Goal: Task Accomplishment & Management: Complete application form

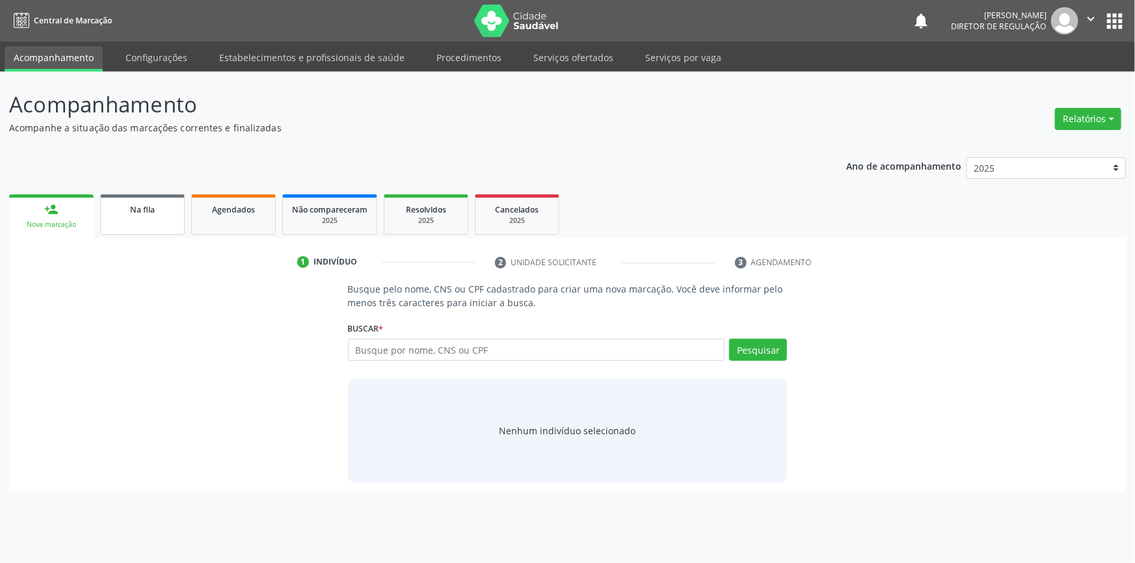
click at [170, 215] on div "Na fila" at bounding box center [142, 209] width 65 height 14
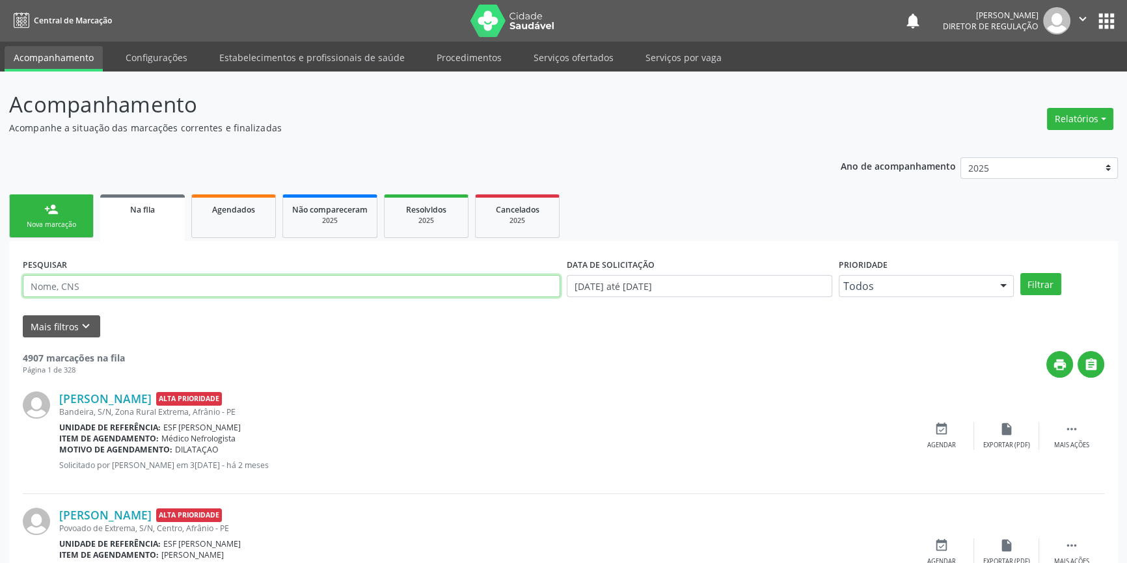
click at [145, 293] on input "text" at bounding box center [291, 286] width 537 height 22
type input "[DEMOGRAPHIC_DATA]"
click at [1032, 284] on button "Filtrar" at bounding box center [1040, 284] width 41 height 22
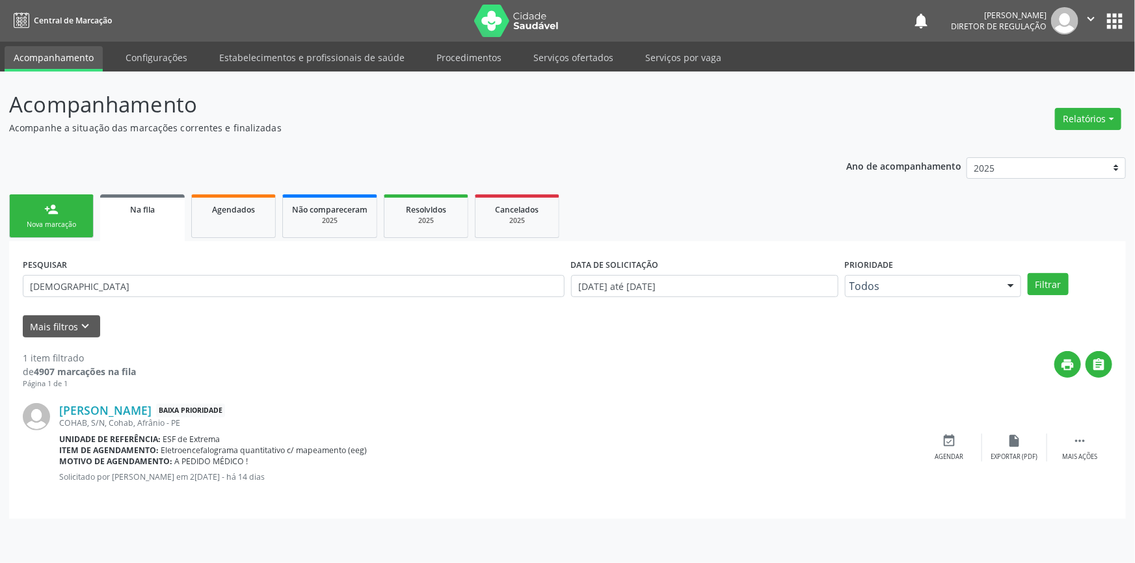
click at [141, 424] on div "COHAB, S/N, Cohab, Afrânio - PE" at bounding box center [488, 423] width 858 height 11
click at [139, 420] on div "COHAB, S/N, Cohab, Afrânio - PE" at bounding box center [488, 423] width 858 height 11
click at [141, 412] on link "[PERSON_NAME]" at bounding box center [105, 410] width 92 height 14
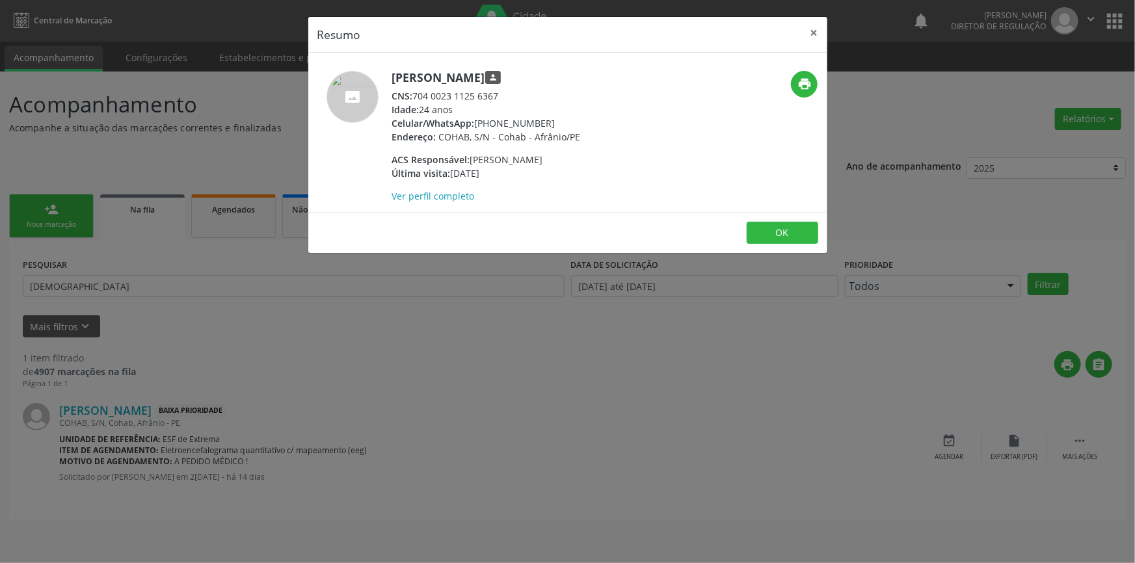
drag, startPoint x: 509, startPoint y: 94, endPoint x: 413, endPoint y: 96, distance: 95.7
click at [413, 96] on div "CNS: 704 0023 1125 6367" at bounding box center [486, 96] width 189 height 14
copy div "704 0023 1125 6367"
click at [260, 224] on div "Resumo × [PERSON_NAME] person CNS: 704 0023 1125 6367 Idade: 24 anos Celular/Wh…" at bounding box center [567, 281] width 1135 height 563
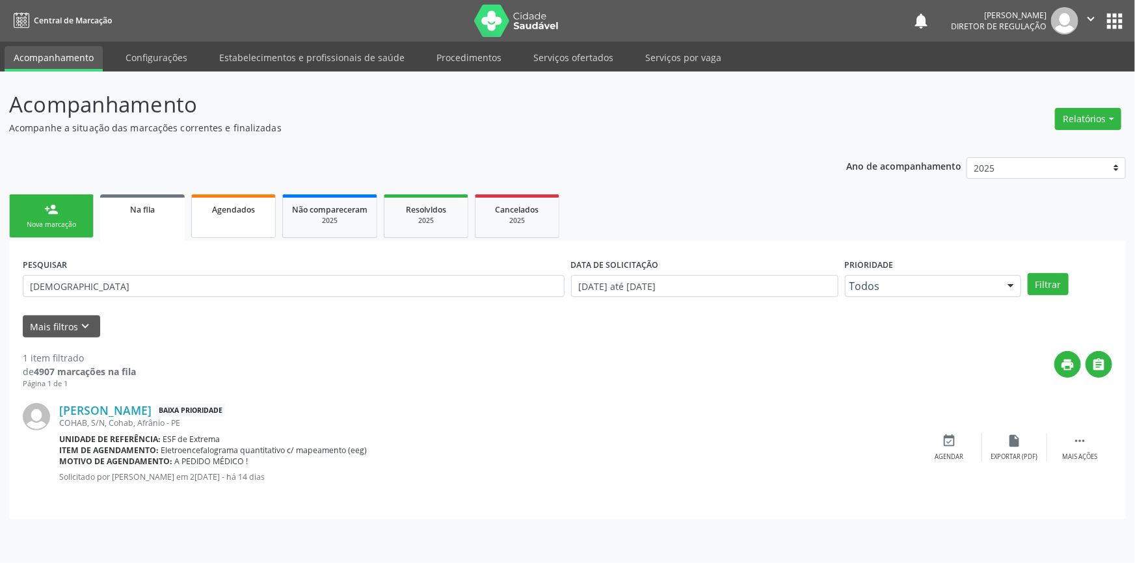
click at [253, 221] on link "Agendados" at bounding box center [233, 217] width 85 height 44
select select "9"
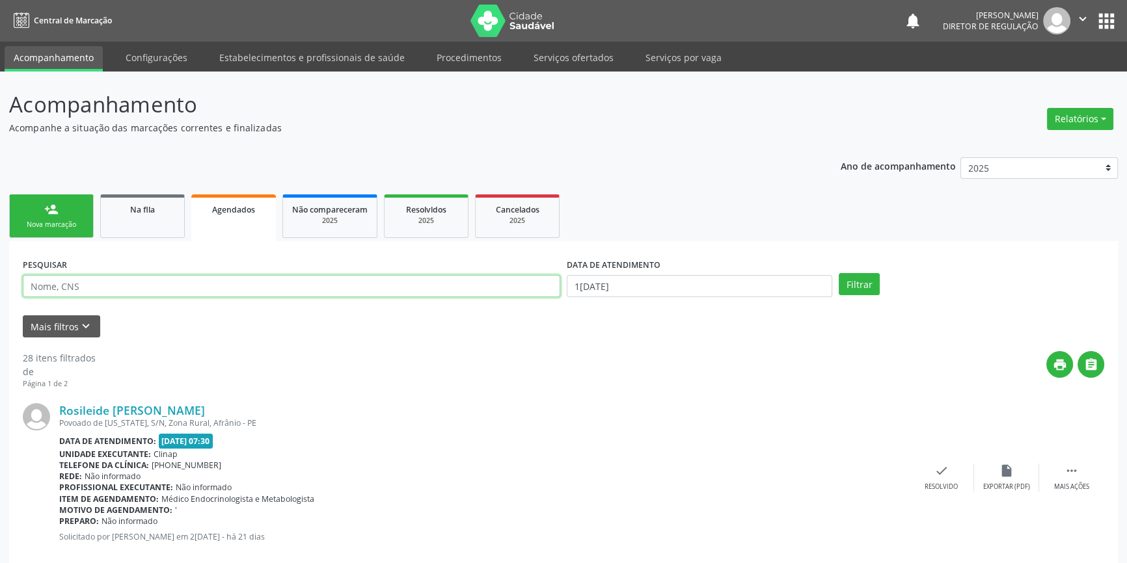
click at [210, 282] on input "text" at bounding box center [291, 286] width 537 height 22
paste input "704 0023 1125 6367"
type input "704 0023 1125 6367"
click at [615, 273] on label "DATA DE ATENDIMENTO" at bounding box center [614, 265] width 94 height 20
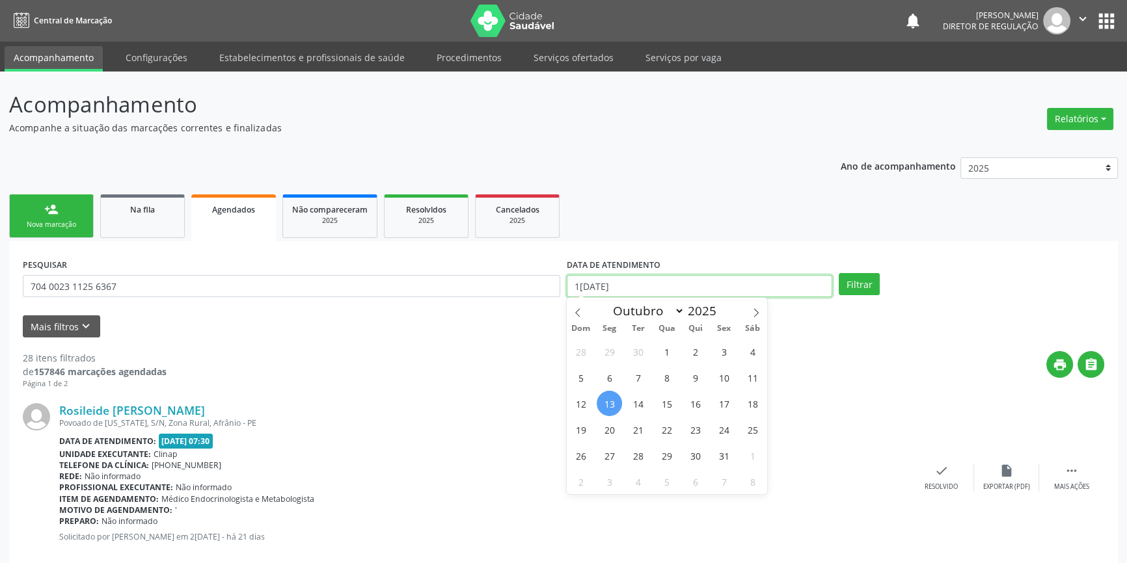
click at [611, 282] on input "1[DATE]" at bounding box center [699, 286] width 265 height 22
click at [567, 313] on span at bounding box center [578, 309] width 22 height 22
select select "8"
click at [617, 355] on span "1" at bounding box center [609, 351] width 25 height 25
type input "[DATE]"
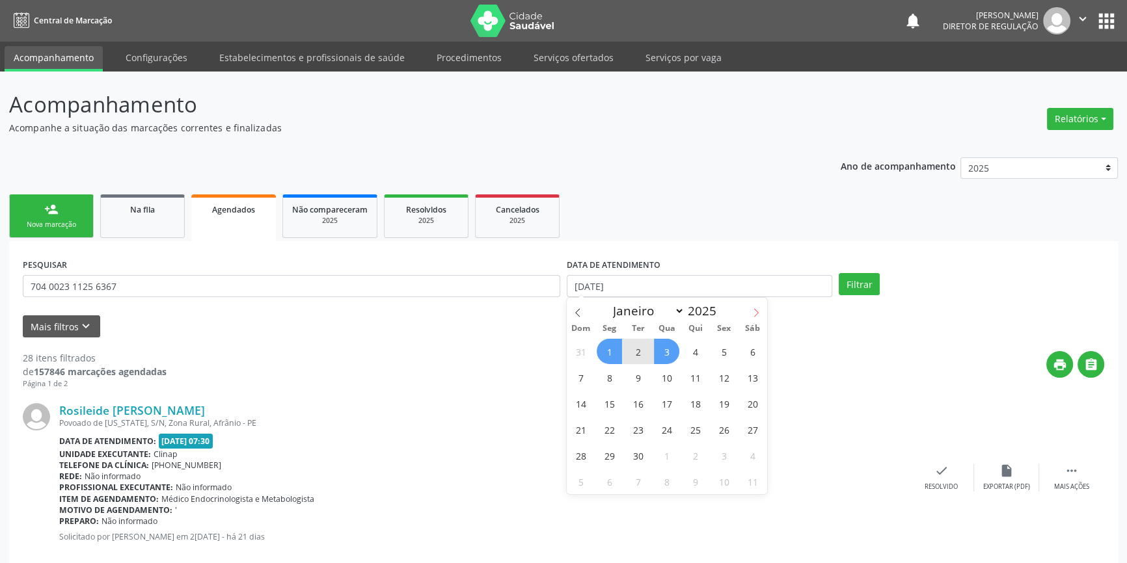
click at [748, 308] on span at bounding box center [756, 309] width 22 height 22
click at [755, 309] on icon at bounding box center [756, 312] width 5 height 8
select select "10"
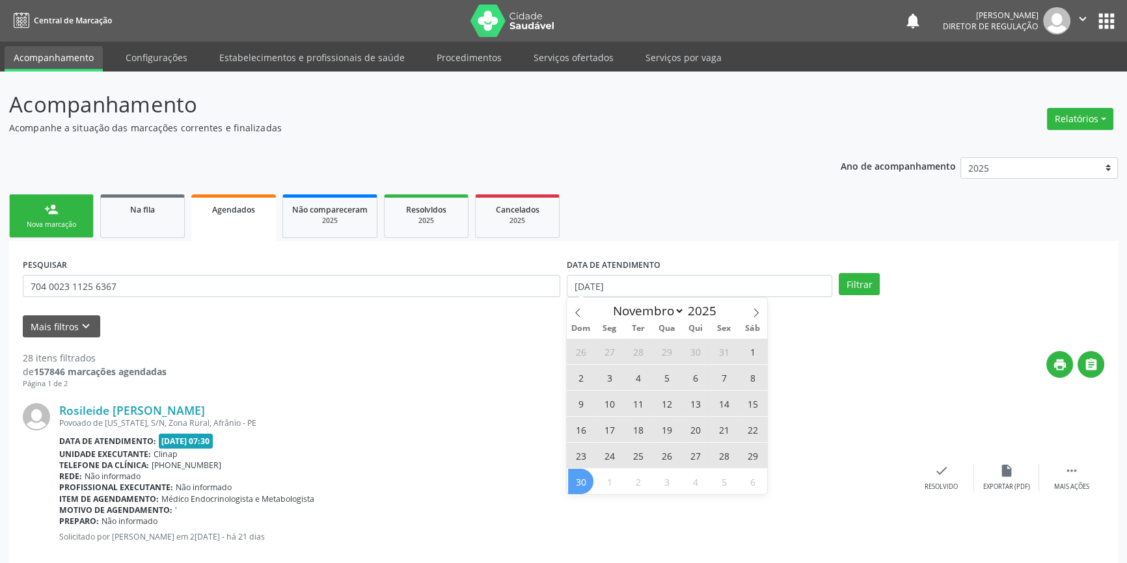
click at [578, 478] on span "30" at bounding box center [580, 481] width 25 height 25
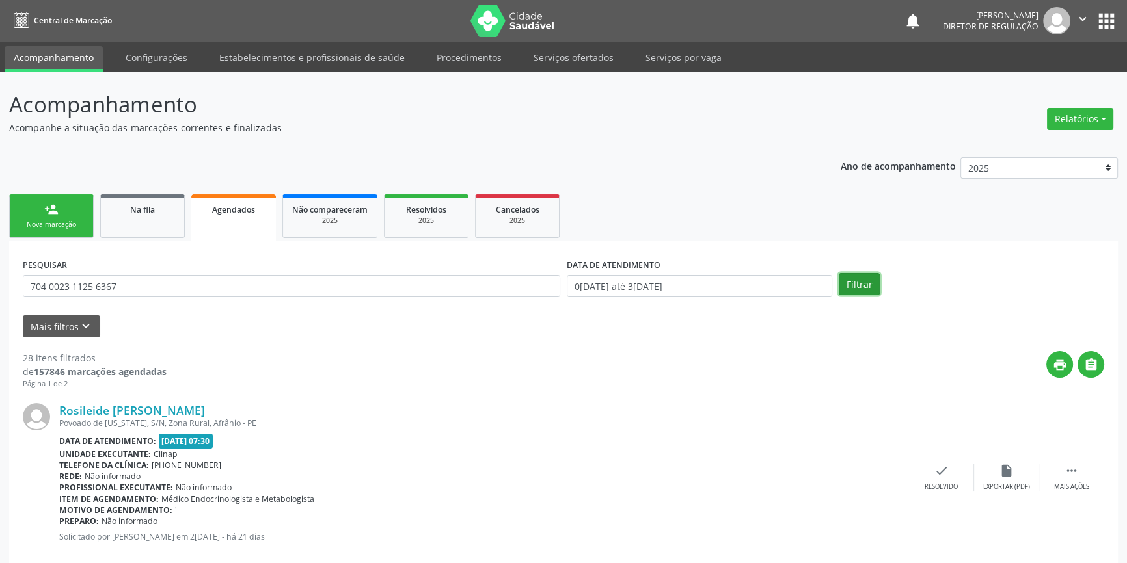
click at [848, 285] on button "Filtrar" at bounding box center [859, 284] width 41 height 22
click at [572, 59] on link "Serviços ofertados" at bounding box center [573, 57] width 98 height 23
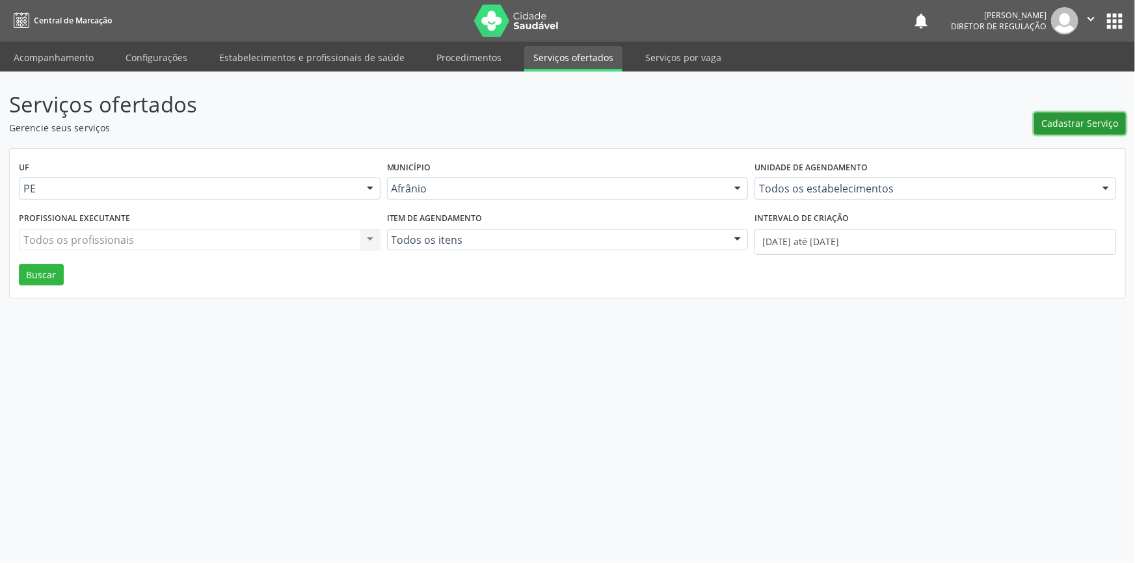
click at [1083, 123] on span "Cadastrar Serviço" at bounding box center [1080, 123] width 77 height 14
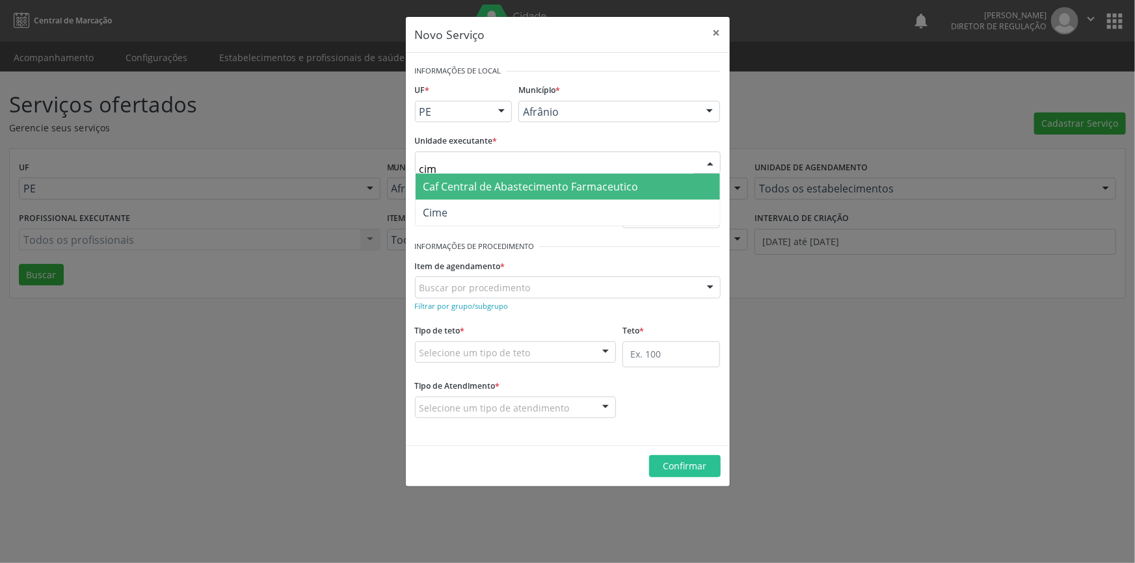
type input "cime"
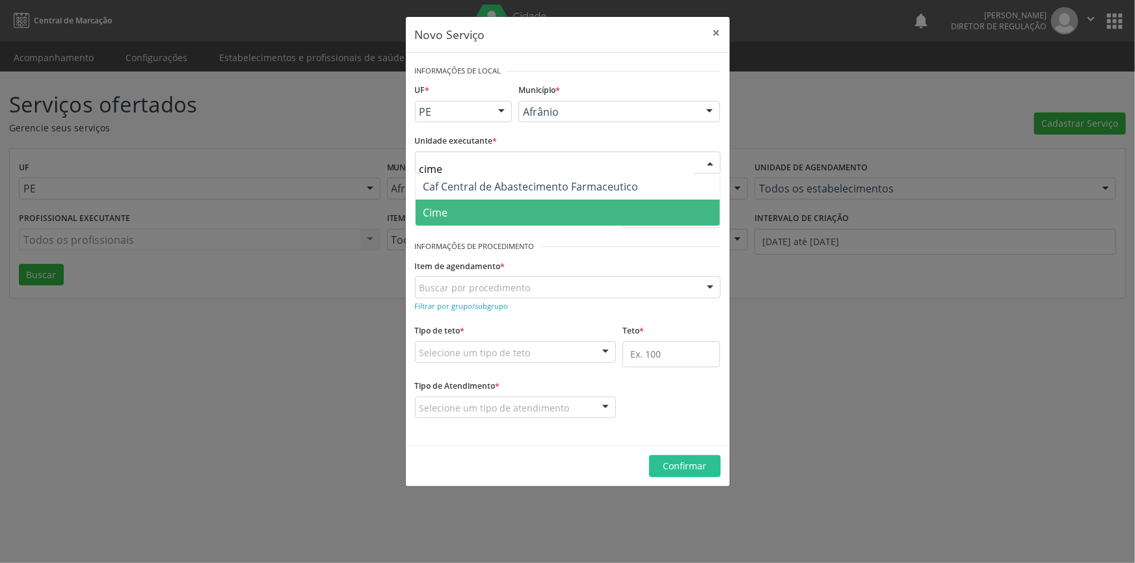
click at [478, 209] on span "Cime" at bounding box center [568, 213] width 305 height 26
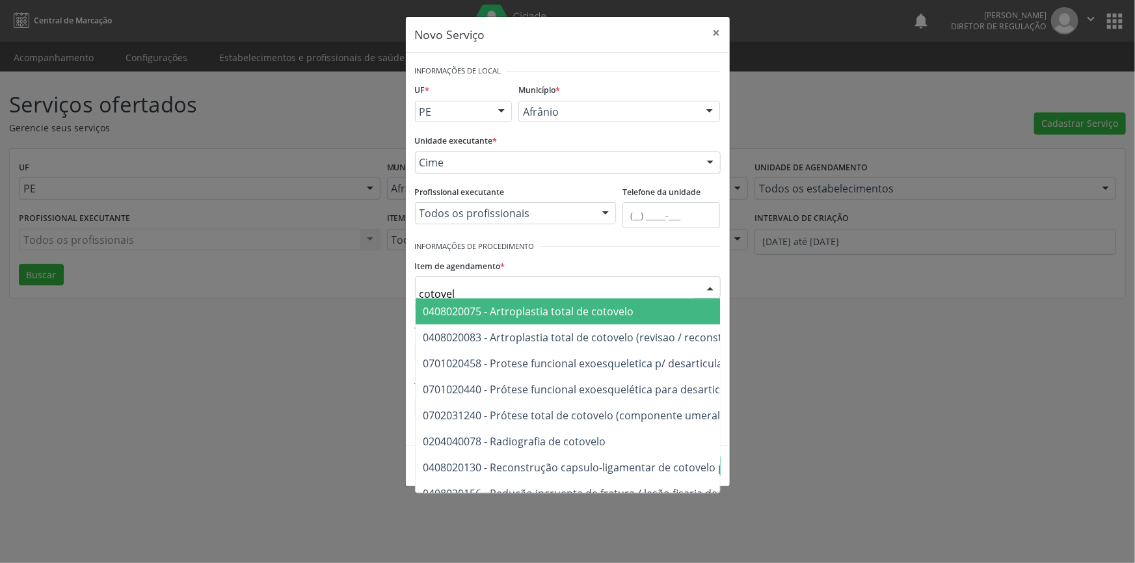
type input "cotovelo"
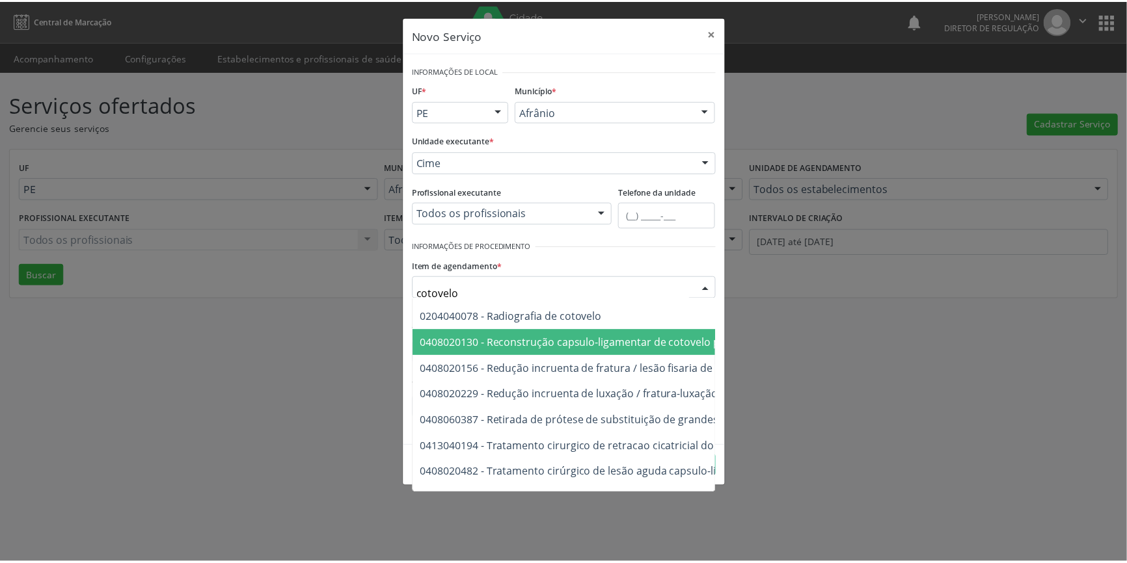
scroll to position [204, 0]
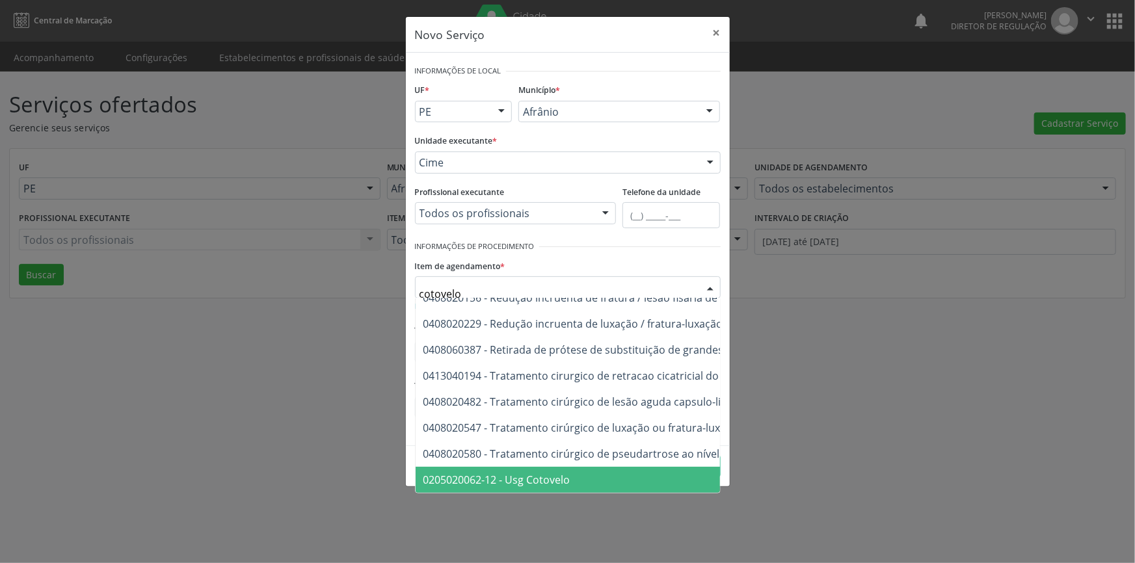
click at [572, 474] on span "0205020062-12 - Usg Cotovelo" at bounding box center [694, 480] width 557 height 26
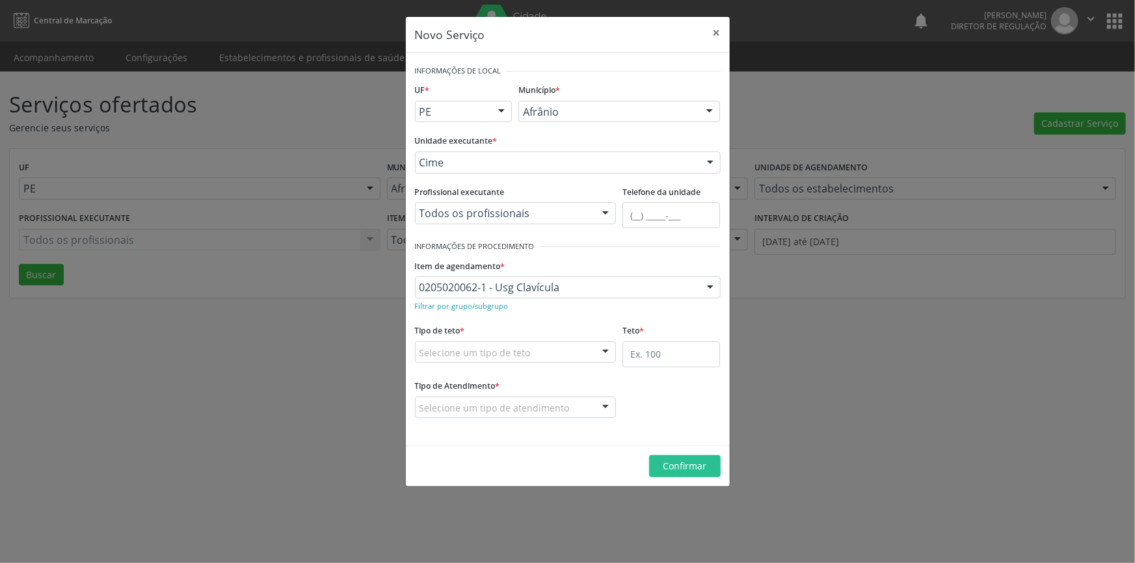
click at [523, 327] on div "Tipo de teto * Selecione um tipo de teto Teto financeiro Teto físico Nenhum res…" at bounding box center [516, 342] width 202 height 42
click at [516, 342] on div "Selecione um tipo de teto" at bounding box center [516, 353] width 202 height 22
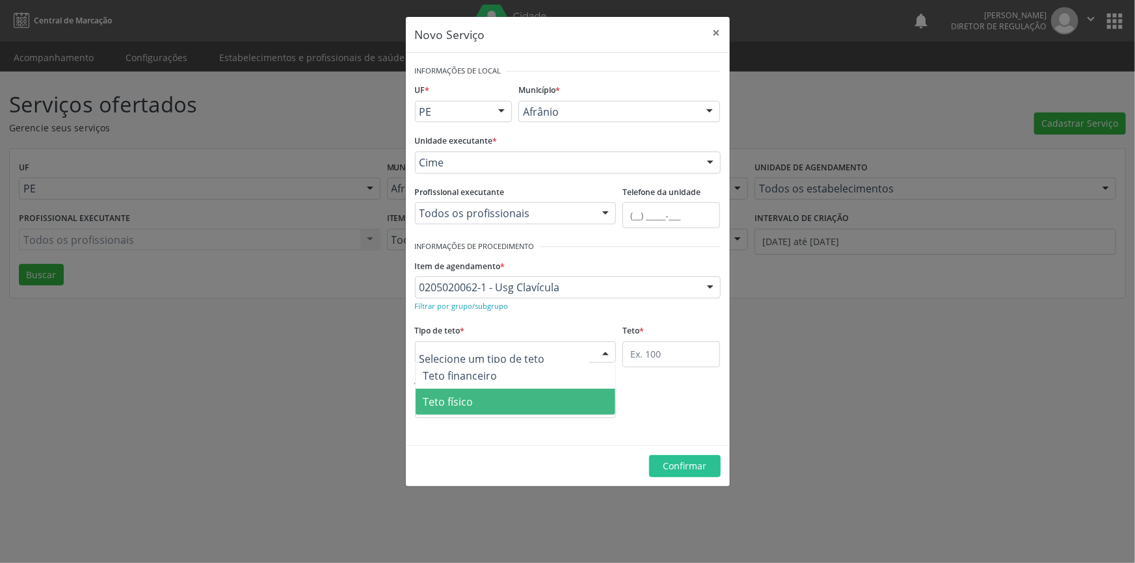
click at [486, 407] on span "Teto físico" at bounding box center [516, 402] width 200 height 26
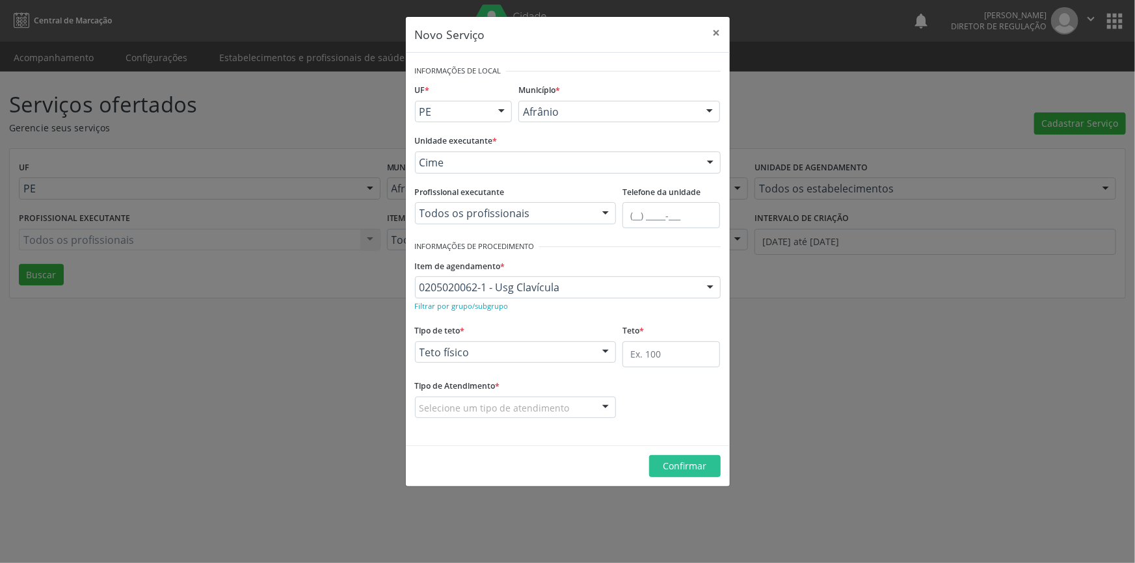
click at [607, 357] on div at bounding box center [606, 353] width 20 height 22
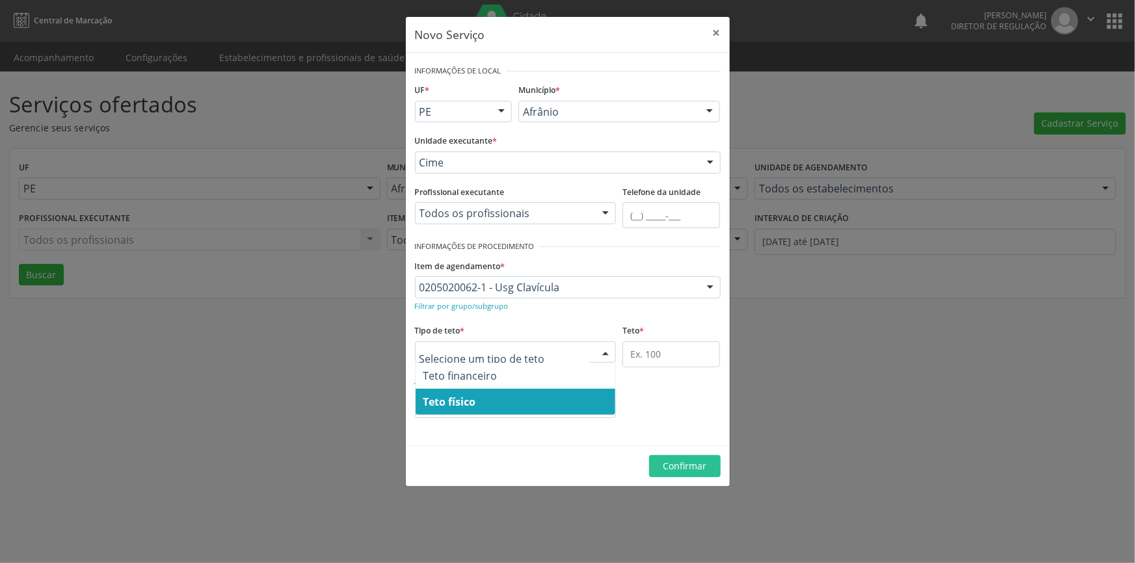
click at [569, 392] on span "Teto físico" at bounding box center [516, 402] width 200 height 26
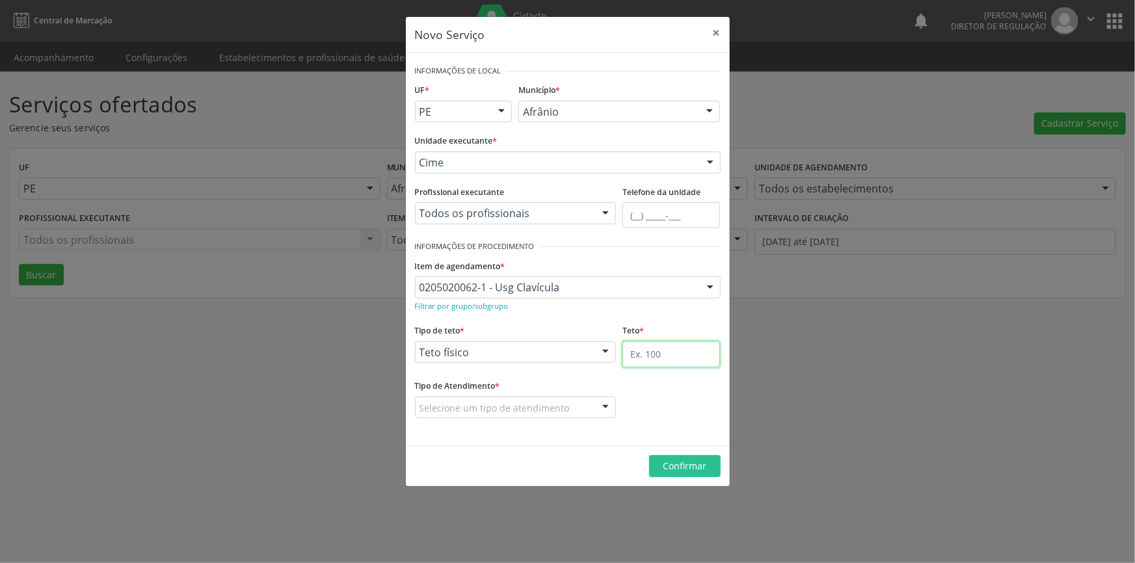
click at [641, 351] on input "text" at bounding box center [672, 355] width 98 height 26
type input "1"
click at [534, 398] on div "Selecione um tipo de atendimento" at bounding box center [516, 408] width 202 height 22
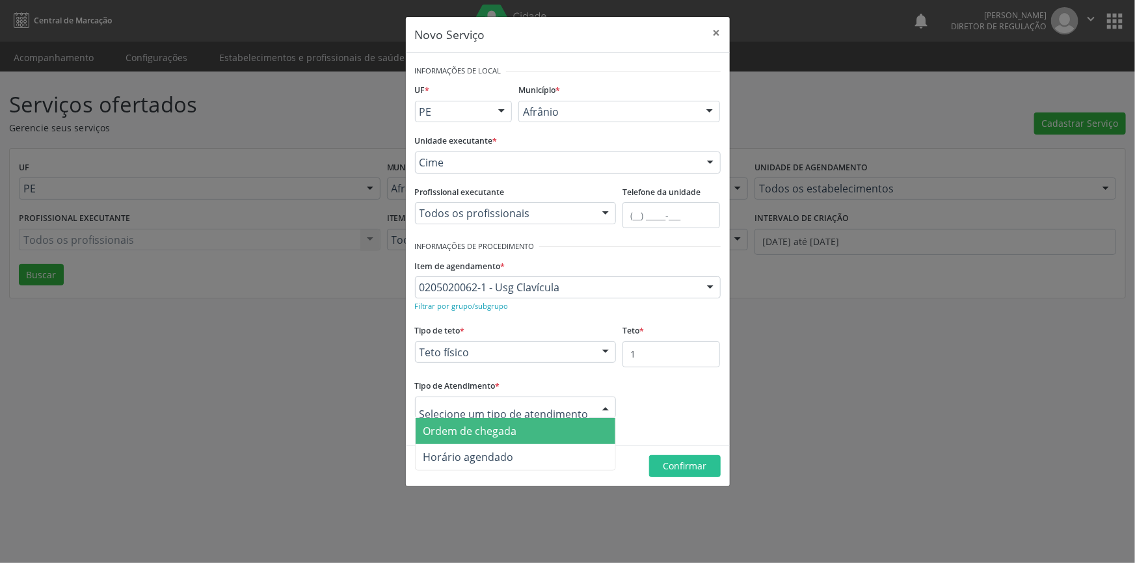
click at [493, 425] on span "Ordem de chegada" at bounding box center [471, 431] width 94 height 14
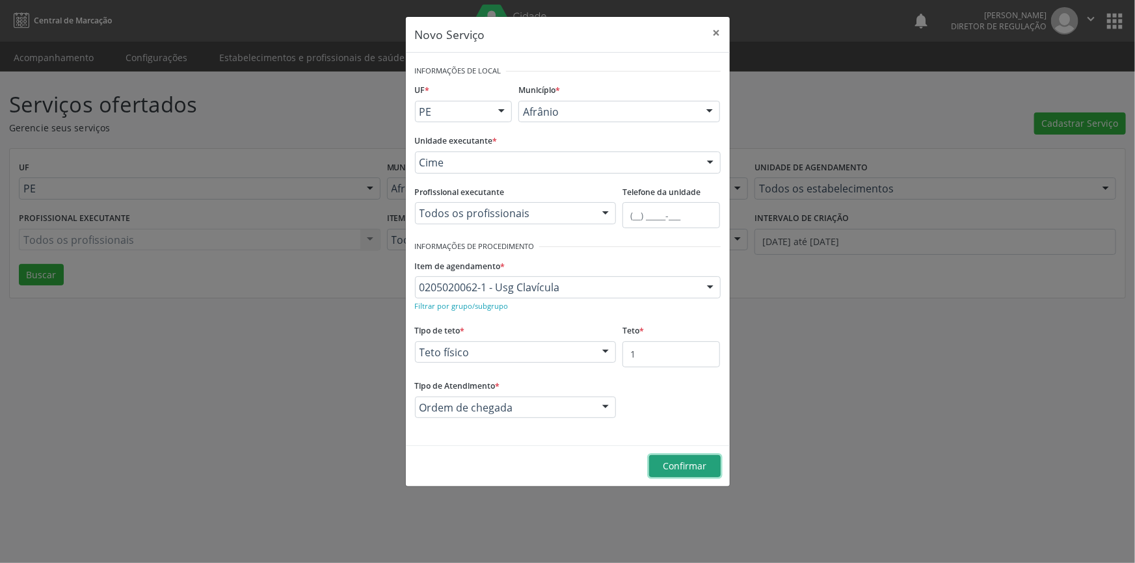
click at [715, 470] on button "Confirmar" at bounding box center [685, 466] width 72 height 22
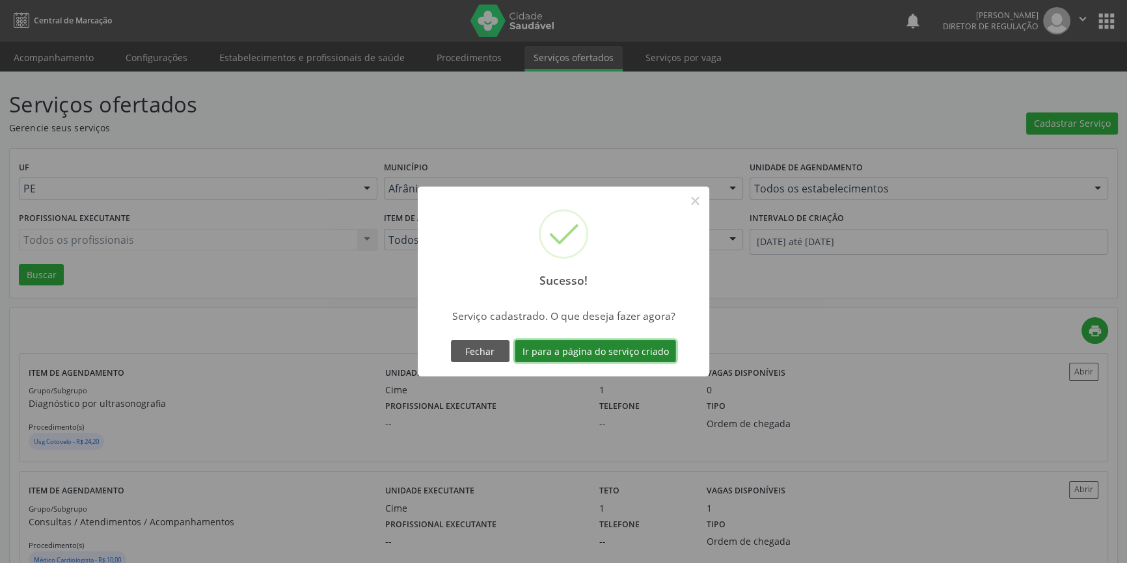
click at [649, 358] on button "Ir para a página do serviço criado" at bounding box center [595, 351] width 161 height 22
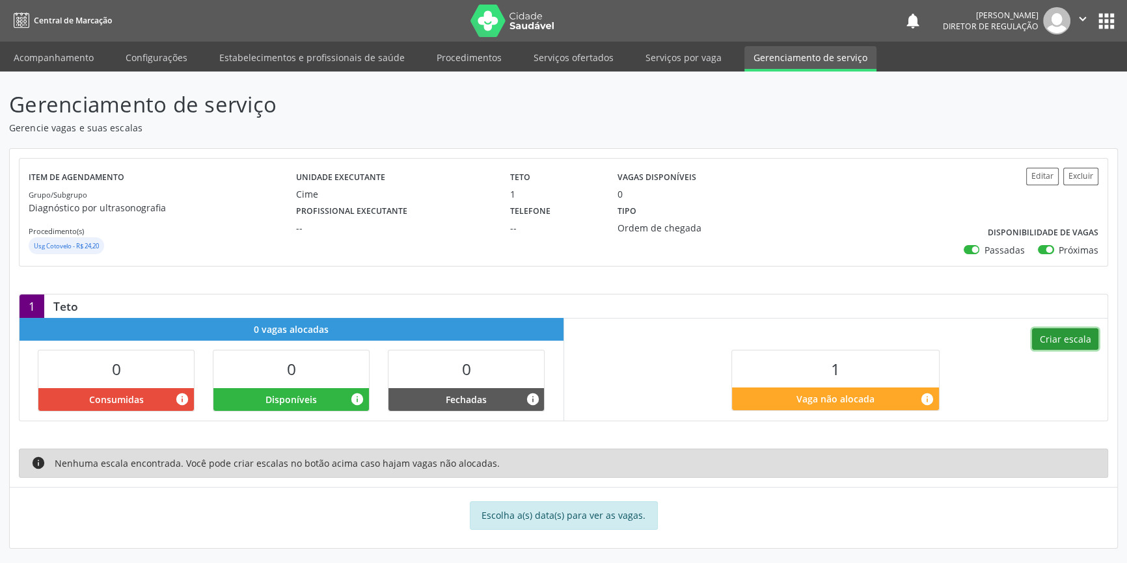
click at [1077, 349] on button "Criar escala" at bounding box center [1065, 340] width 66 height 22
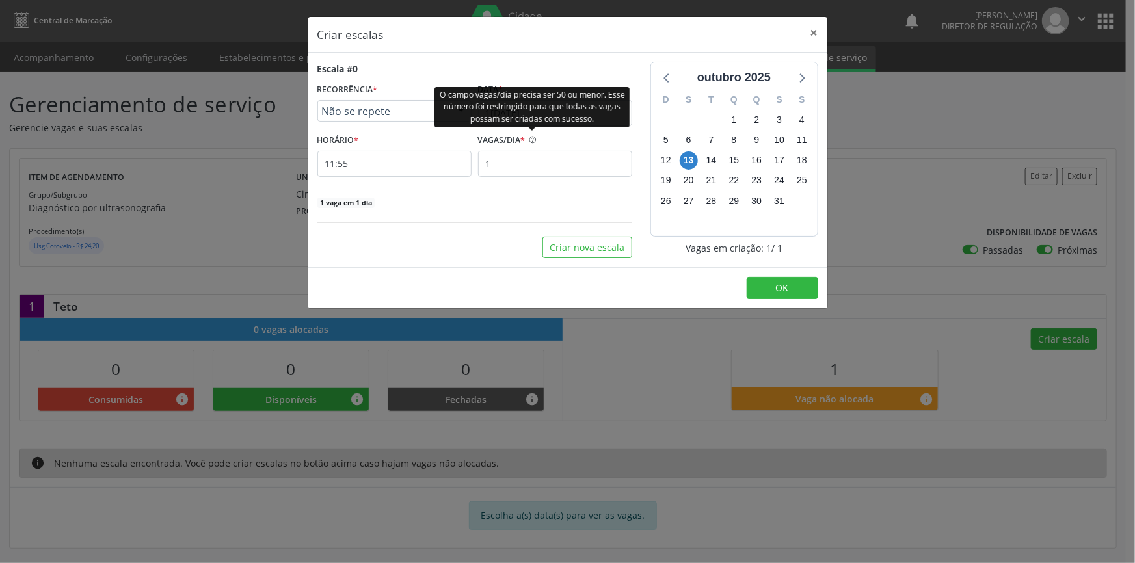
click at [514, 112] on div "O campo vagas/dia precisa ser 50 ou menor. Esse número foi restringido para que…" at bounding box center [532, 107] width 195 height 40
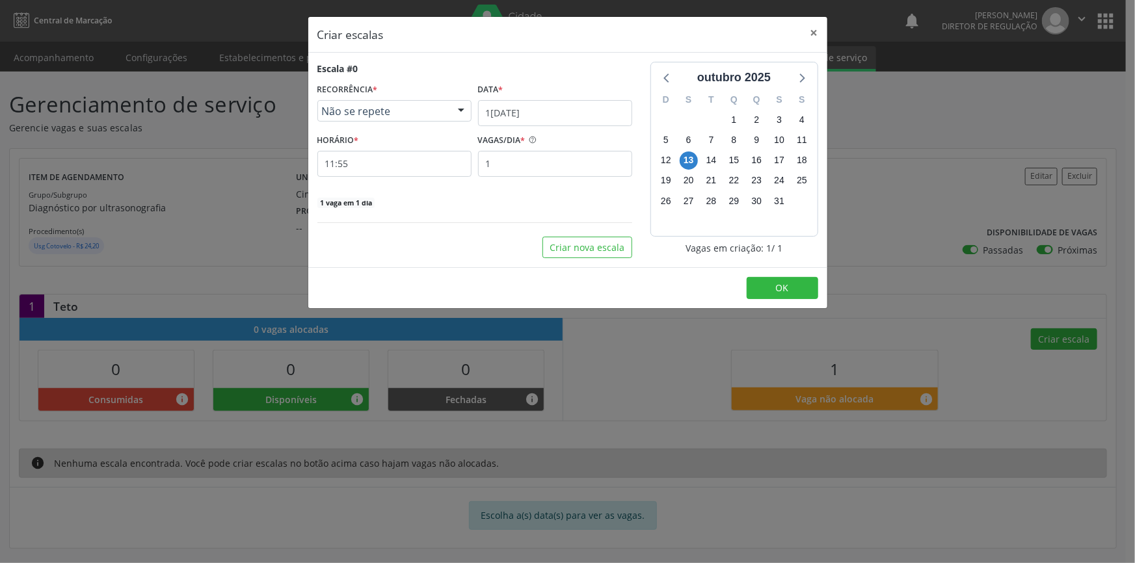
click at [608, 141] on div "VAGAS/DIA *" at bounding box center [555, 141] width 154 height 20
click at [542, 94] on div "Data *" at bounding box center [555, 90] width 154 height 20
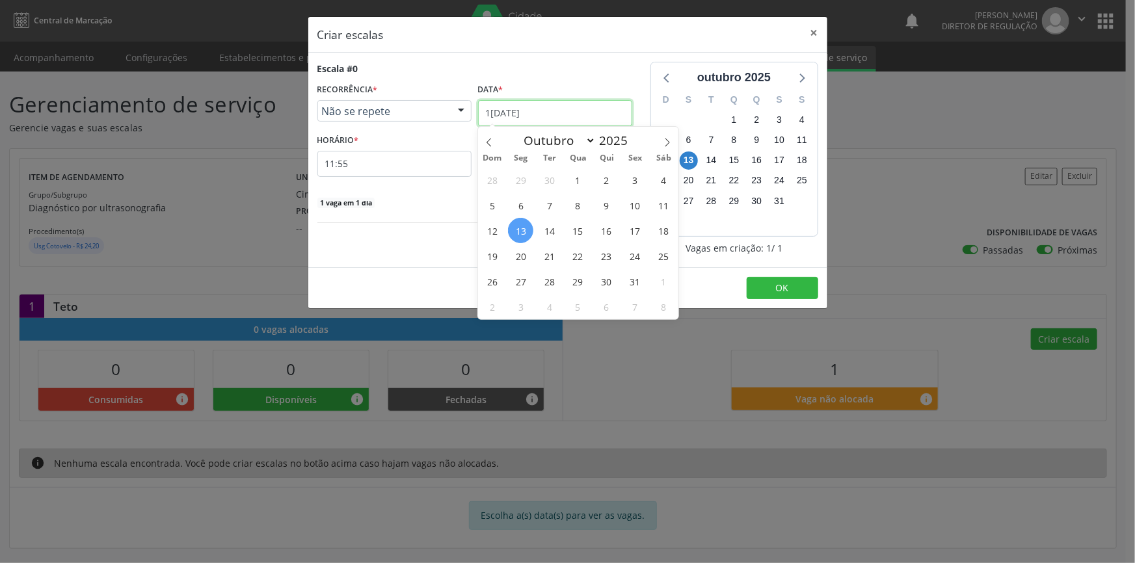
click at [534, 103] on input "1[DATE]" at bounding box center [555, 113] width 154 height 26
click at [545, 254] on span "21" at bounding box center [549, 255] width 25 height 25
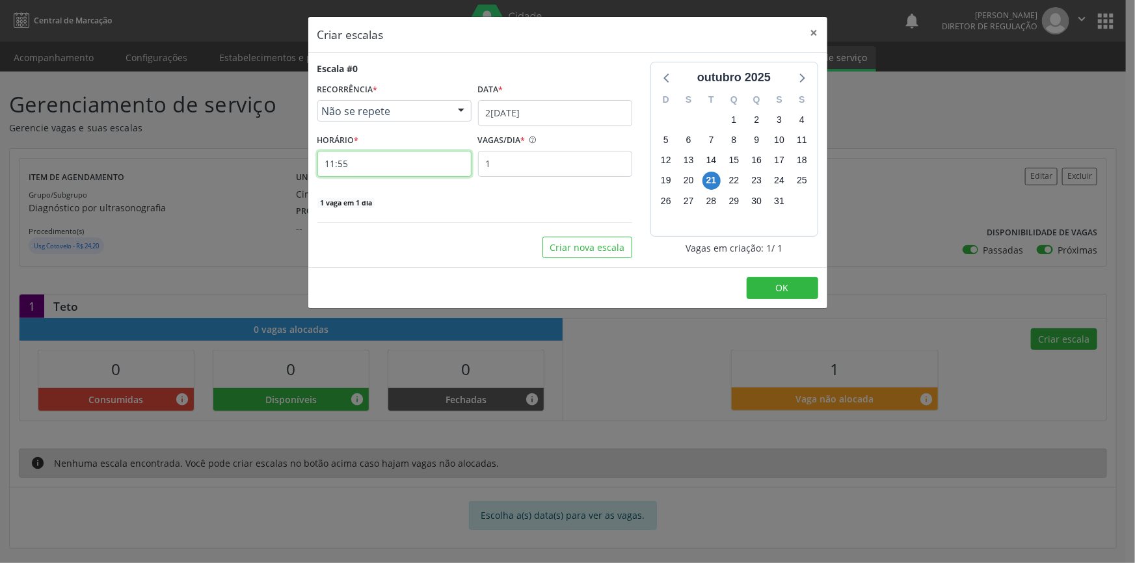
click at [404, 170] on input "11:55" at bounding box center [395, 164] width 154 height 26
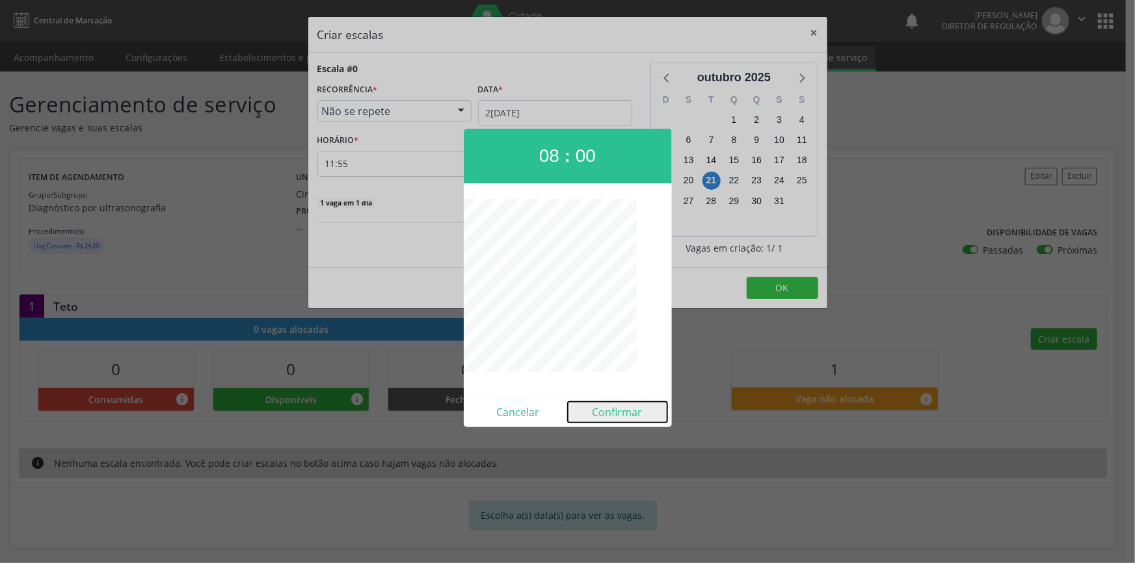
click at [644, 415] on button "Confirmar" at bounding box center [618, 412] width 100 height 21
type input "08:00"
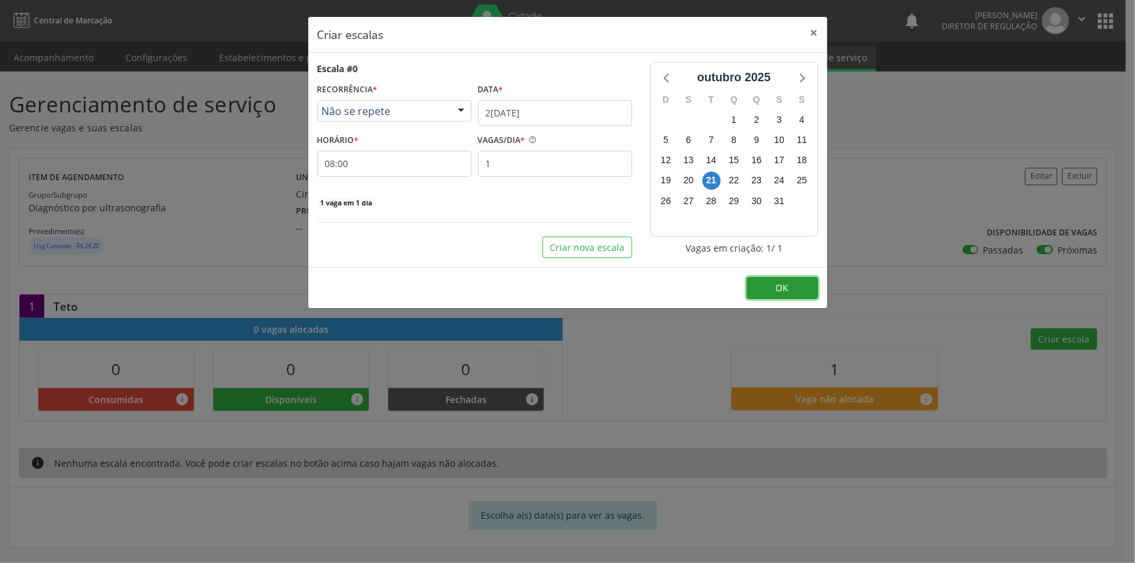
click at [774, 286] on button "OK" at bounding box center [783, 288] width 72 height 22
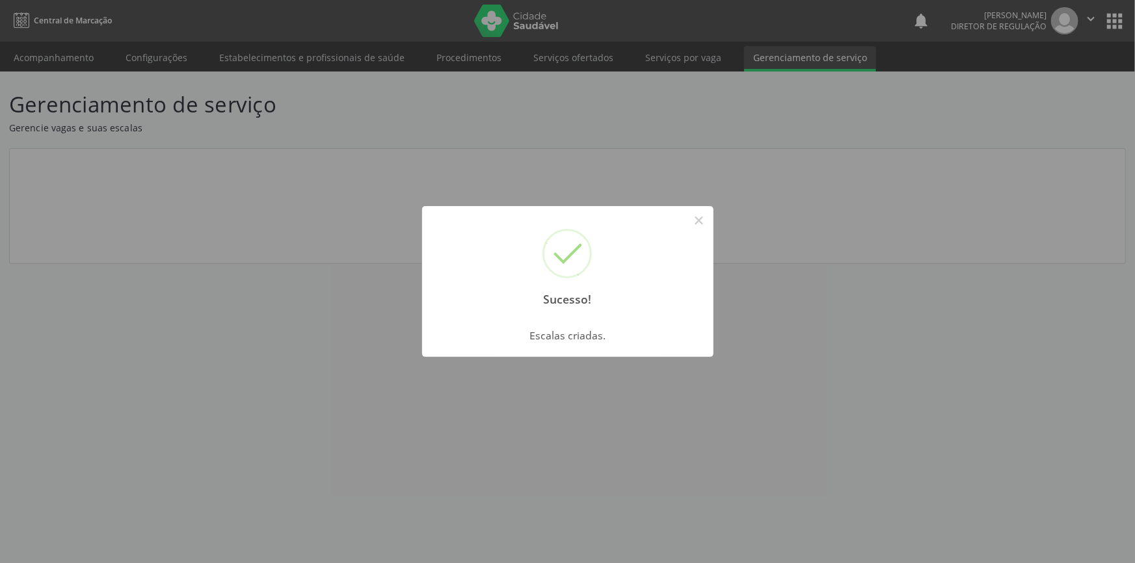
click at [163, 102] on div "Sucesso! × Escalas criadas. OK Cancel" at bounding box center [567, 281] width 1135 height 563
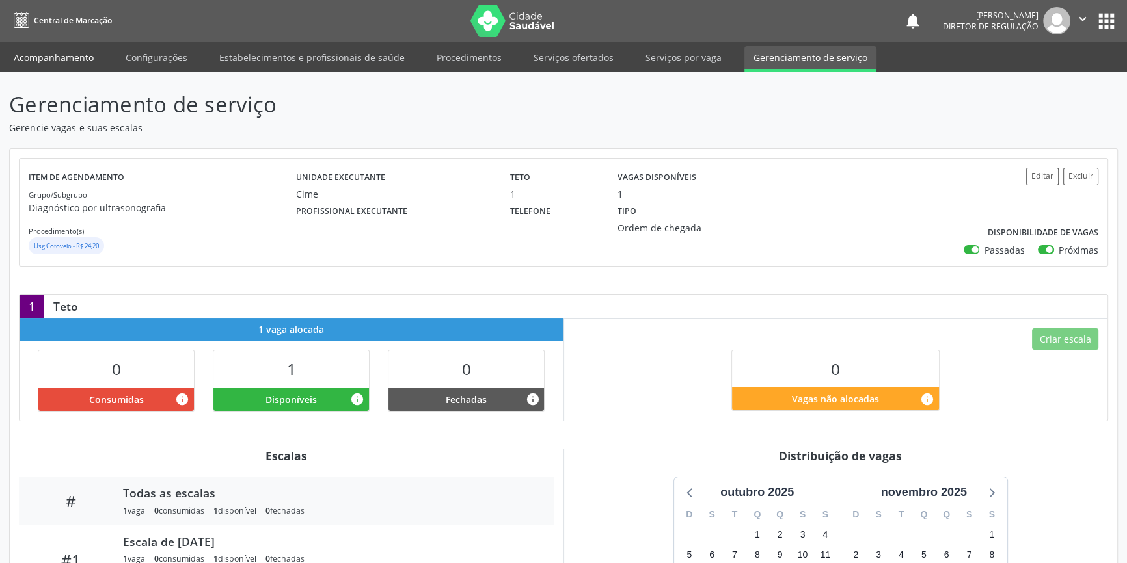
click at [61, 48] on link "Acompanhamento" at bounding box center [54, 57] width 98 height 23
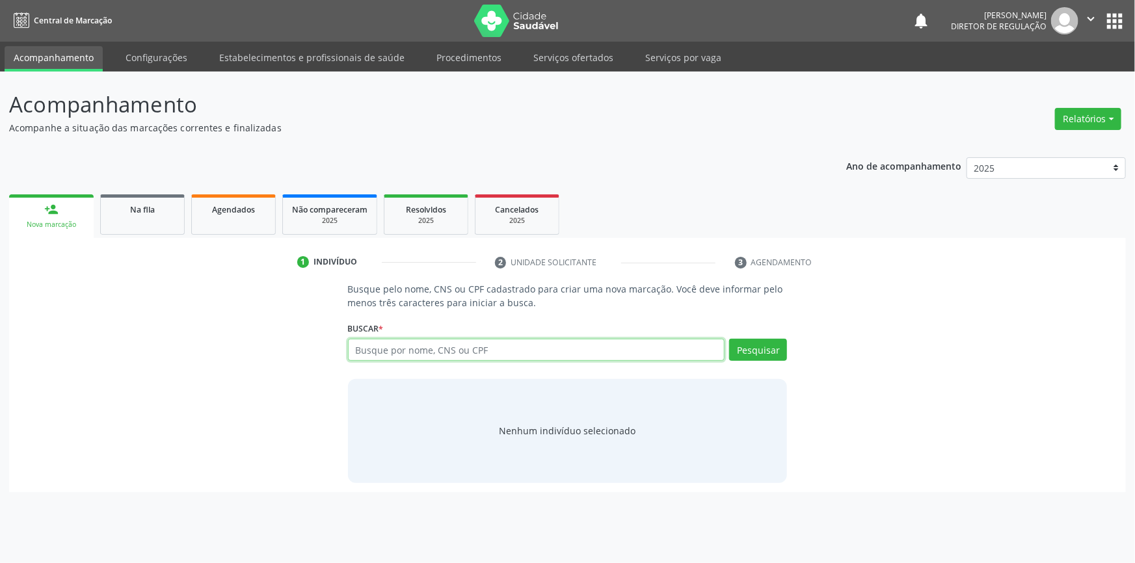
click at [397, 354] on input "text" at bounding box center [536, 350] width 377 height 22
type input "700008716395403"
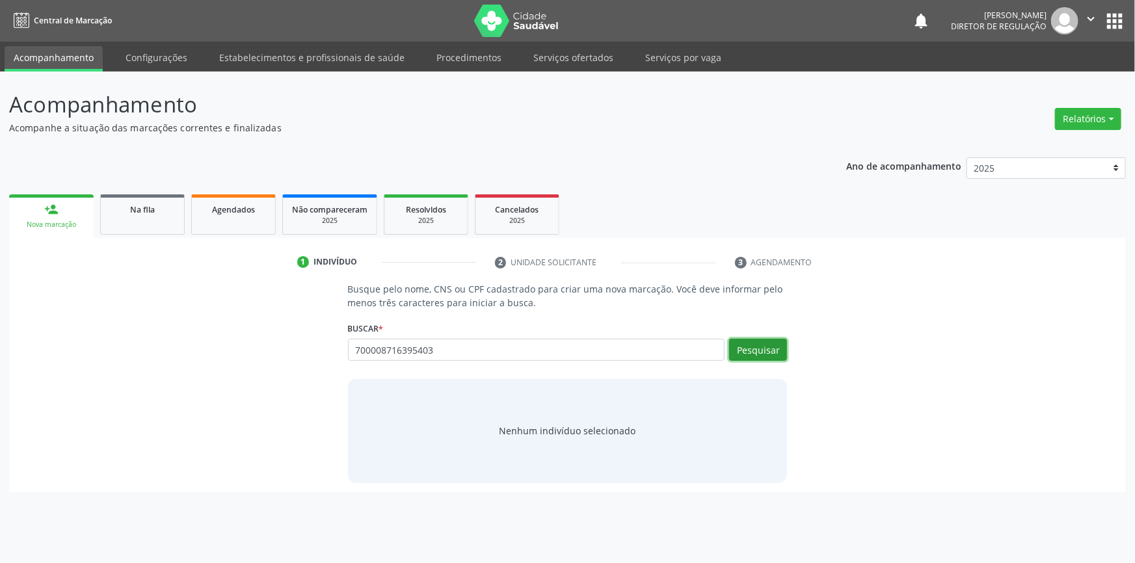
click at [739, 349] on button "Pesquisar" at bounding box center [758, 350] width 58 height 22
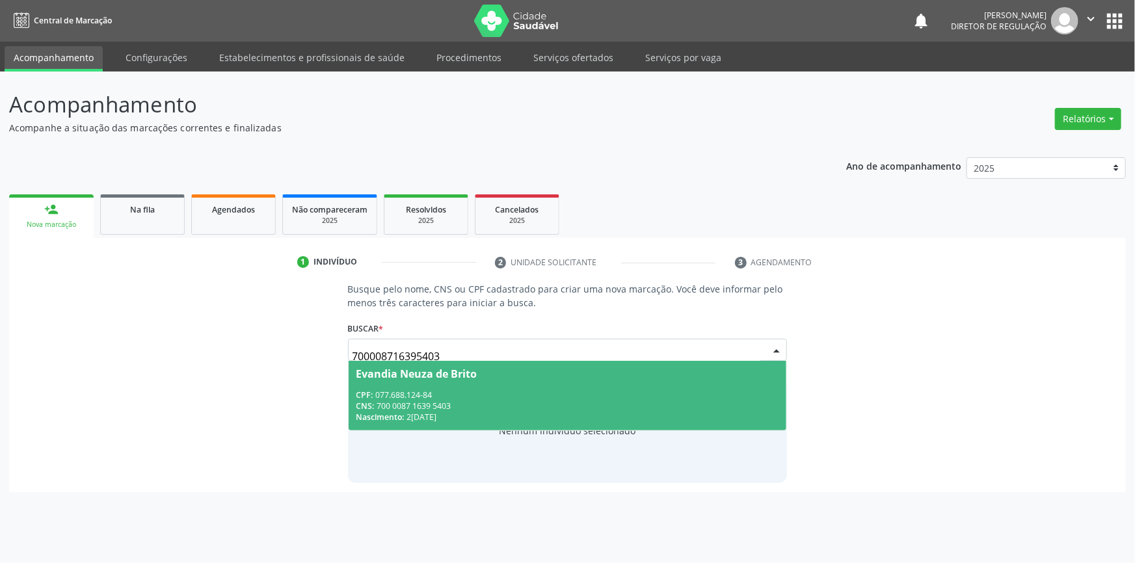
click at [442, 390] on div "CPF: 077.688.124-84" at bounding box center [568, 395] width 423 height 11
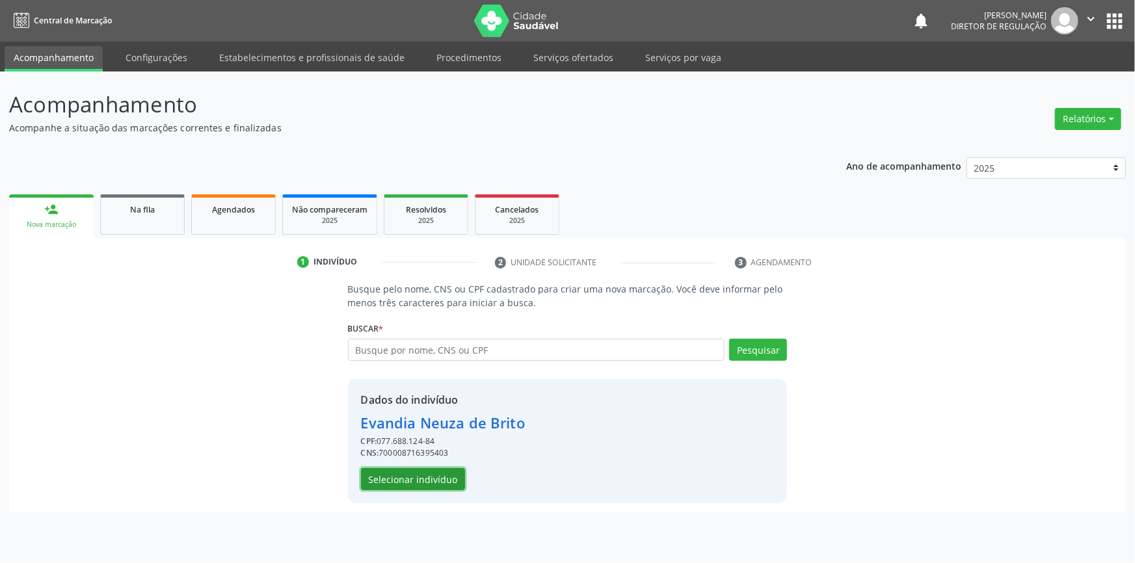
click at [412, 485] on button "Selecionar indivíduo" at bounding box center [413, 479] width 104 height 22
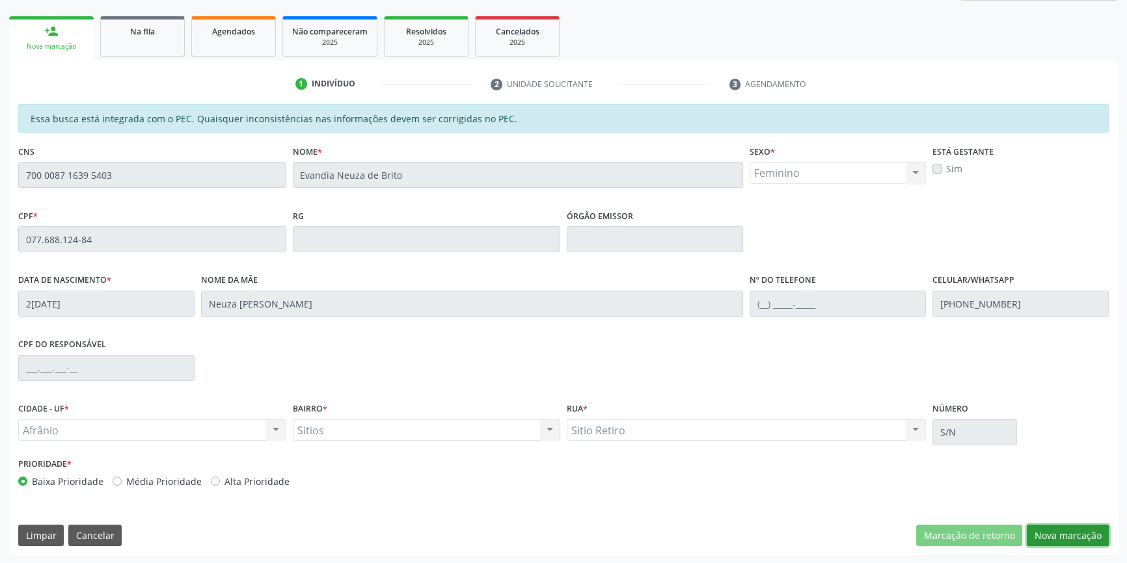
click at [1092, 536] on button "Nova marcação" at bounding box center [1068, 536] width 82 height 22
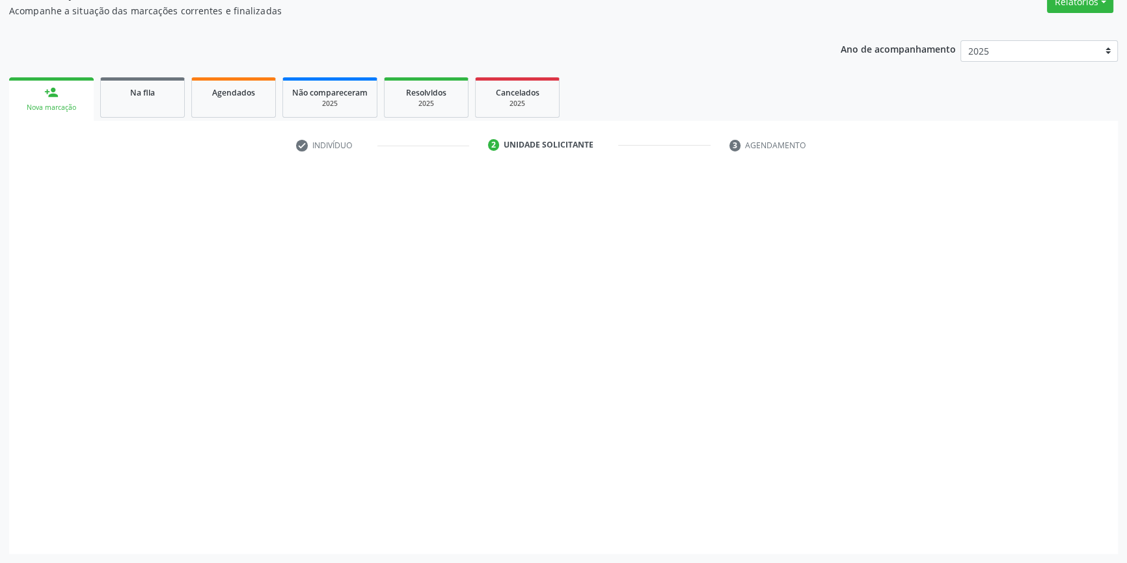
scroll to position [116, 0]
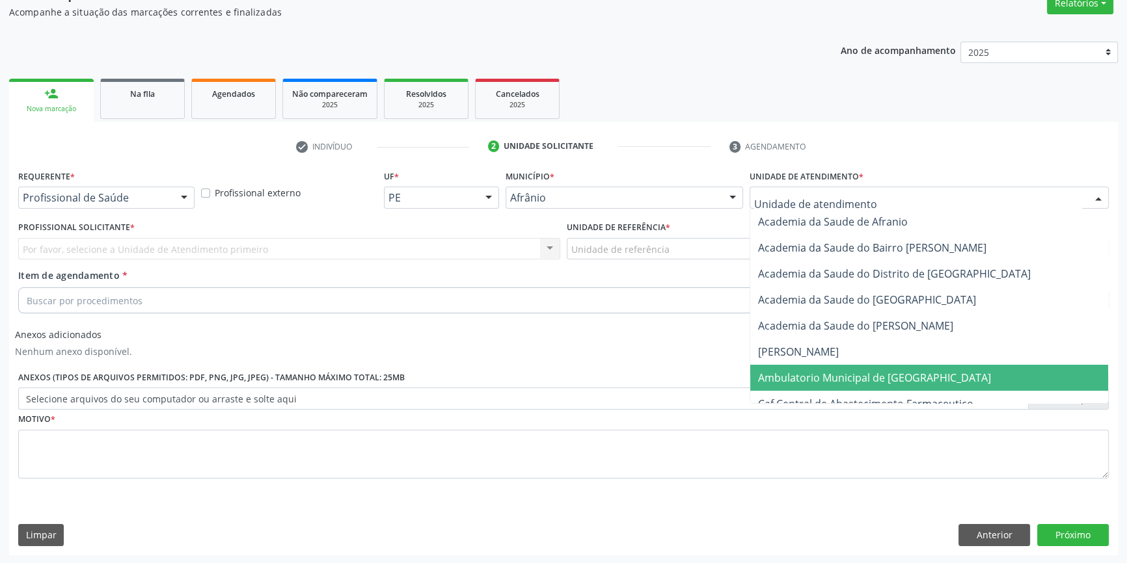
click at [861, 379] on span "Ambulatorio Municipal de [GEOGRAPHIC_DATA]" at bounding box center [874, 378] width 233 height 14
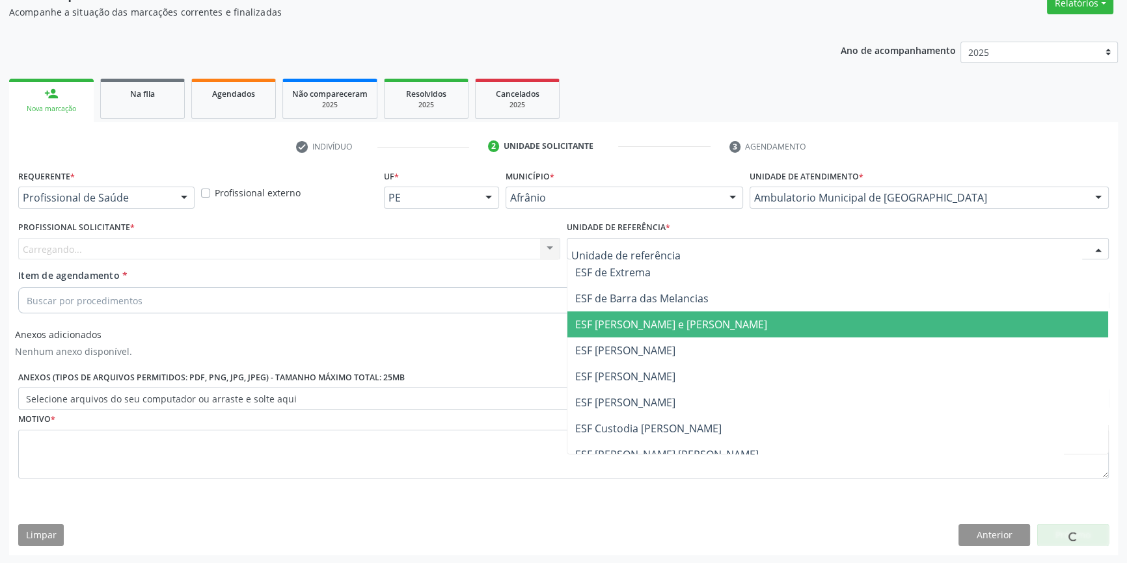
click at [634, 336] on span "ESF [PERSON_NAME] e [PERSON_NAME]" at bounding box center [837, 325] width 541 height 26
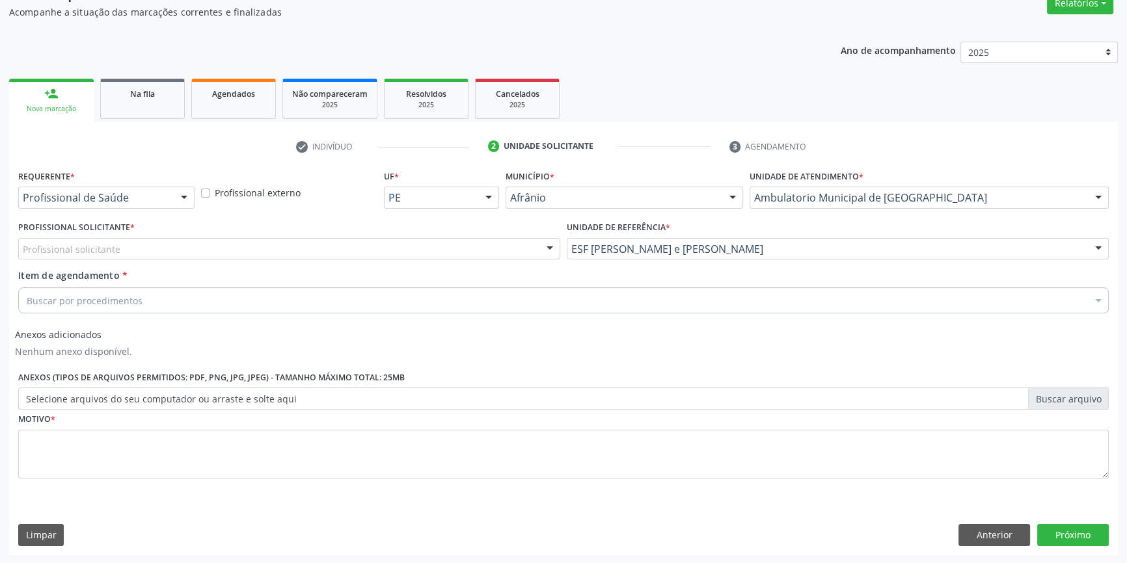
click at [182, 247] on div "Profissional solicitante" at bounding box center [289, 249] width 542 height 22
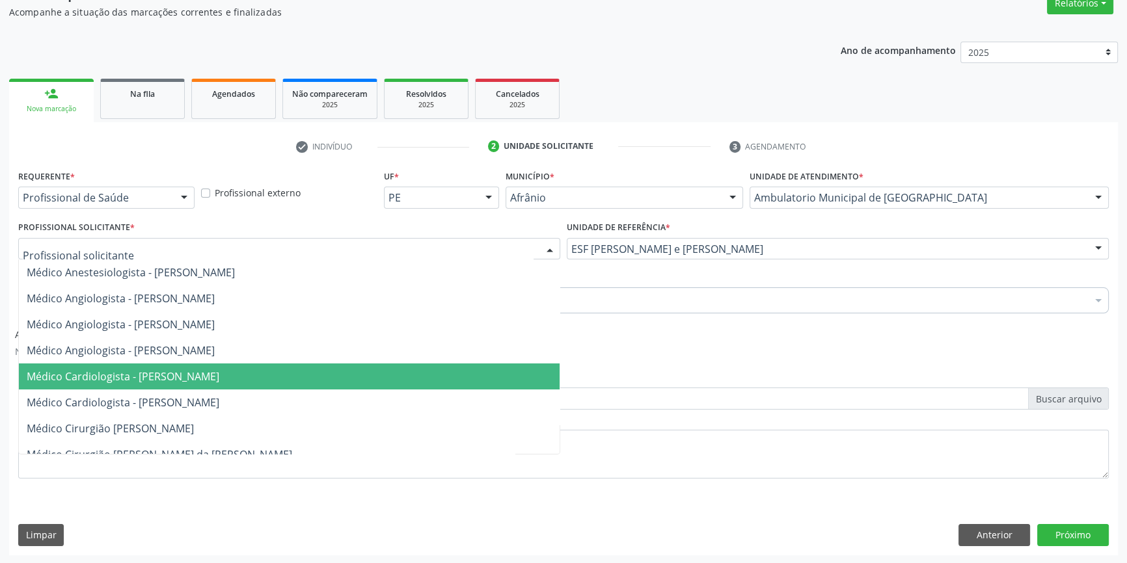
click at [157, 378] on span "Médico Cardiologista - [PERSON_NAME]" at bounding box center [123, 377] width 193 height 14
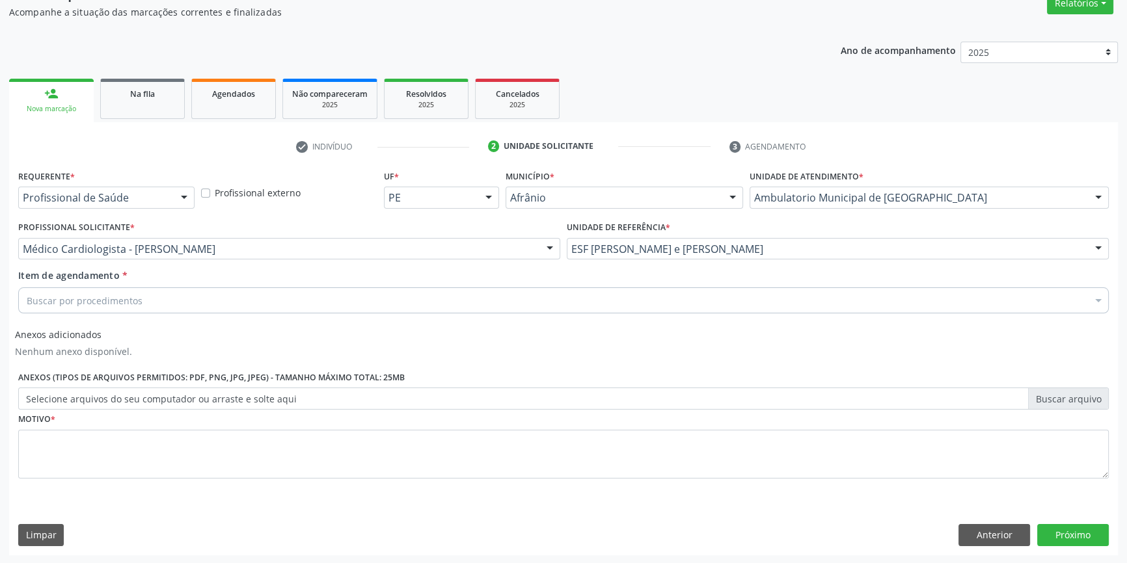
click at [127, 311] on div "Buscar por procedimentos" at bounding box center [563, 301] width 1091 height 26
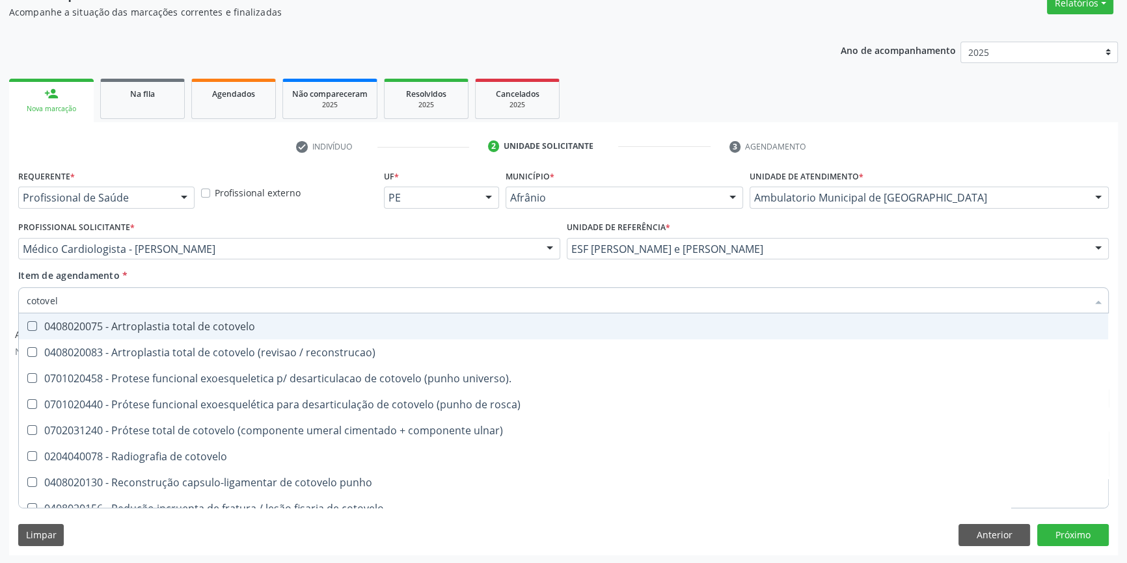
type input "cotovelo"
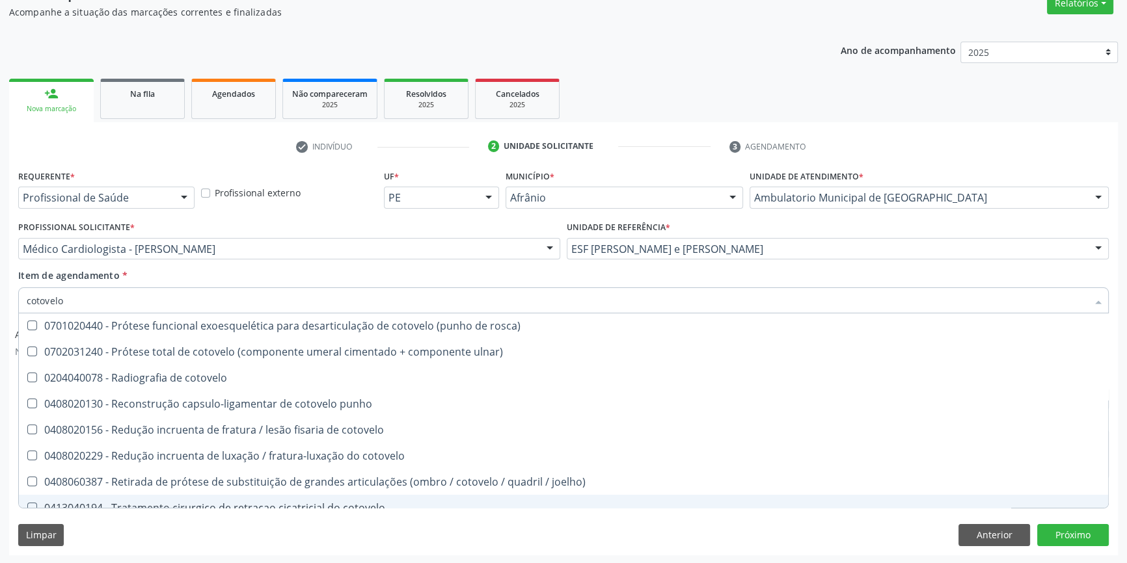
scroll to position [195, 0]
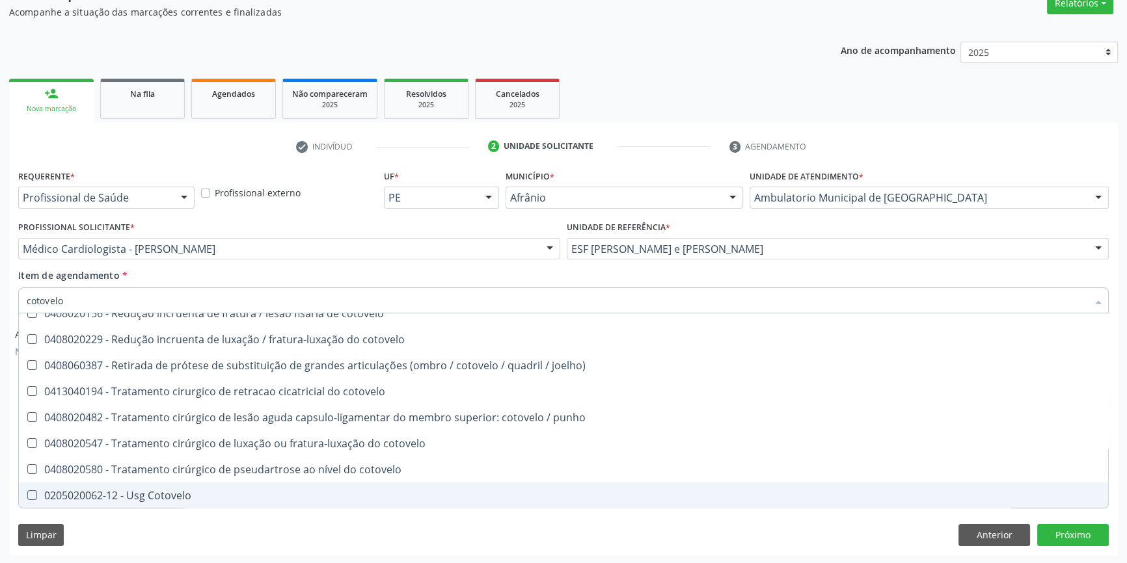
click at [177, 493] on div "0205020062-12 - Usg Cotovelo" at bounding box center [564, 496] width 1074 height 10
checkbox Cotovelo "true"
click at [139, 527] on div "Limpar Anterior Próximo" at bounding box center [563, 535] width 1091 height 22
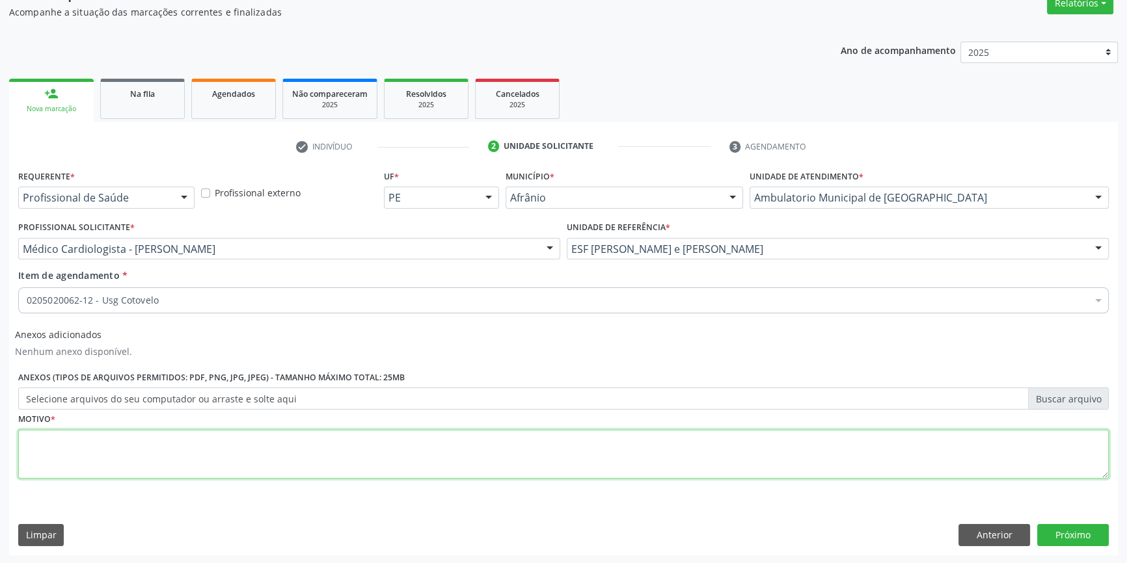
click at [132, 452] on textarea at bounding box center [563, 454] width 1091 height 49
type textarea "1"
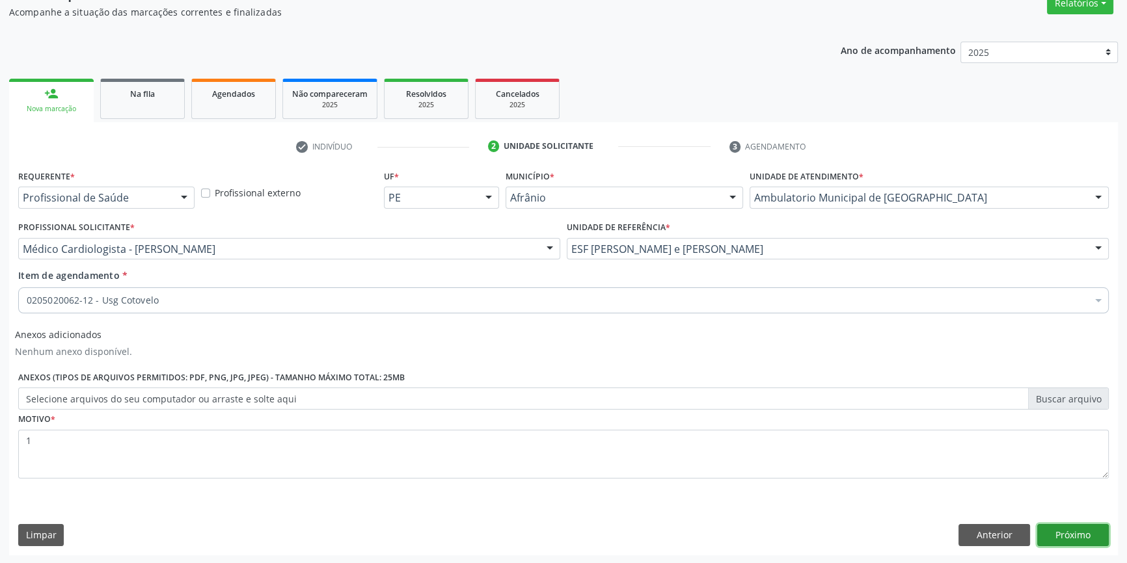
click at [1080, 529] on button "Próximo" at bounding box center [1073, 535] width 72 height 22
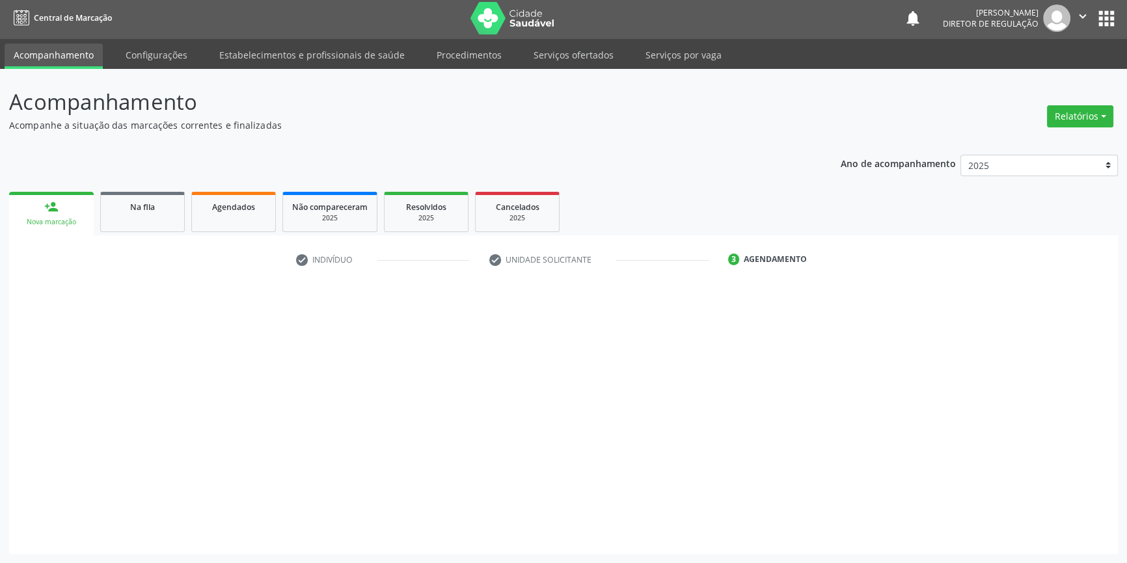
scroll to position [1, 0]
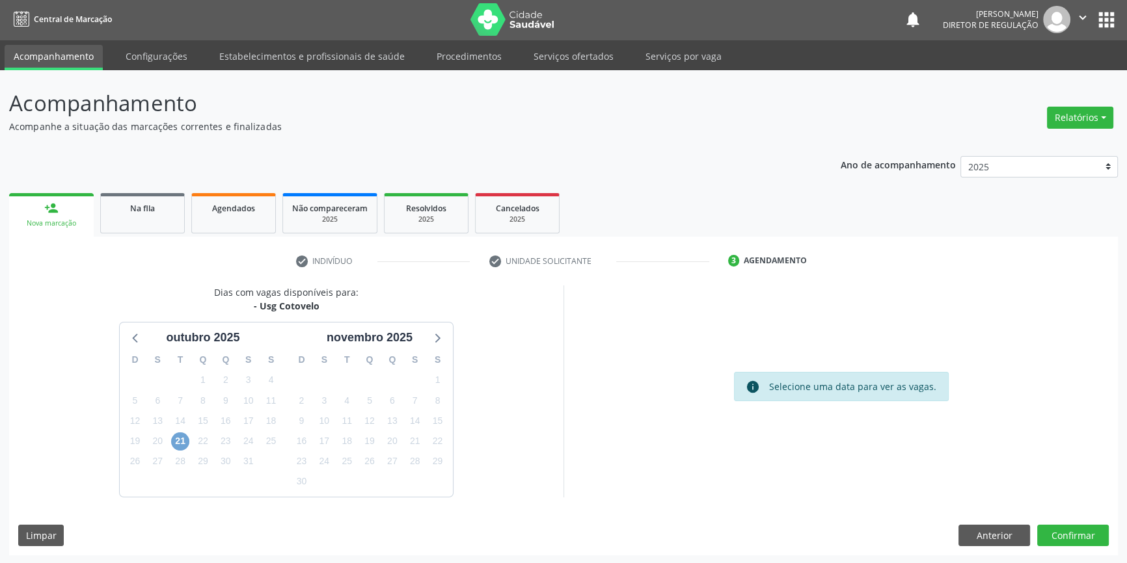
click at [179, 439] on span "21" at bounding box center [180, 442] width 18 height 18
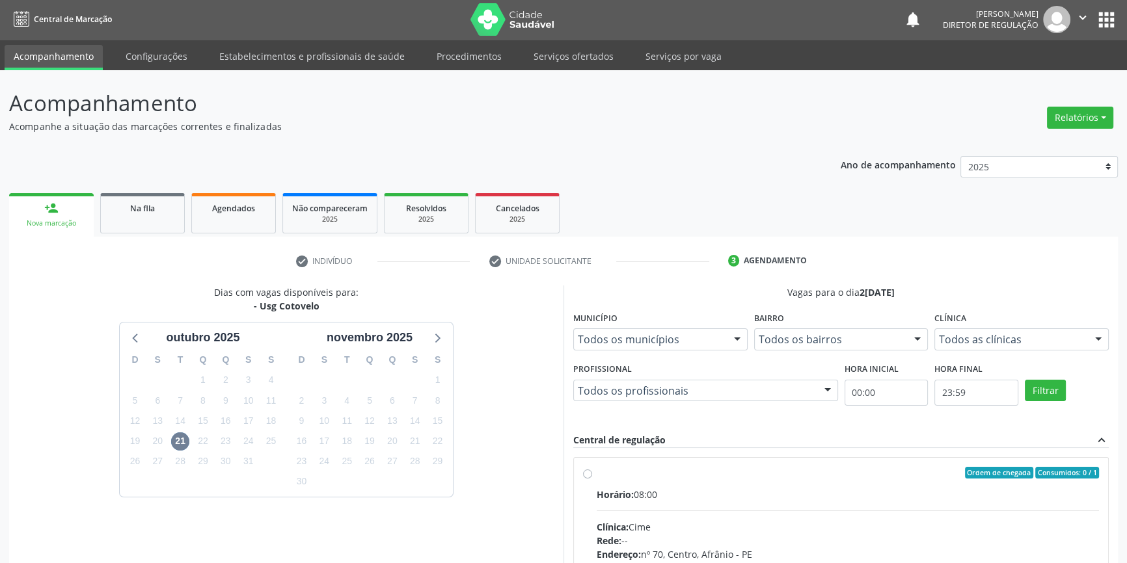
click at [592, 479] on input "Ordem de chegada Consumidos: 0 / 1 Horário: 08:00 Clínica: Cime Rede: -- Endere…" at bounding box center [587, 473] width 9 height 12
radio input "true"
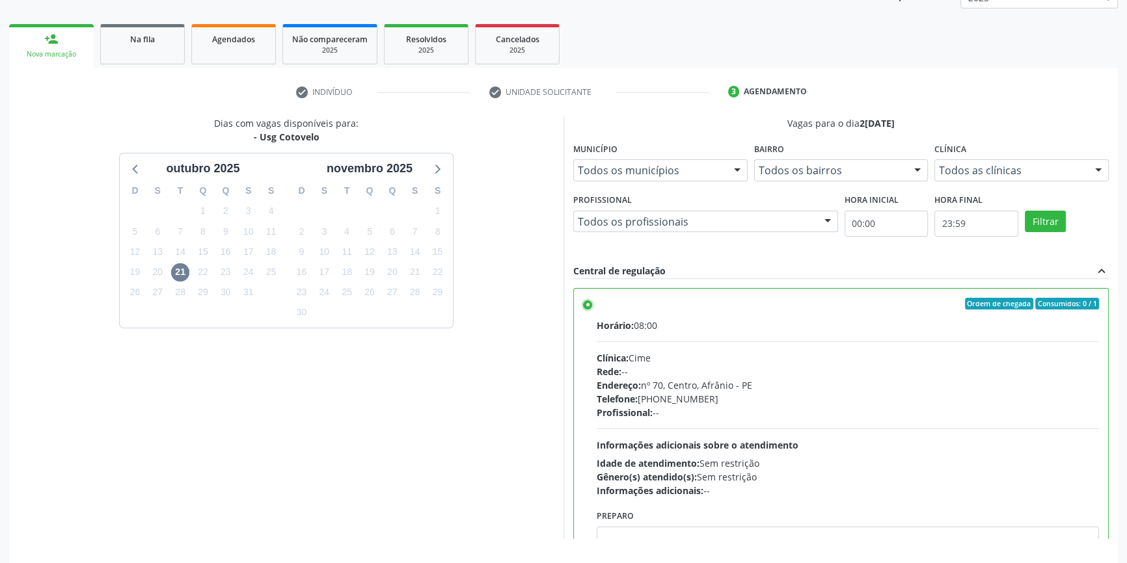
scroll to position [213, 0]
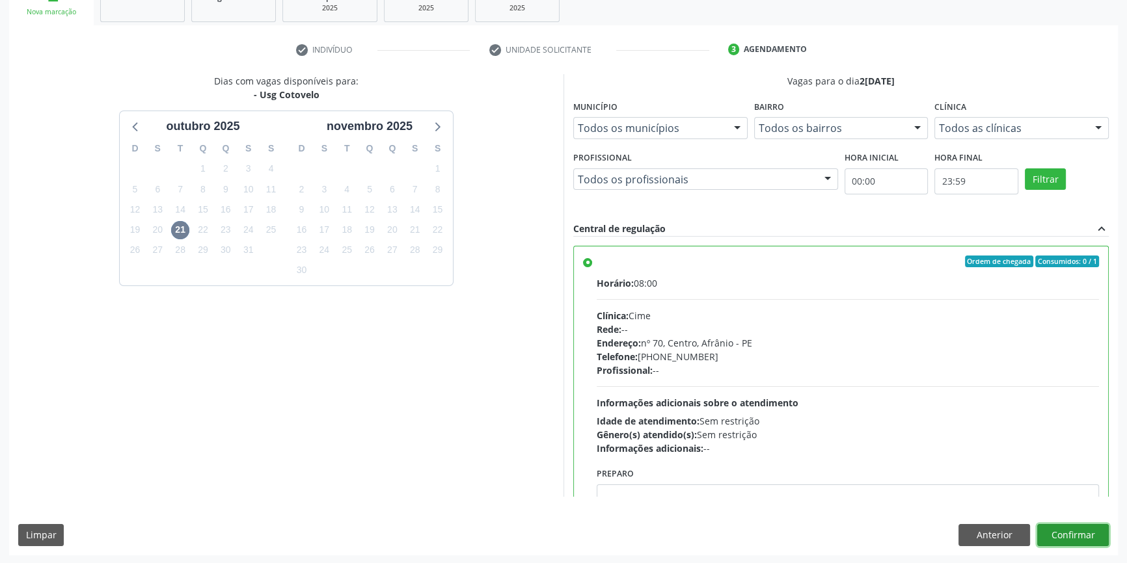
click at [1081, 539] on button "Confirmar" at bounding box center [1073, 535] width 72 height 22
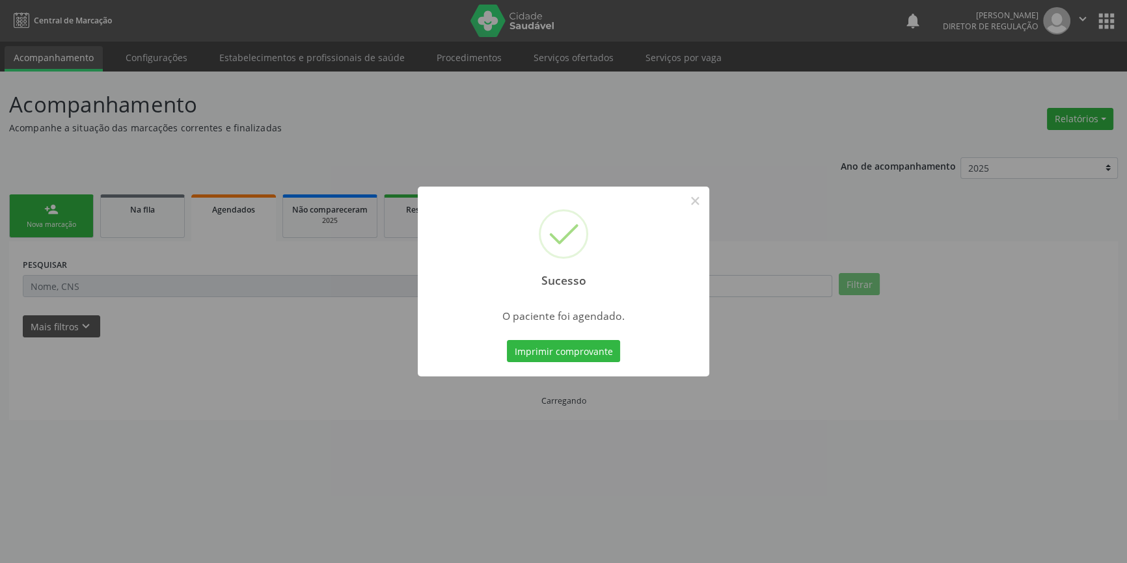
scroll to position [0, 0]
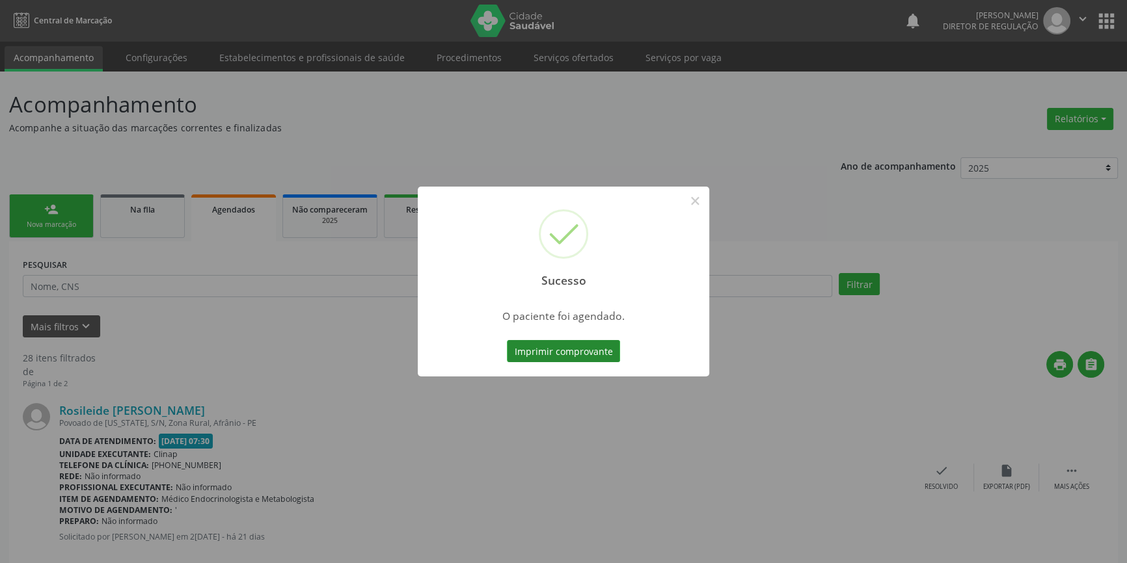
click at [565, 355] on button "Imprimir comprovante" at bounding box center [563, 351] width 113 height 22
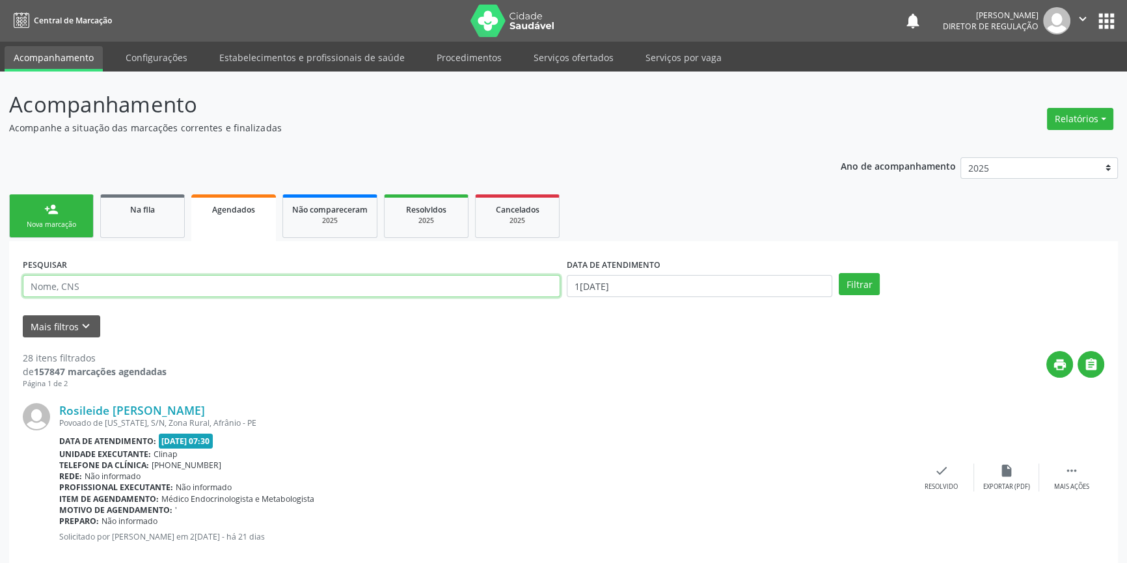
click at [167, 286] on input "text" at bounding box center [291, 286] width 537 height 22
type input "700008716395403"
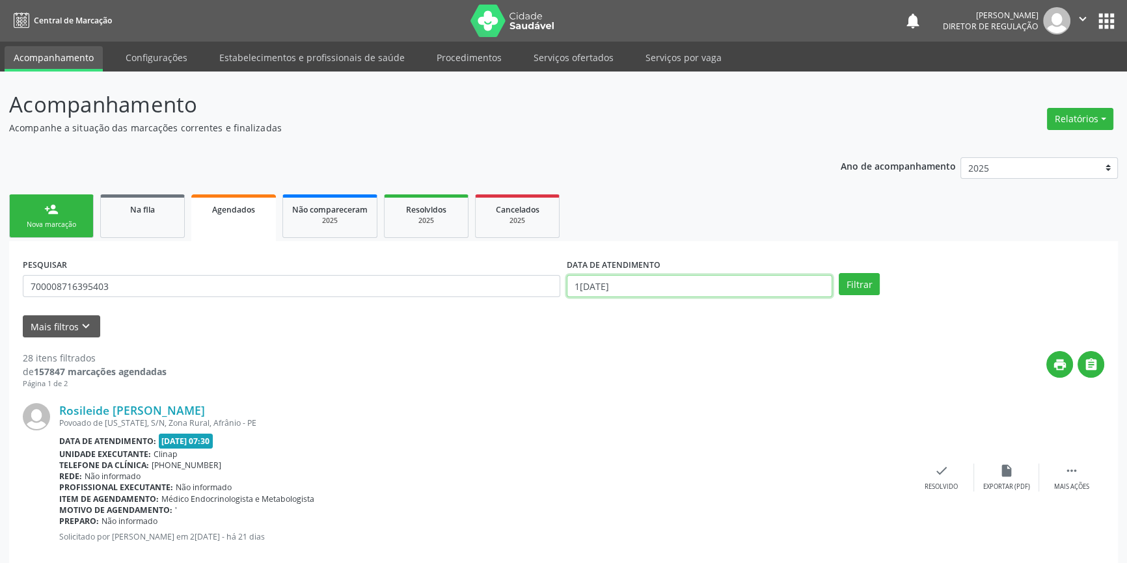
click at [765, 288] on input "1[DATE]" at bounding box center [699, 286] width 265 height 22
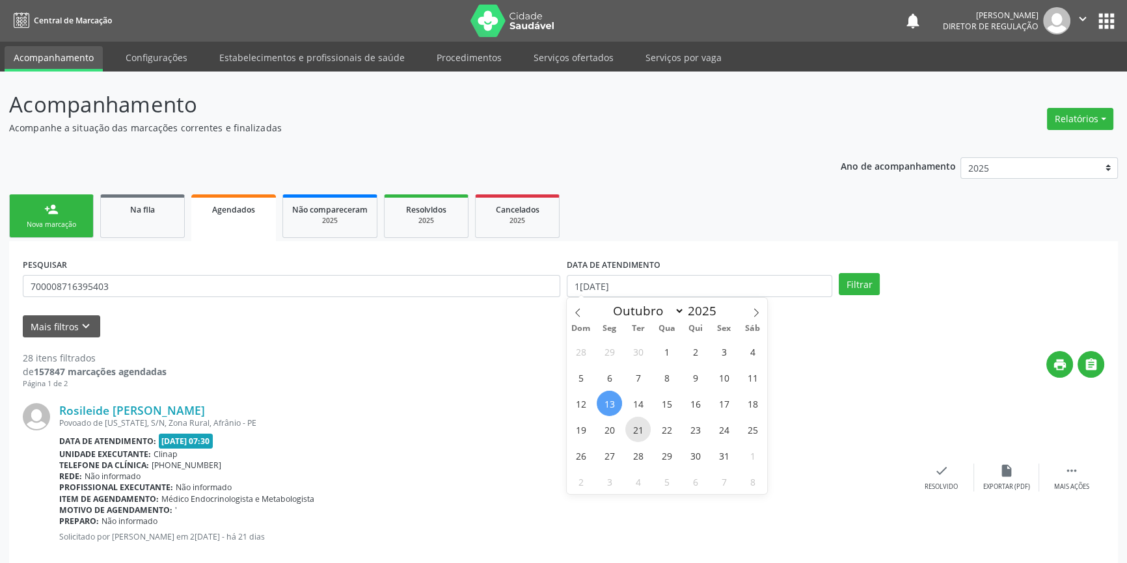
click at [632, 427] on span "21" at bounding box center [637, 429] width 25 height 25
type input "2[DATE]"
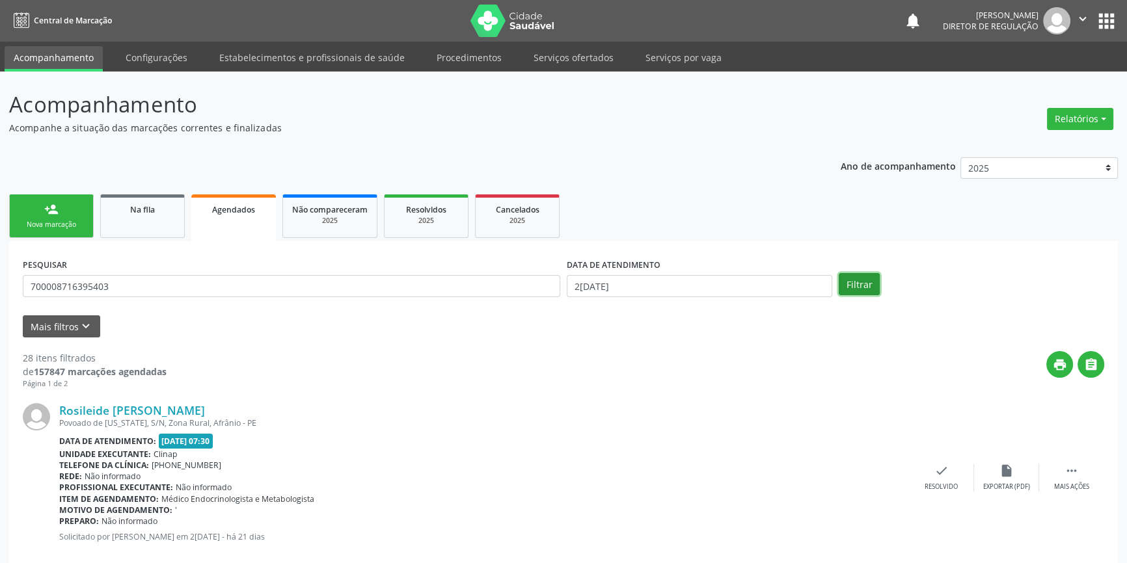
click at [845, 290] on button "Filtrar" at bounding box center [859, 284] width 41 height 22
click at [1080, 469] on div " Mais ações" at bounding box center [1071, 478] width 65 height 28
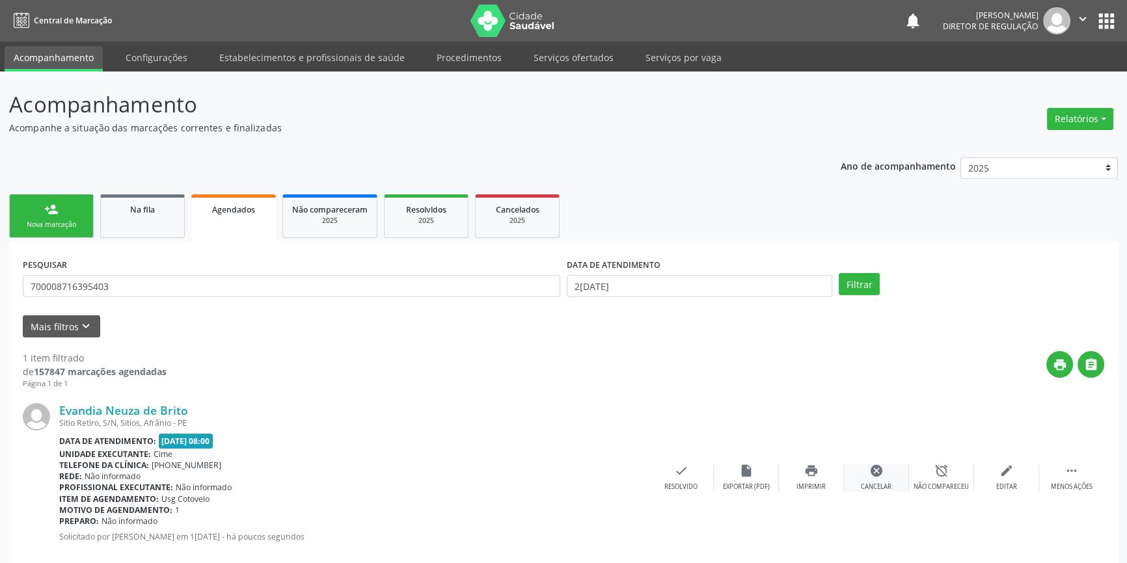
click at [899, 474] on div "cancel Cancelar" at bounding box center [876, 478] width 65 height 28
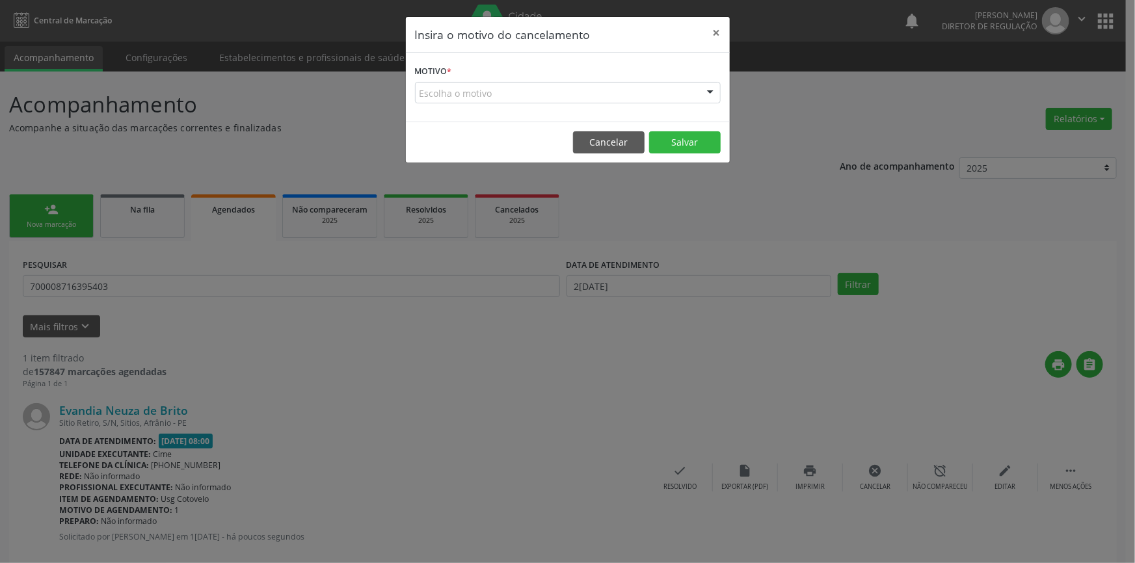
click at [517, 98] on div "Escolha o motivo" at bounding box center [568, 93] width 306 height 22
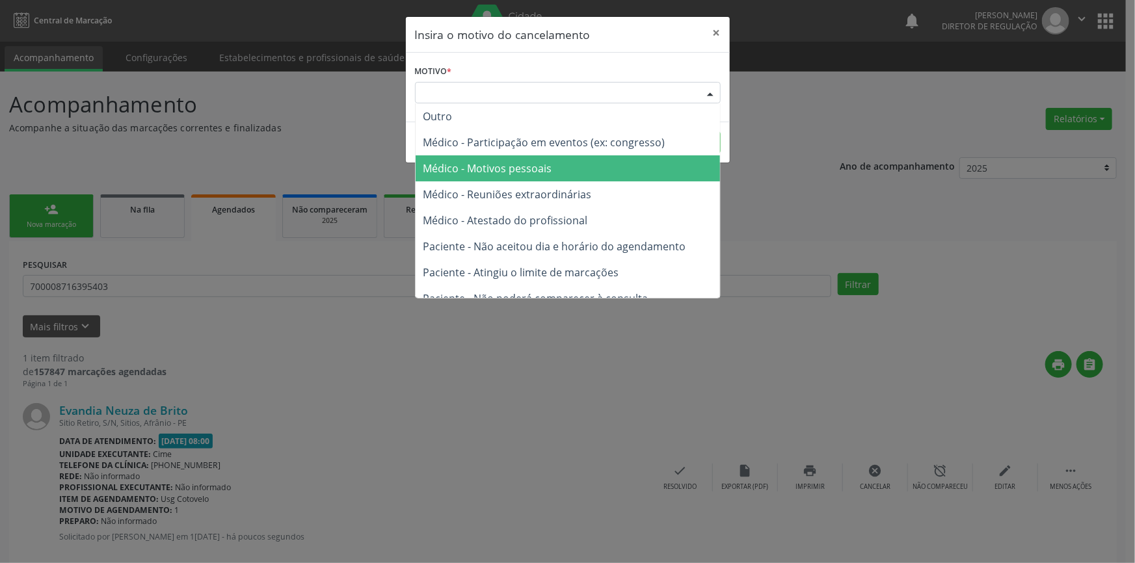
click at [510, 174] on span "Médico - Motivos pessoais" at bounding box center [488, 168] width 129 height 14
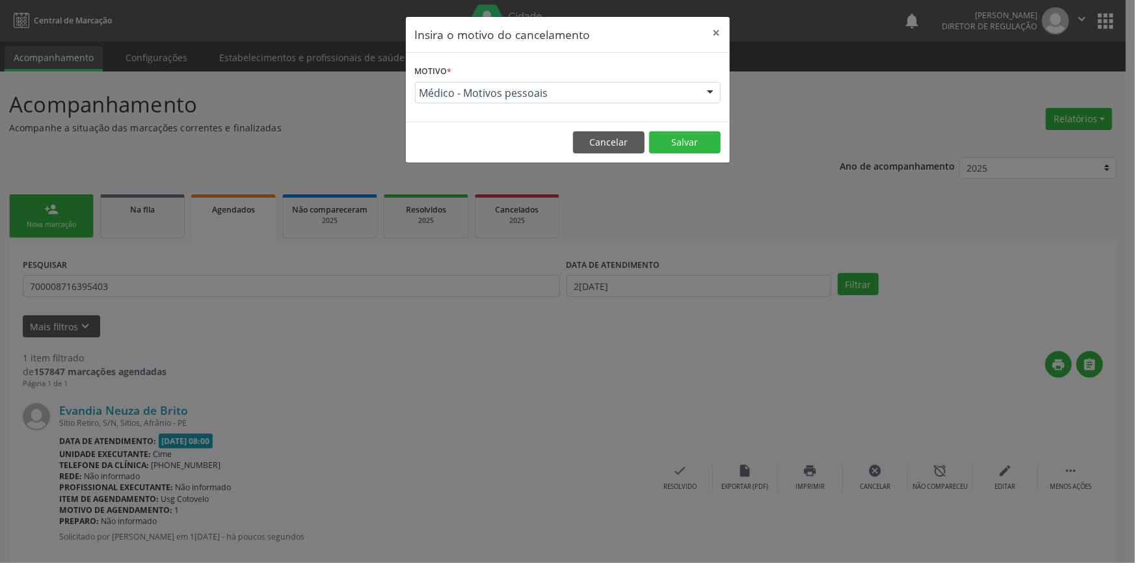
click at [690, 130] on footer "Cancelar Salvar" at bounding box center [568, 142] width 324 height 41
click at [688, 134] on button "Salvar" at bounding box center [685, 142] width 72 height 22
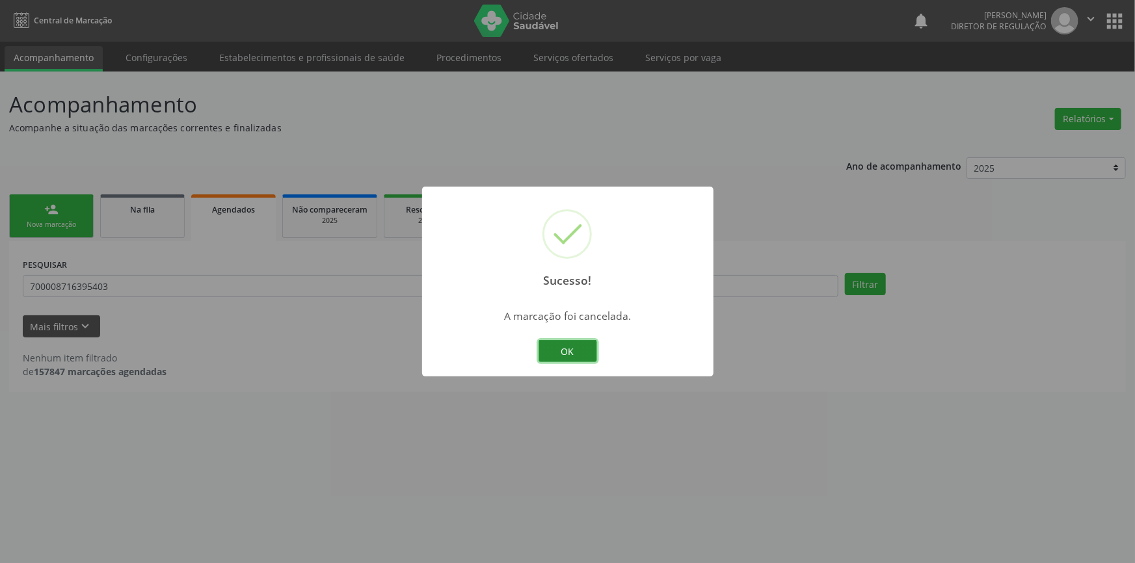
click at [552, 355] on button "OK" at bounding box center [568, 351] width 59 height 22
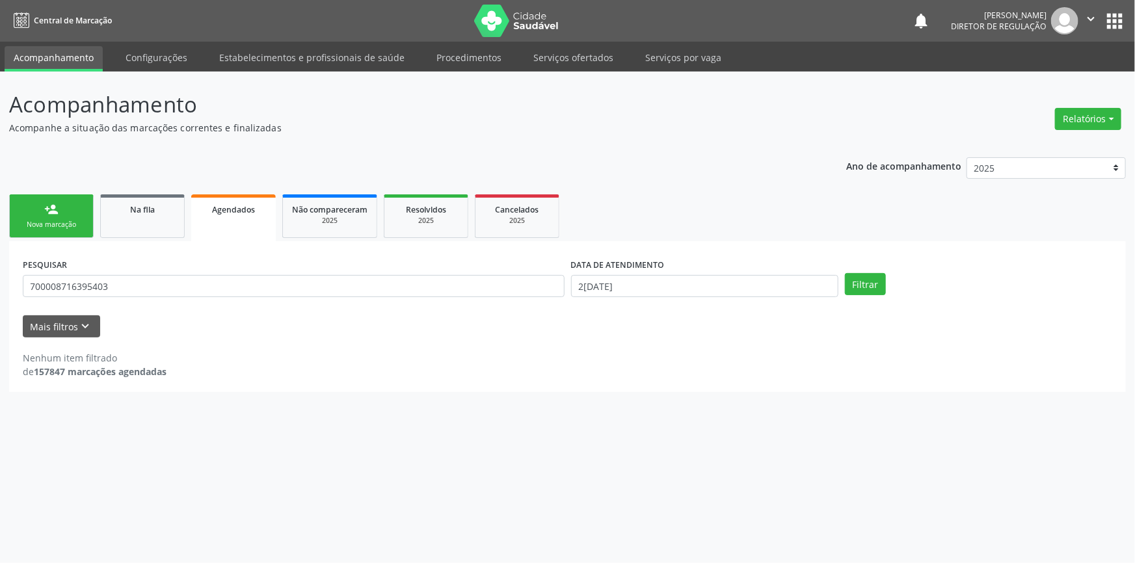
click at [65, 226] on div "Nova marcação" at bounding box center [51, 225] width 65 height 10
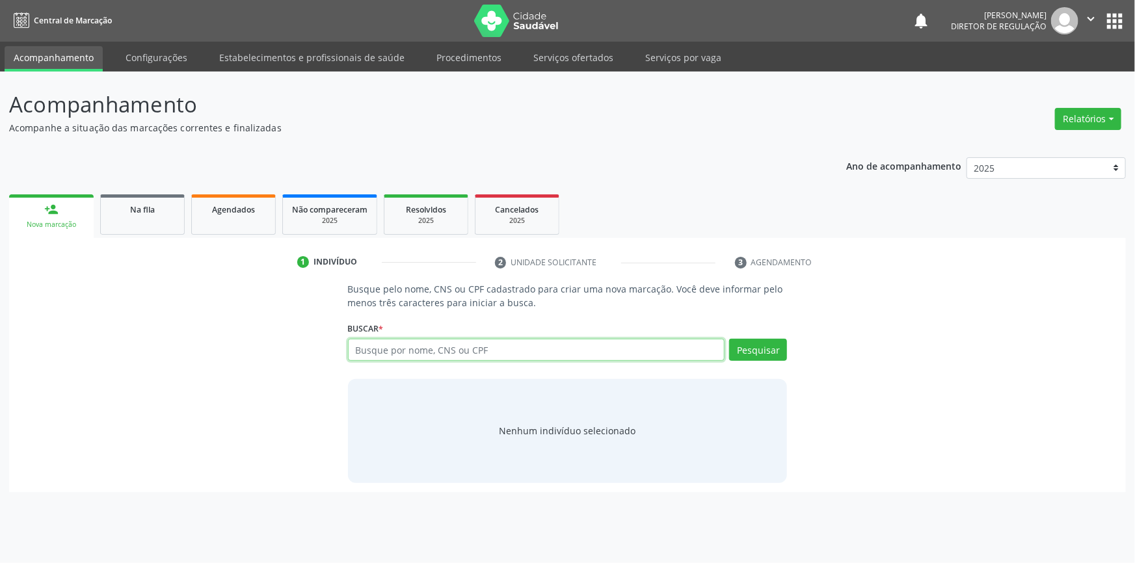
click at [418, 347] on input "text" at bounding box center [536, 350] width 377 height 22
type input "707407091859071"
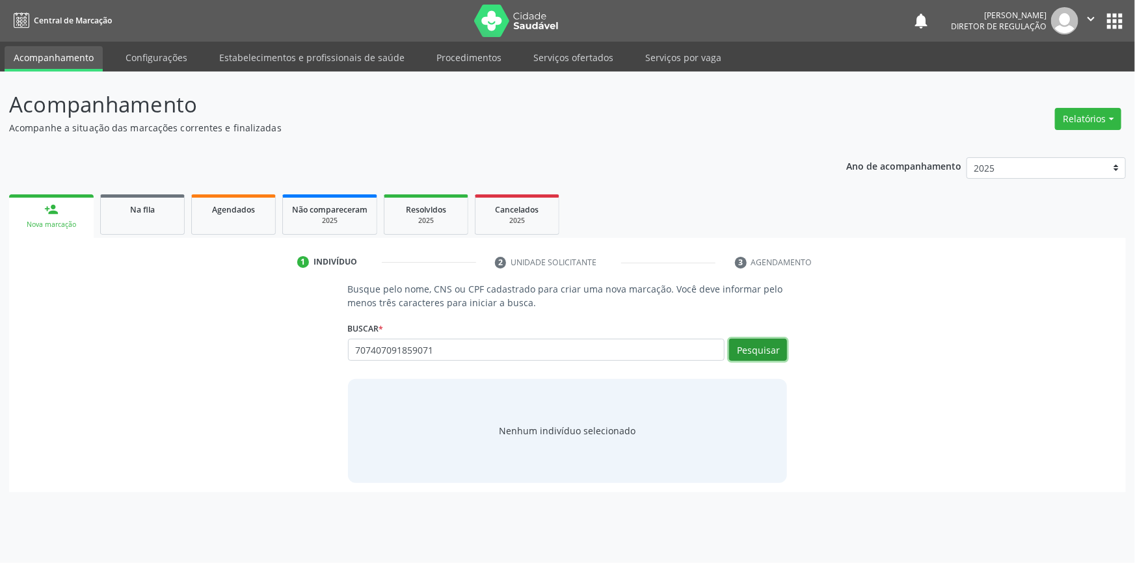
click at [787, 340] on button "Pesquisar" at bounding box center [758, 350] width 58 height 22
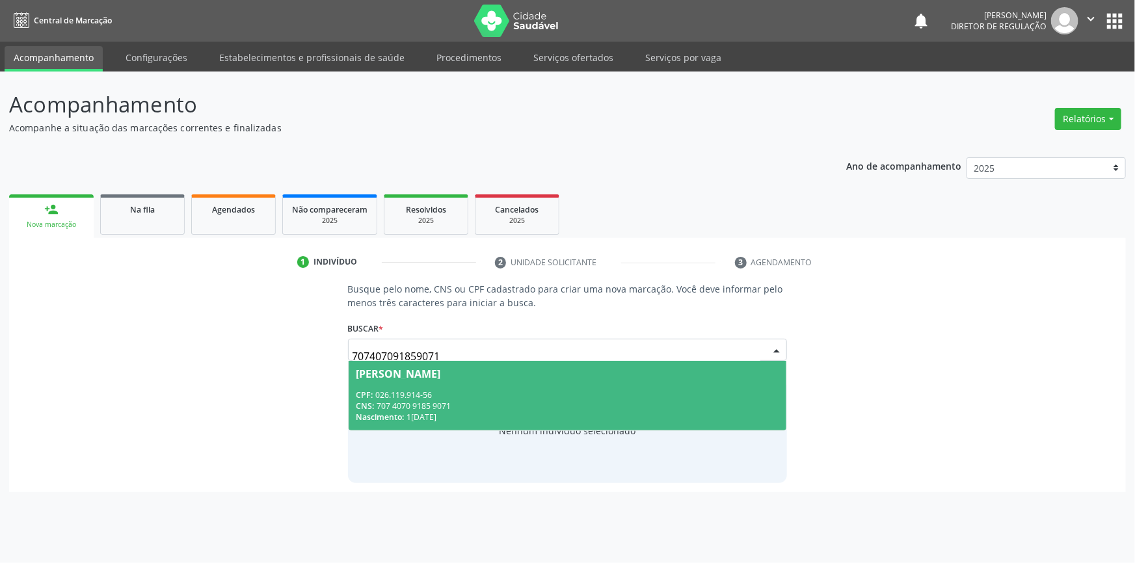
click at [396, 396] on div "CPF: 026.119.914-56" at bounding box center [568, 395] width 423 height 11
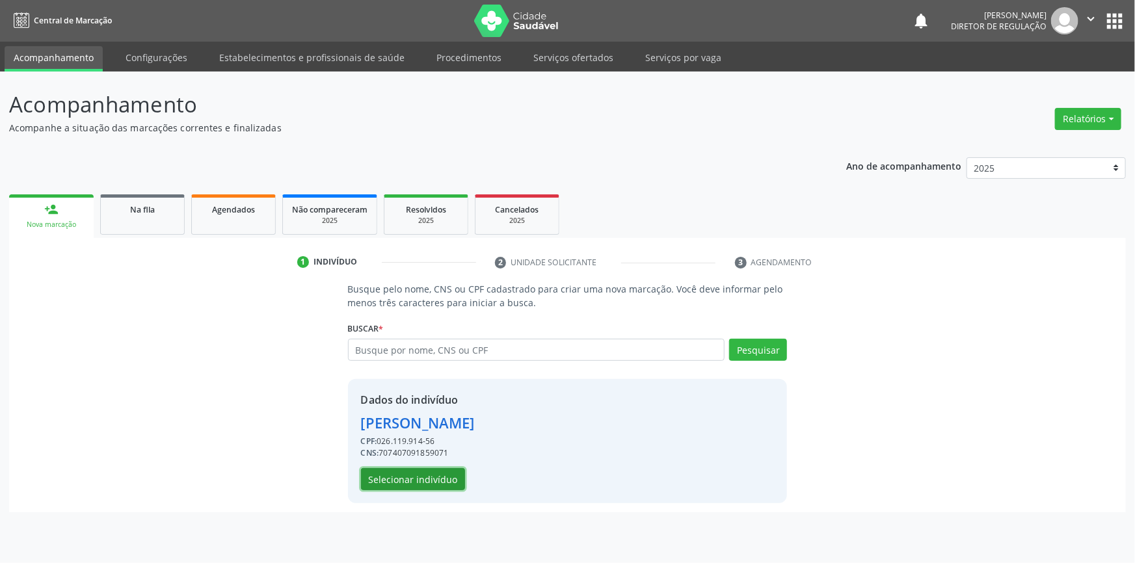
click at [419, 481] on button "Selecionar indivíduo" at bounding box center [413, 479] width 104 height 22
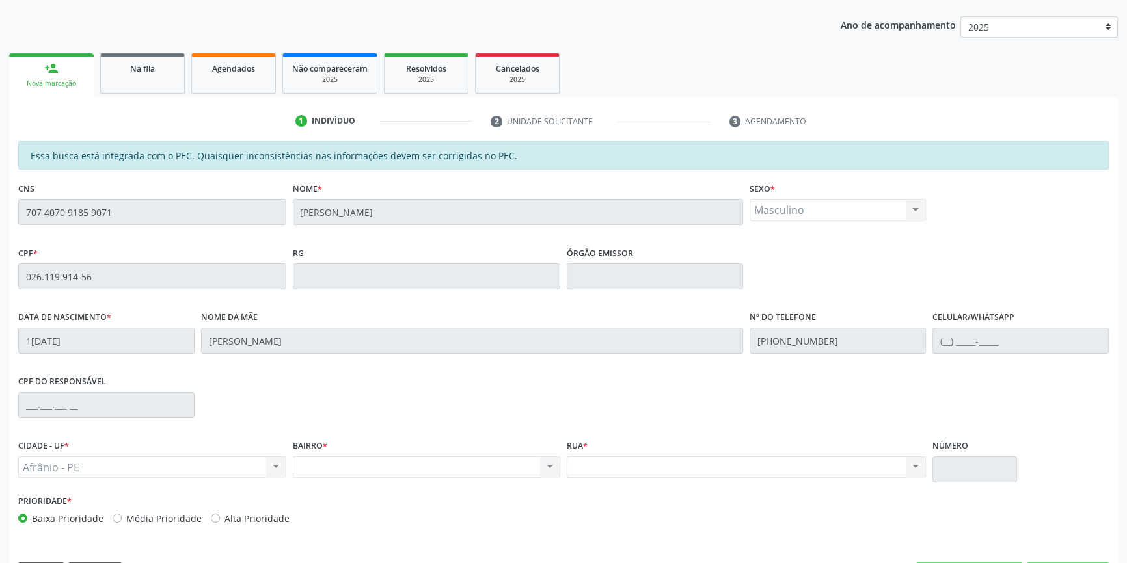
scroll to position [178, 0]
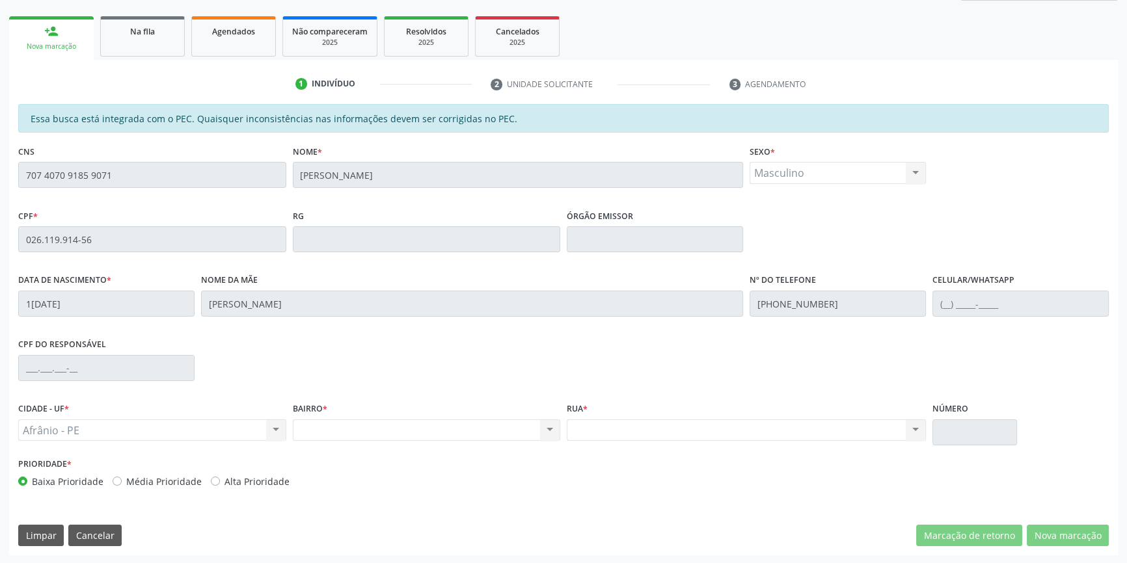
click at [0, 185] on div "Acompanhamento Acompanhe a situação das marcações correntes e finalizadas Relat…" at bounding box center [563, 228] width 1127 height 671
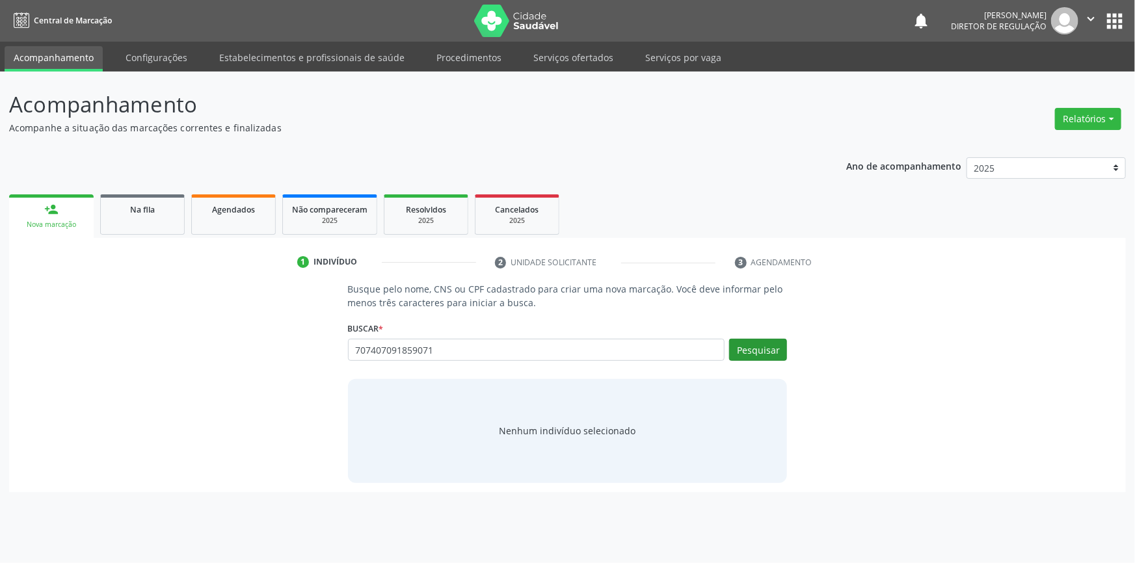
type input "707407091859071"
click at [753, 346] on button "Pesquisar" at bounding box center [758, 350] width 58 height 22
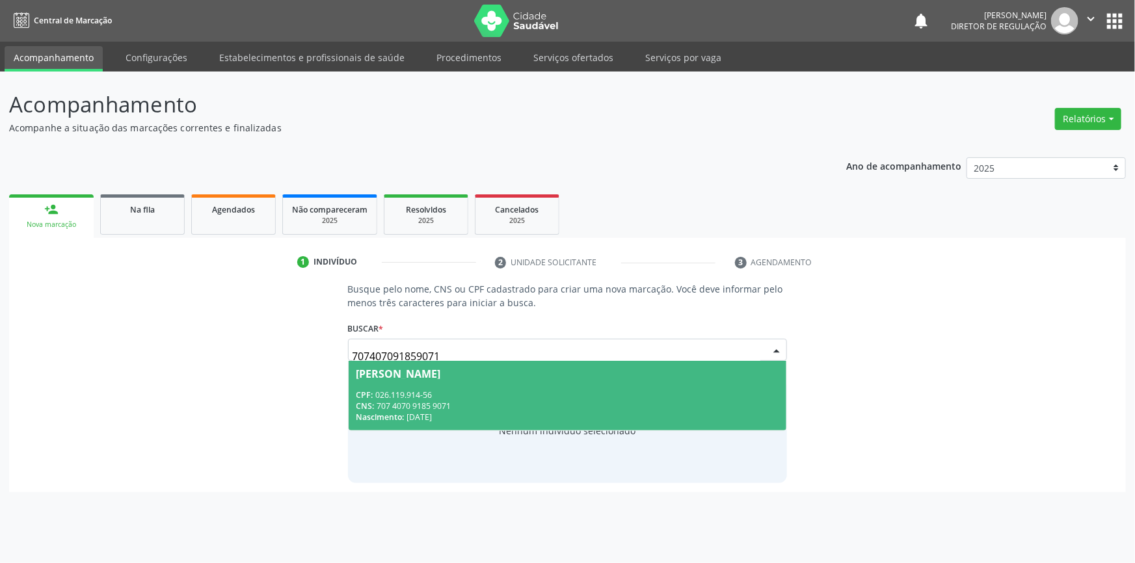
click at [720, 403] on div "CNS: 707 4070 9185 9071" at bounding box center [568, 406] width 423 height 11
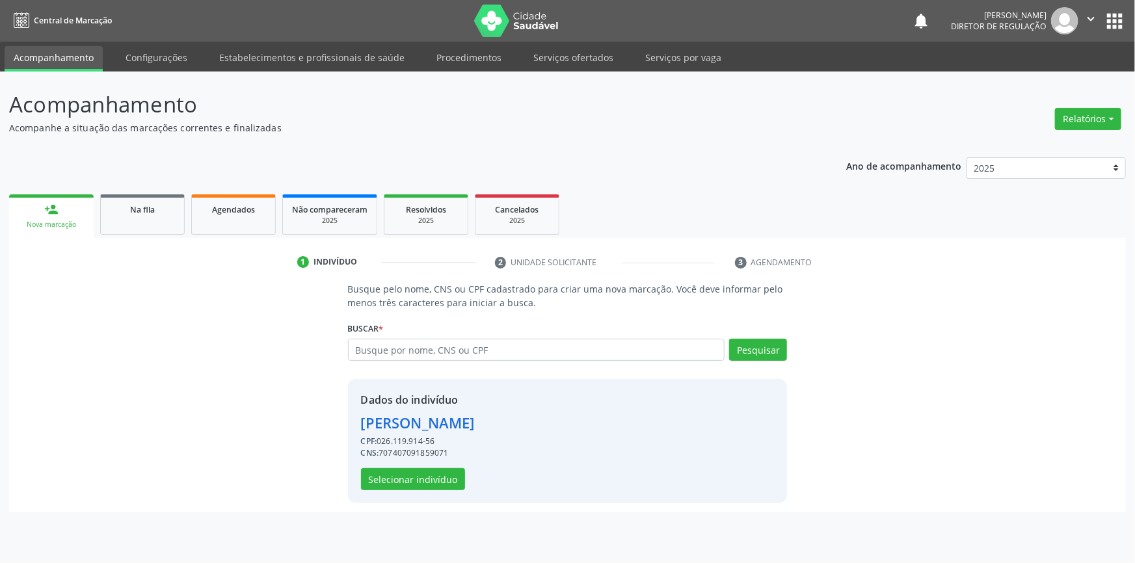
click at [434, 467] on div "Dados do indivíduo Cacio Martins de Lima CPF: 026.119.914-56 CNS: 7074070918590…" at bounding box center [418, 441] width 114 height 98
click at [431, 475] on button "Selecionar indivíduo" at bounding box center [413, 479] width 104 height 22
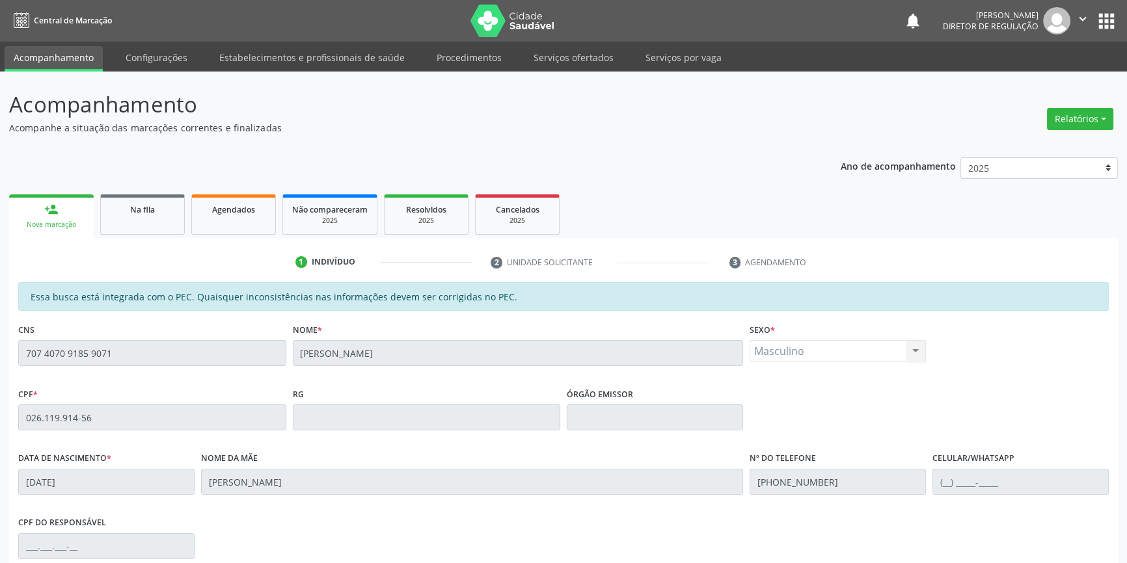
scroll to position [178, 0]
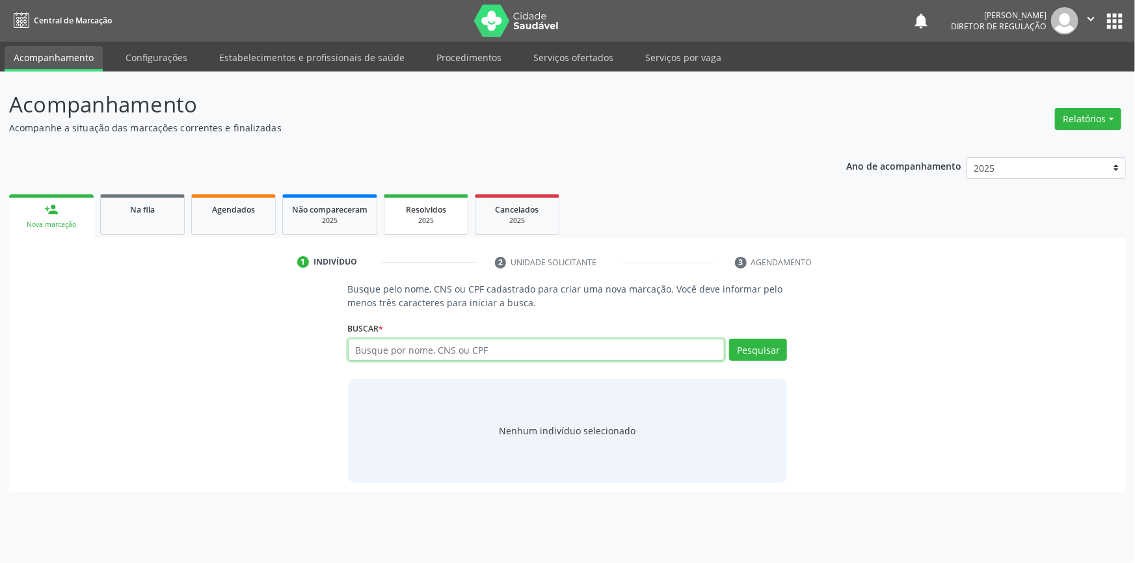
paste input "707 4070 9185 9071"
type input "707 4070 9185 9071"
click at [742, 360] on div "Pesquisar" at bounding box center [756, 354] width 62 height 31
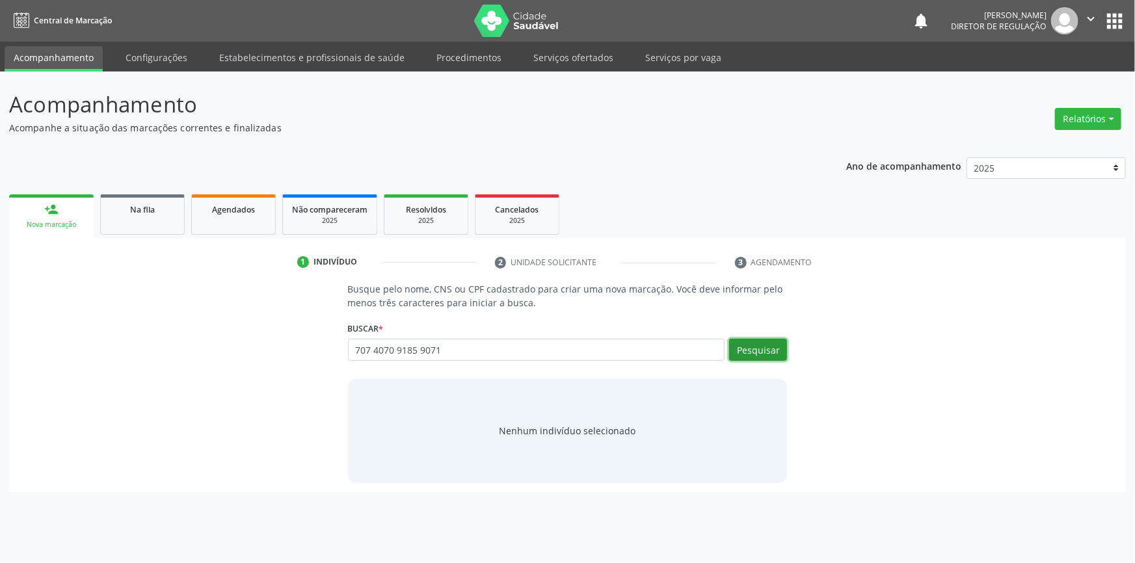
click at [743, 357] on button "Pesquisar" at bounding box center [758, 350] width 58 height 22
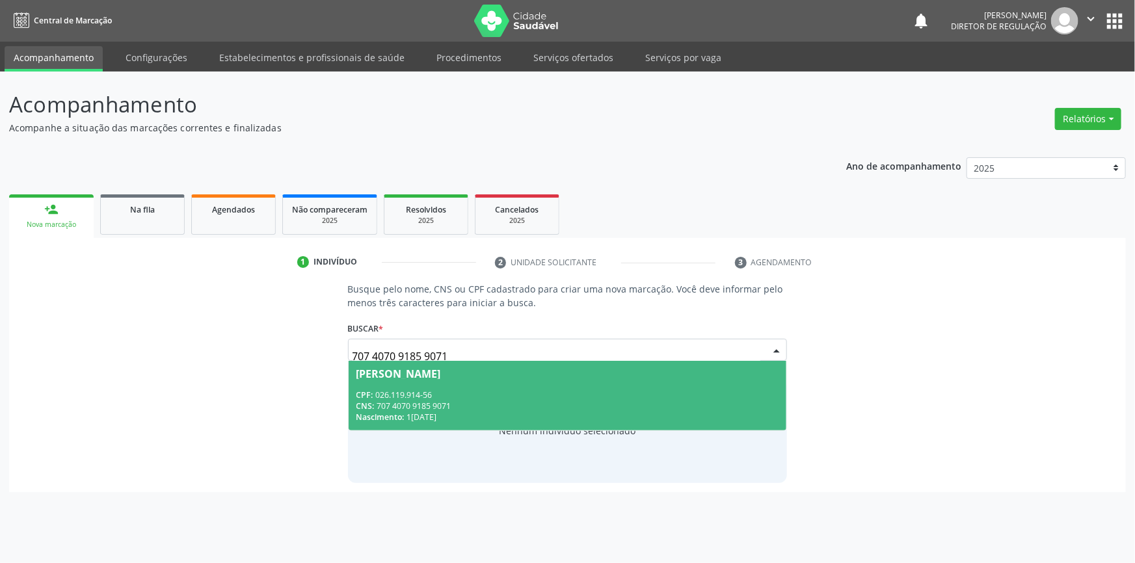
click at [441, 376] on div "[PERSON_NAME]" at bounding box center [399, 374] width 85 height 10
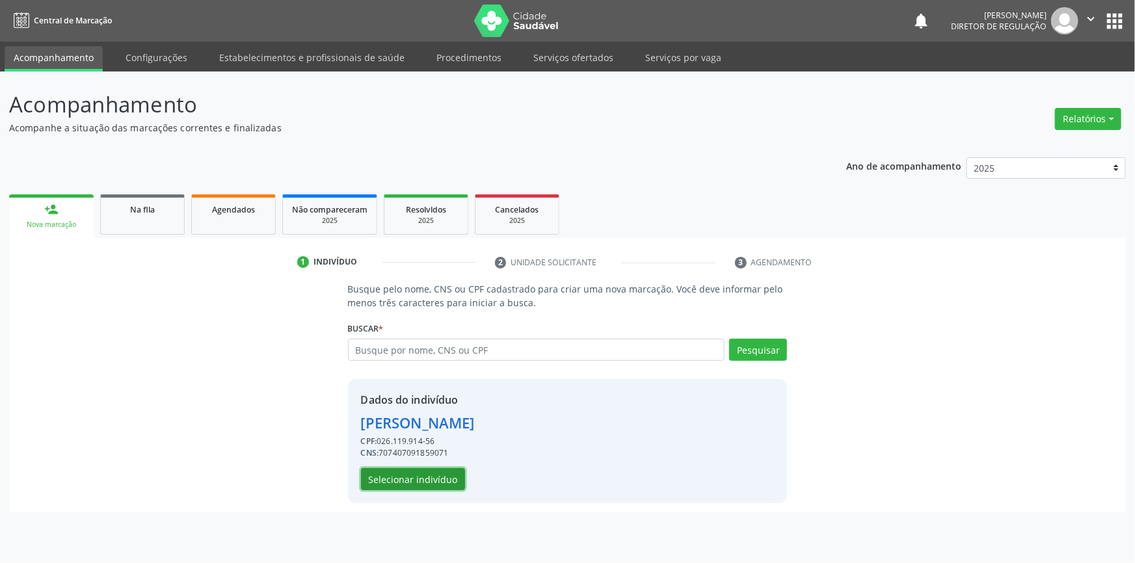
click at [437, 468] on button "Selecionar indivíduo" at bounding box center [413, 479] width 104 height 22
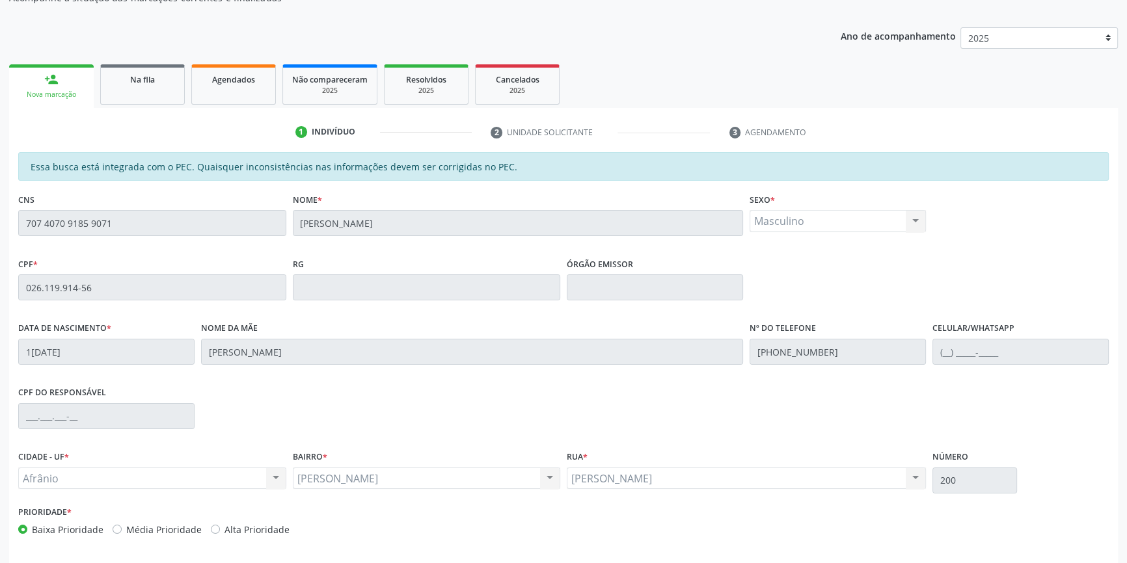
scroll to position [178, 0]
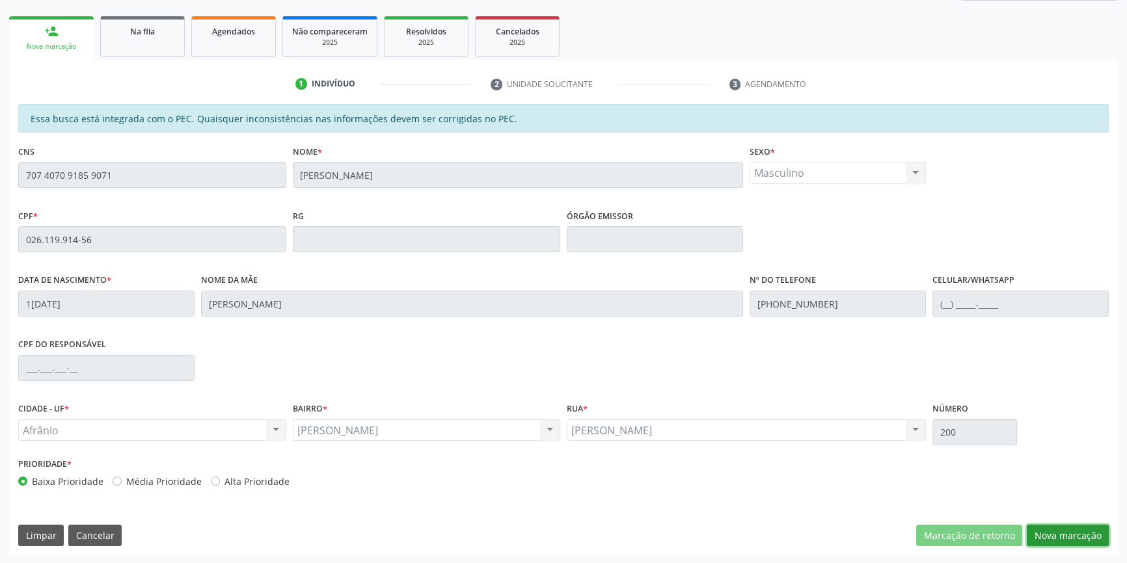
click at [1050, 538] on button "Nova marcação" at bounding box center [1068, 536] width 82 height 22
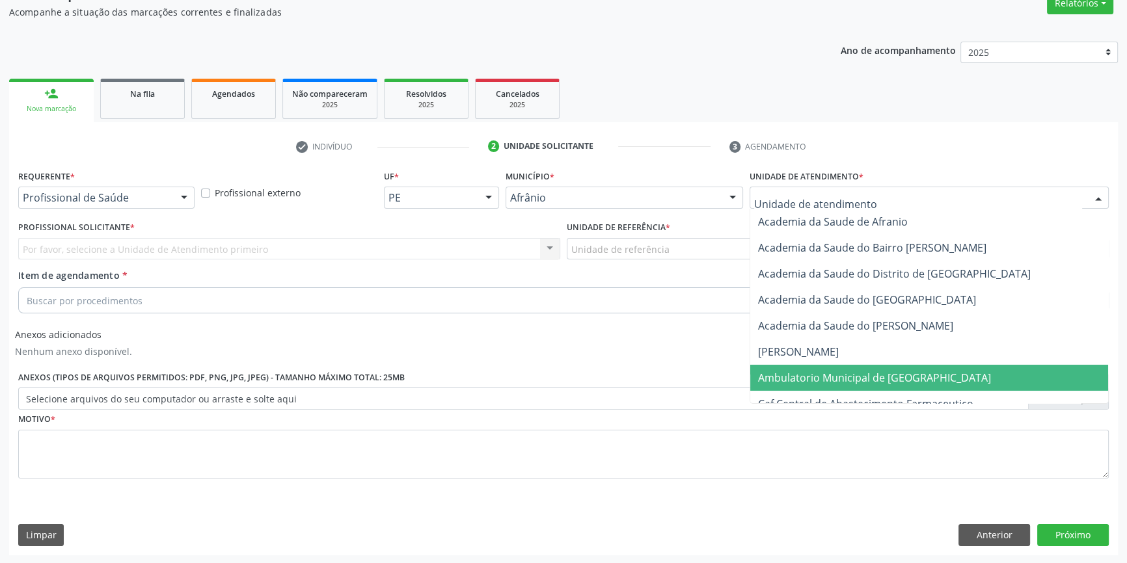
drag, startPoint x: 811, startPoint y: 379, endPoint x: 709, endPoint y: 296, distance: 131.8
click at [803, 368] on span "Ambulatorio Municipal de [GEOGRAPHIC_DATA]" at bounding box center [929, 378] width 358 height 26
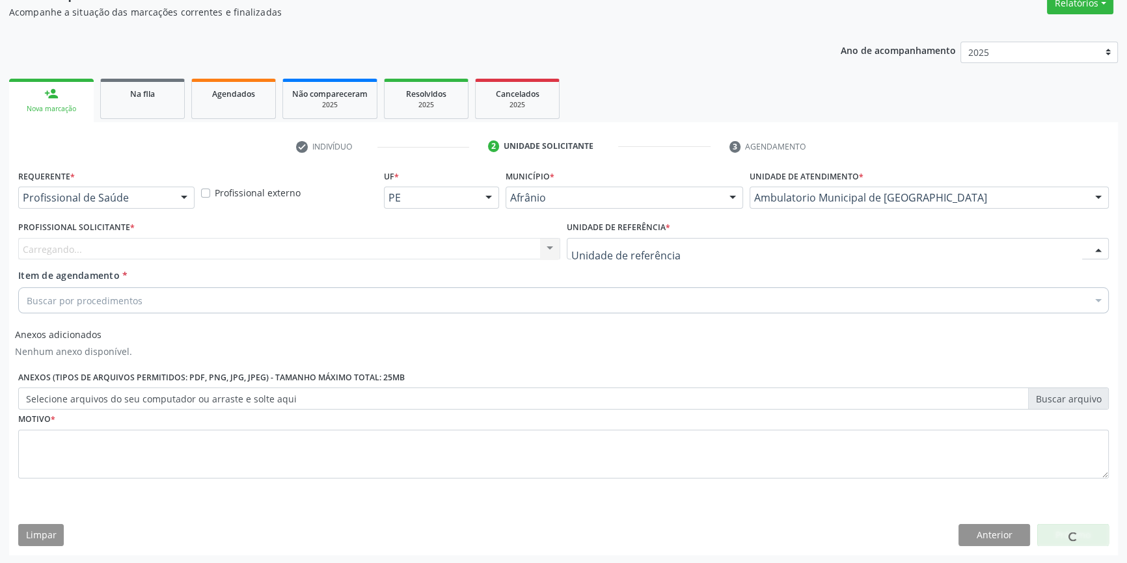
click at [625, 238] on div at bounding box center [838, 249] width 542 height 22
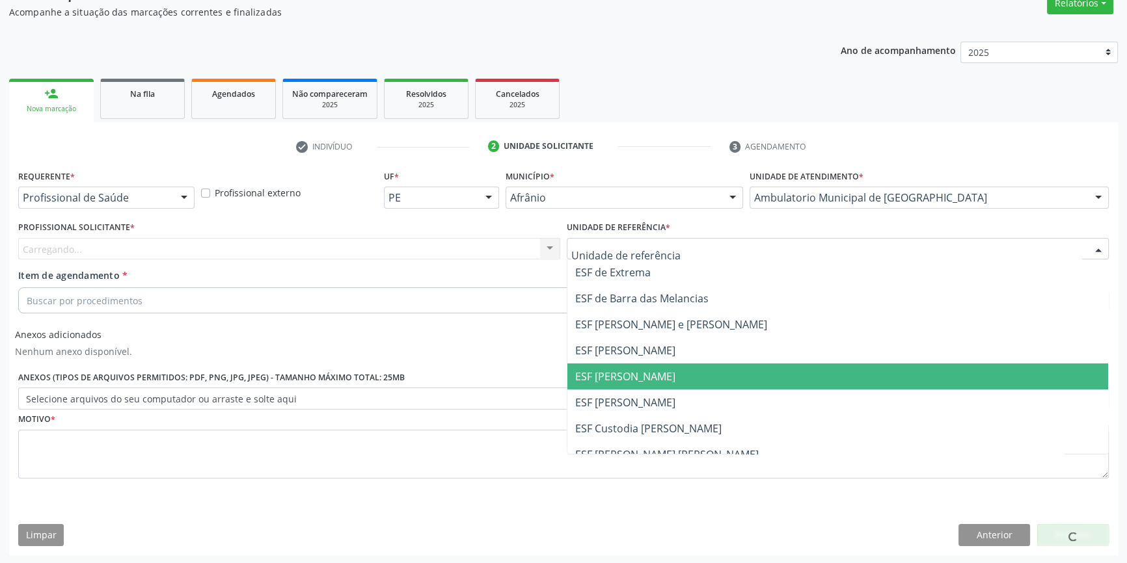
click at [663, 377] on span "ESF [PERSON_NAME]" at bounding box center [837, 377] width 541 height 26
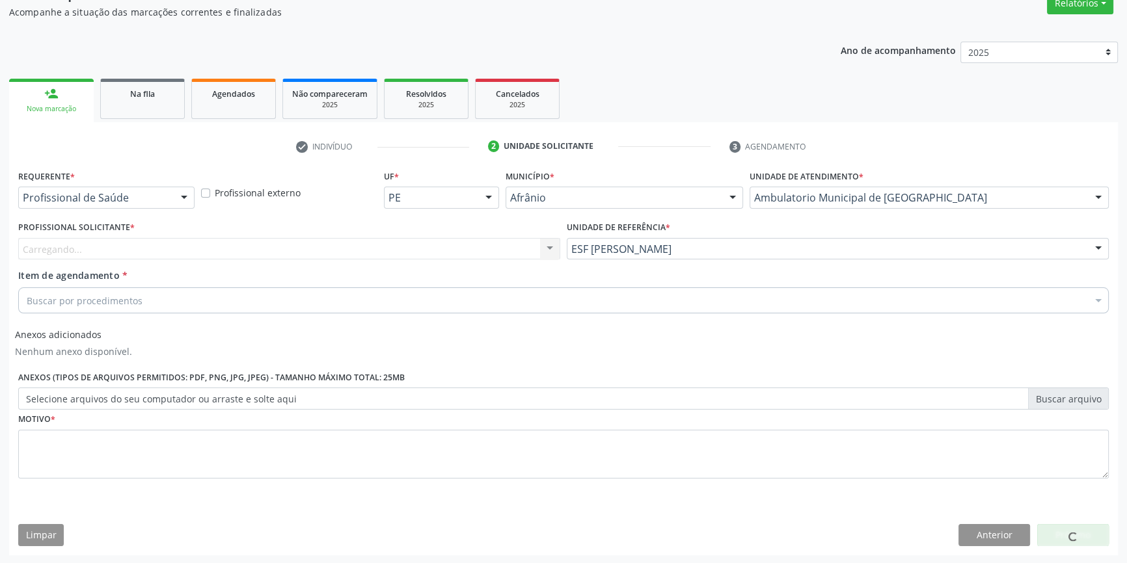
click at [448, 260] on div "Profissional Solicitante * Carregando... Nenhum resultado encontrado para: " " …" at bounding box center [289, 243] width 549 height 51
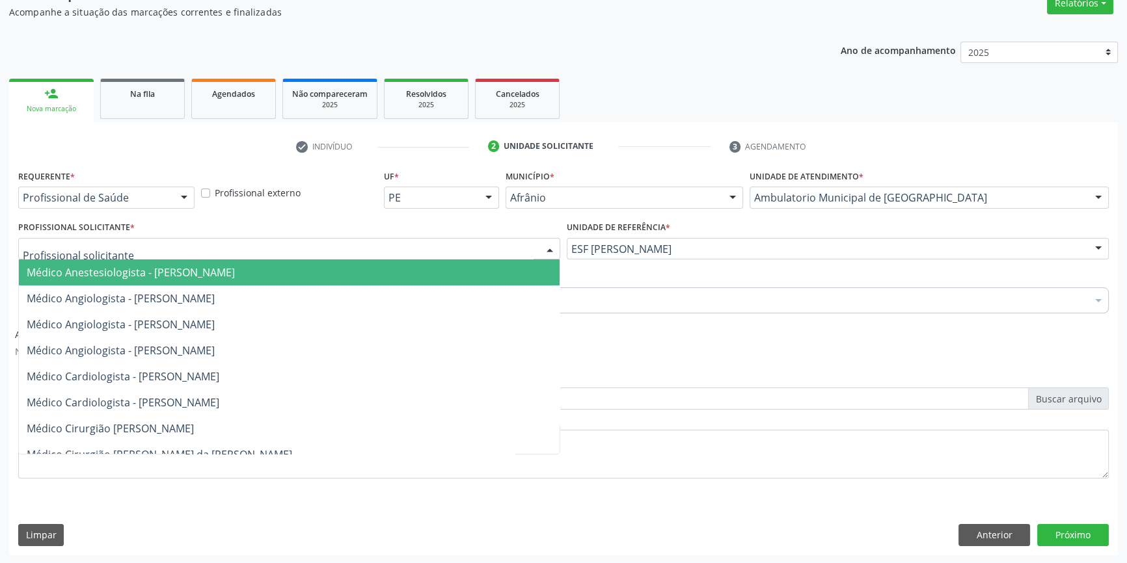
click at [402, 251] on div at bounding box center [289, 249] width 542 height 22
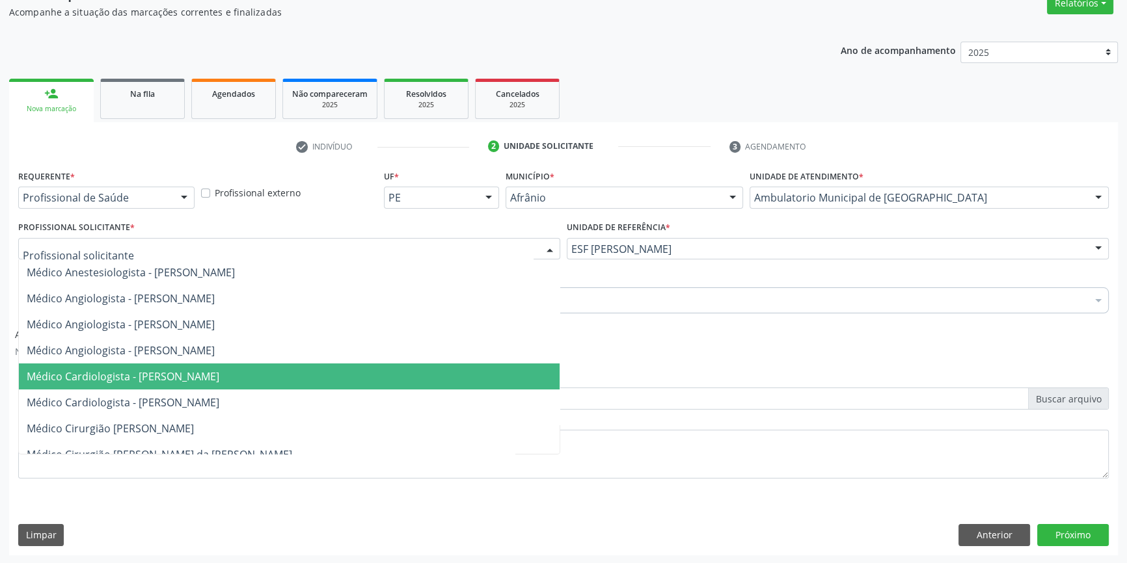
click at [219, 371] on span "Médico Cardiologista - [PERSON_NAME]" at bounding box center [123, 377] width 193 height 14
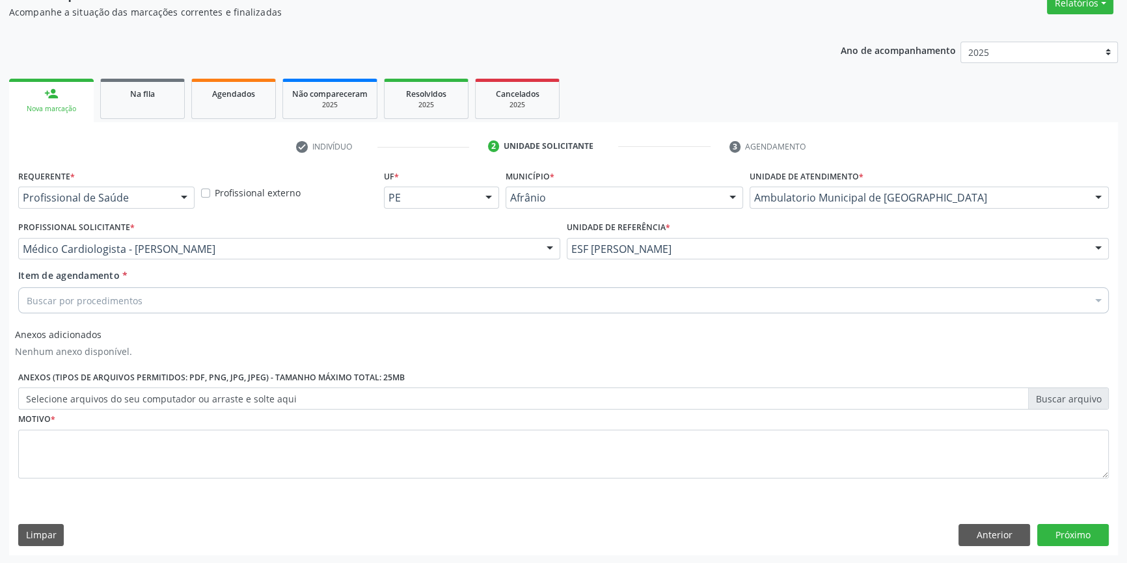
click at [193, 301] on div "Buscar por procedimentos" at bounding box center [563, 301] width 1091 height 26
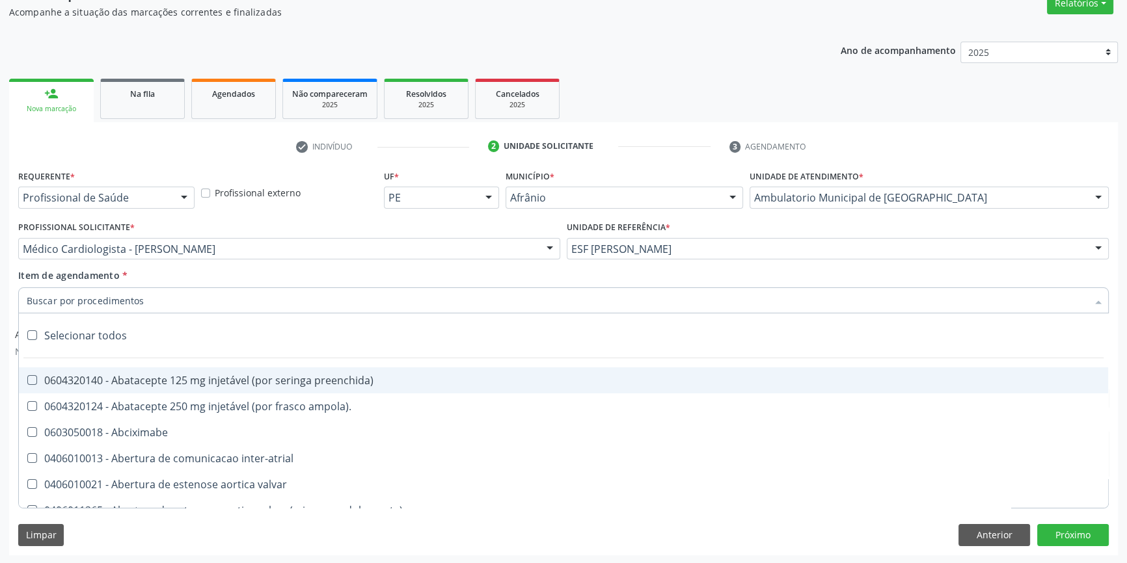
type input "a"
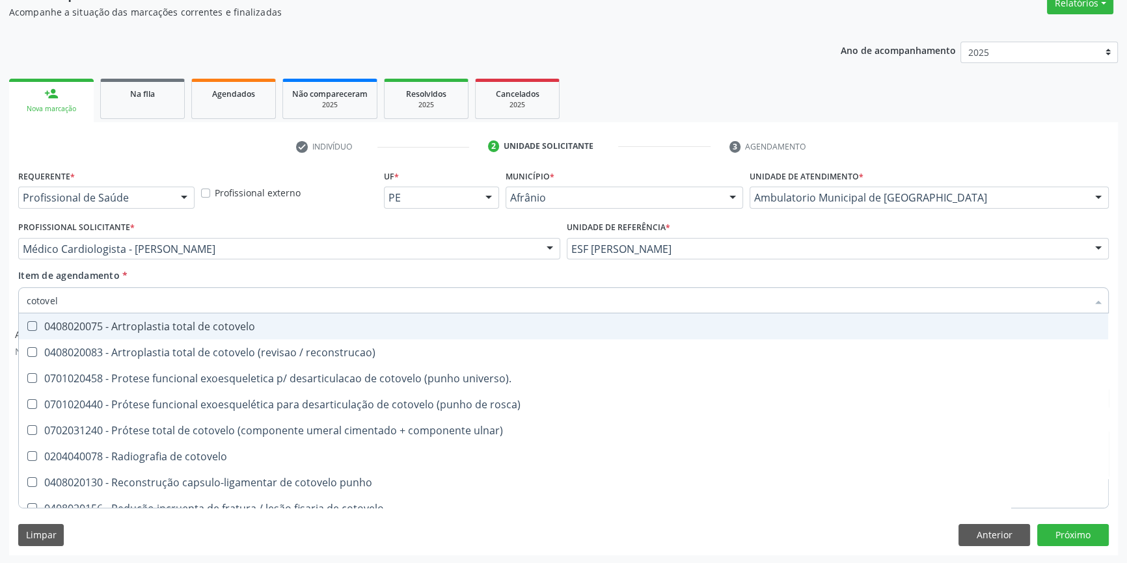
type input "cotovelo"
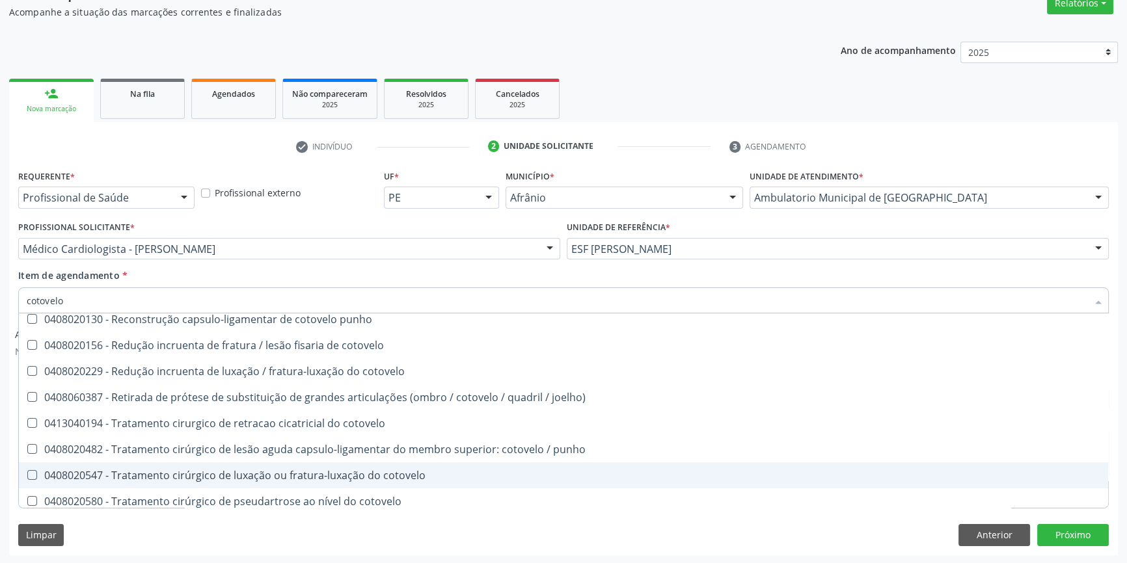
scroll to position [195, 0]
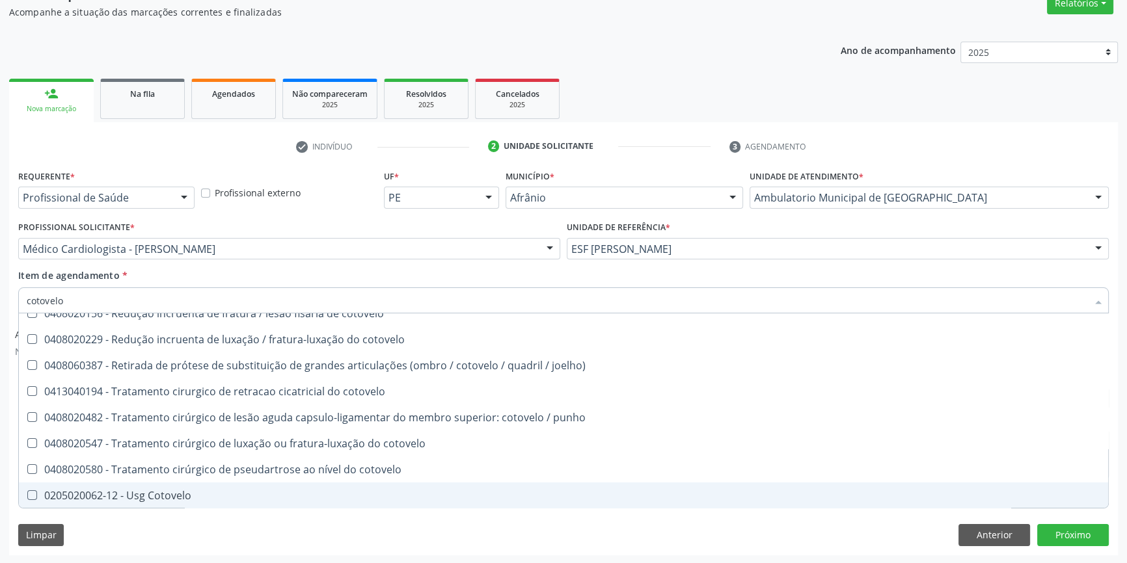
click at [189, 483] on span "0205020062-12 - Usg Cotovelo" at bounding box center [563, 496] width 1089 height 26
checkbox Cotovelo "true"
click at [168, 521] on div "Requerente * Profissional de Saúde Profissional de Saúde Paciente Nenhum result…" at bounding box center [563, 361] width 1109 height 388
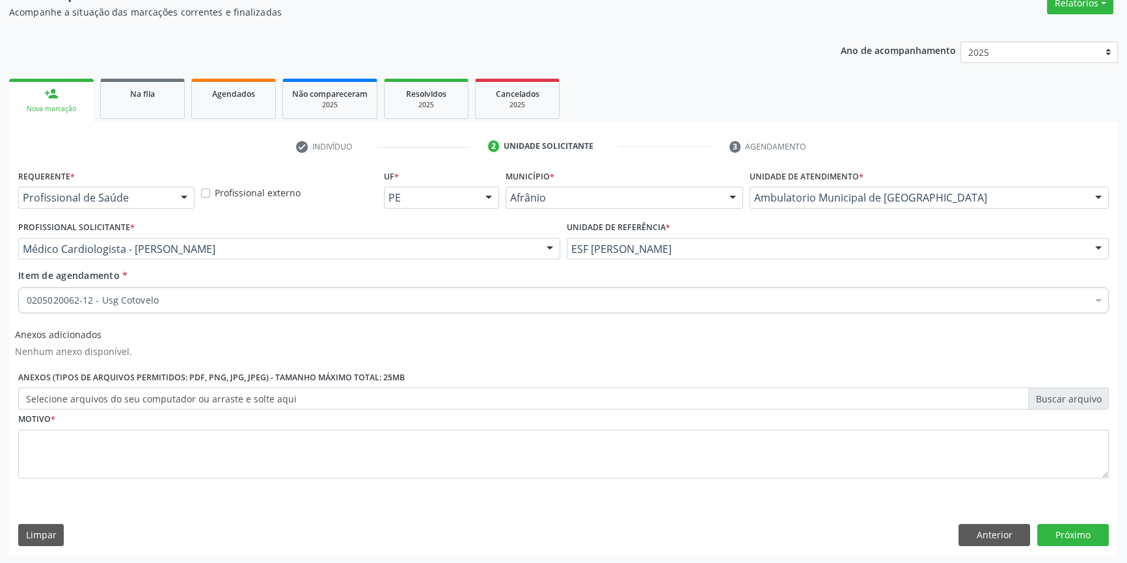
scroll to position [0, 0]
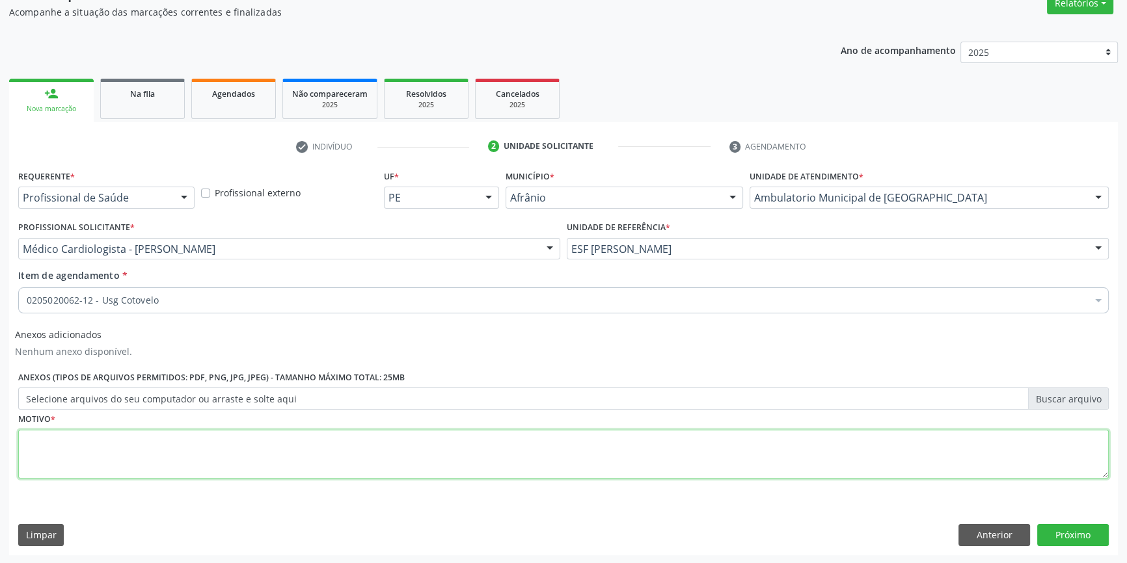
click at [128, 463] on textarea at bounding box center [563, 454] width 1091 height 49
type textarea "1"
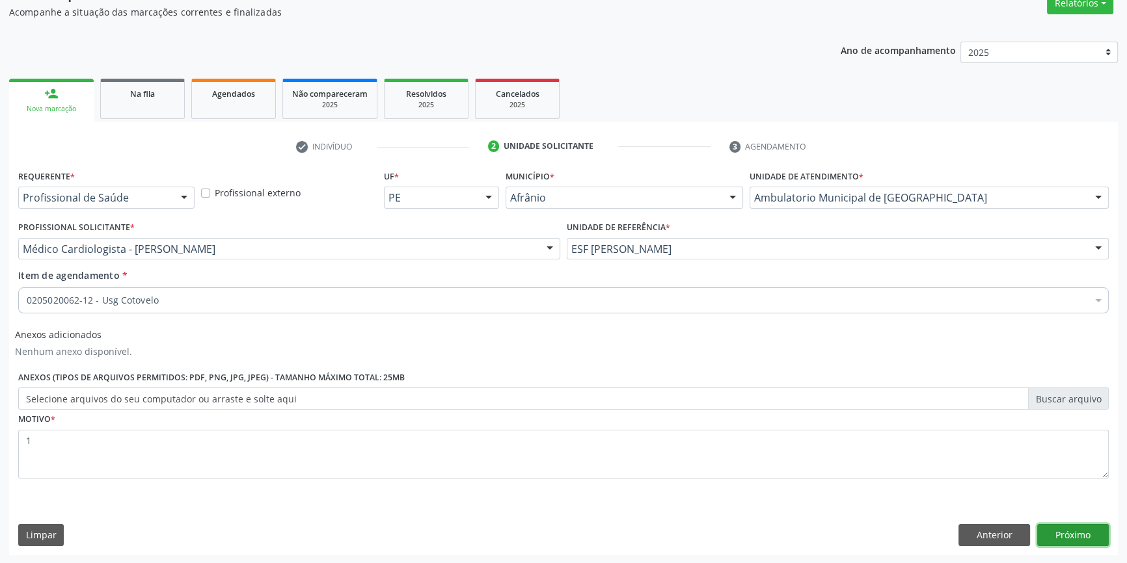
click at [1059, 528] on button "Próximo" at bounding box center [1073, 535] width 72 height 22
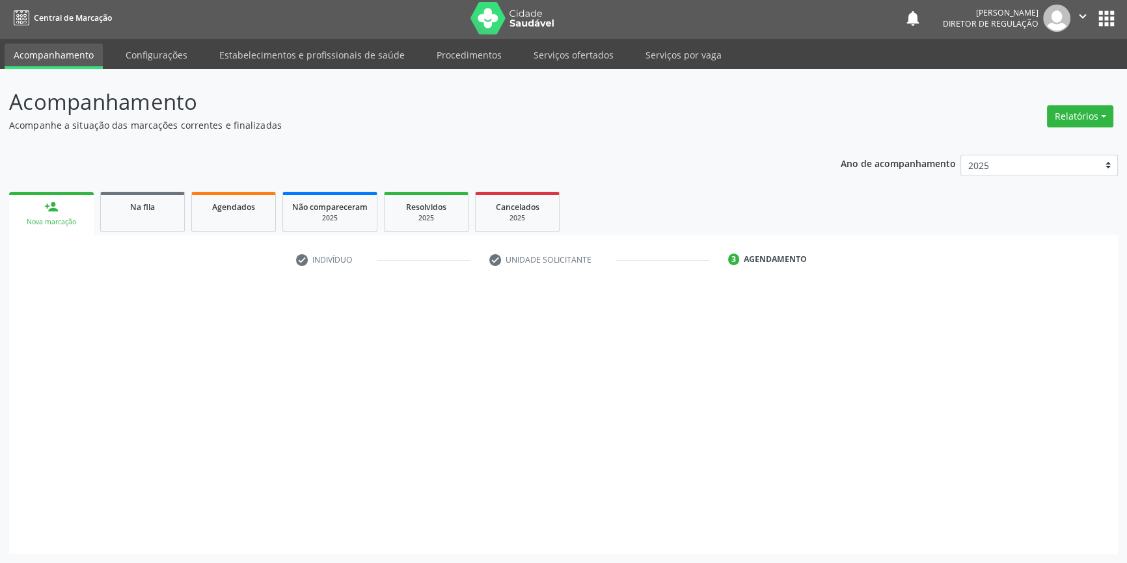
scroll to position [1, 0]
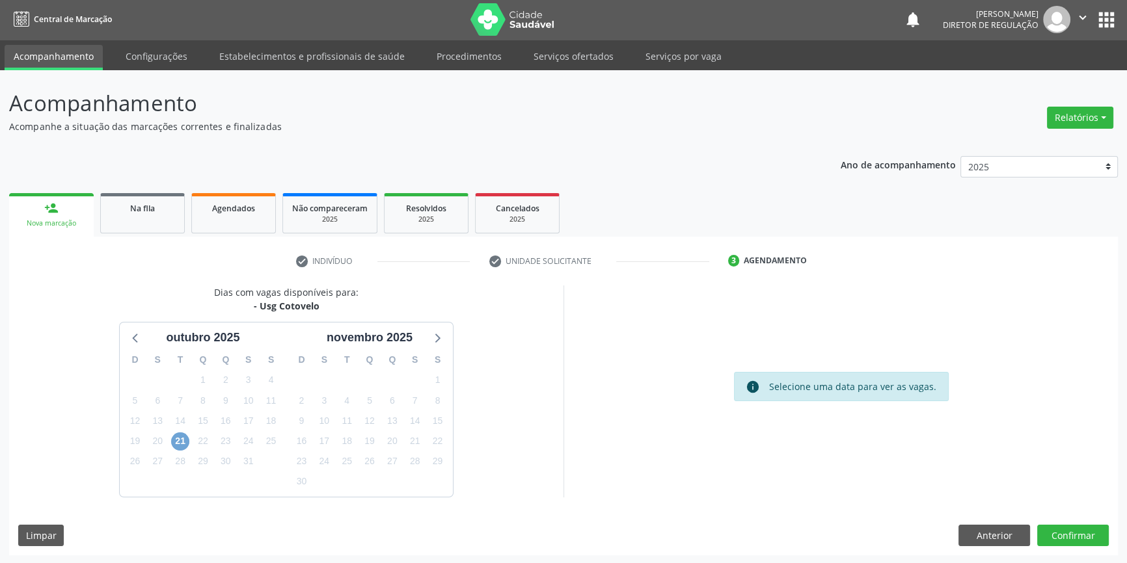
click at [184, 442] on span "21" at bounding box center [180, 442] width 18 height 18
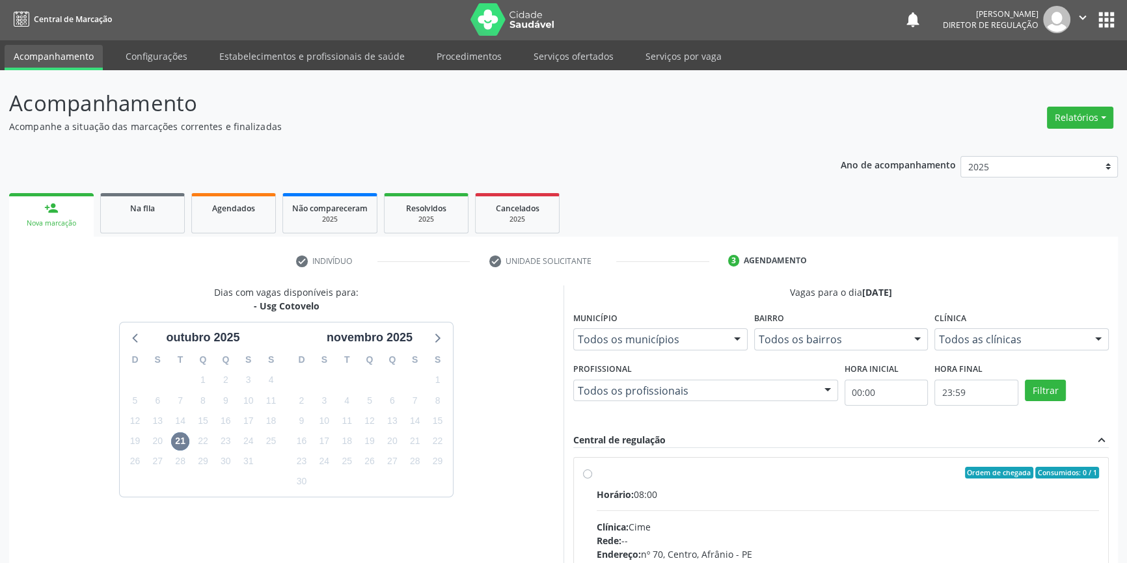
click at [621, 497] on span "Horário:" at bounding box center [615, 495] width 37 height 12
click at [592, 479] on input "Ordem de chegada Consumidos: 0 / 1 Horário: 08:00 Clínica: Cime Rede: -- Endere…" at bounding box center [587, 473] width 9 height 12
radio input "true"
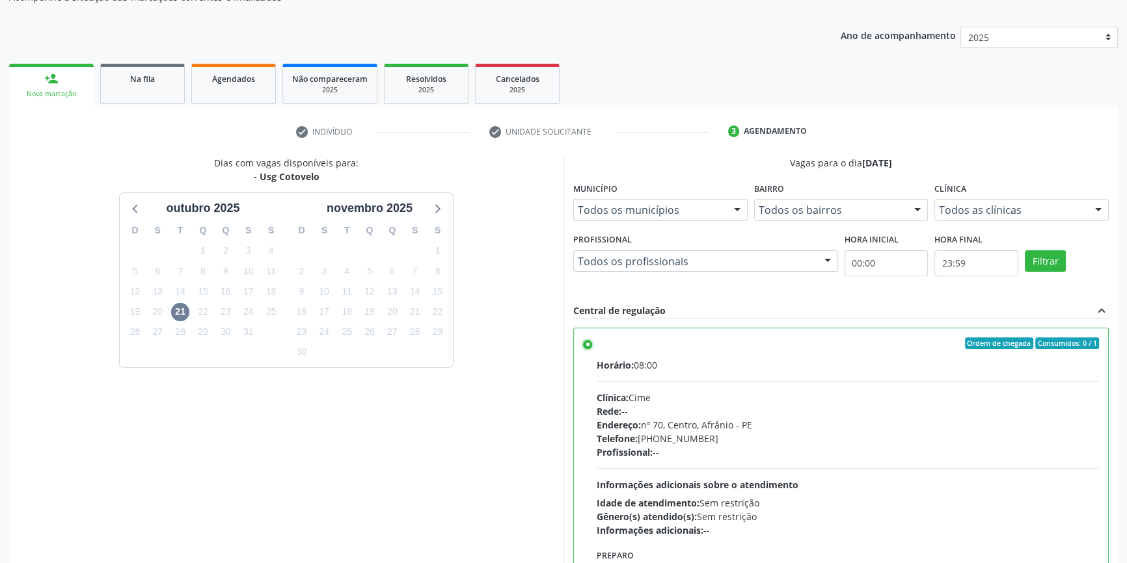
scroll to position [213, 0]
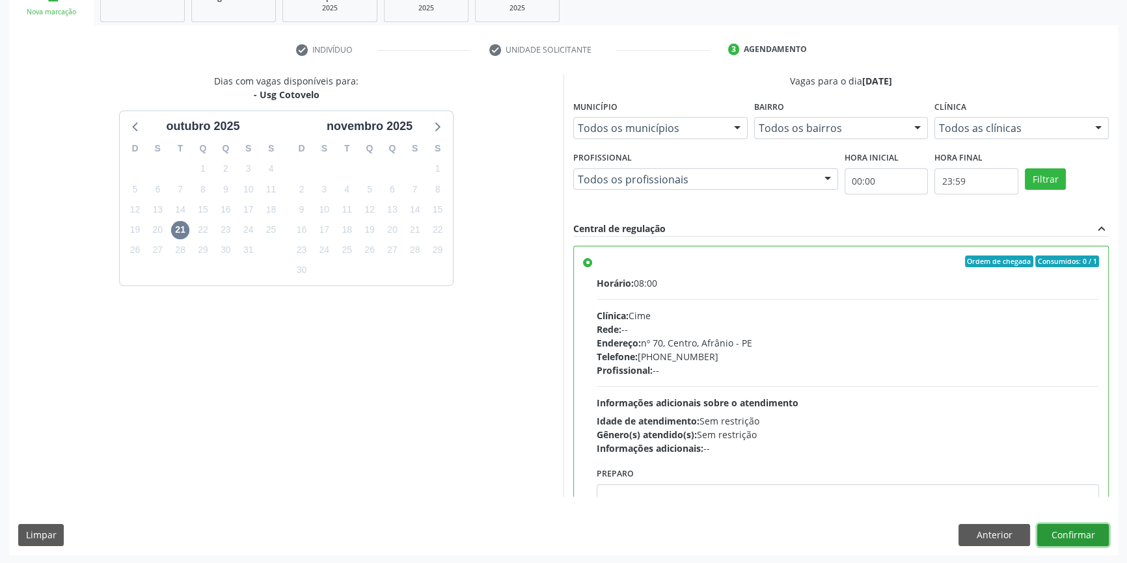
click at [1071, 534] on button "Confirmar" at bounding box center [1073, 535] width 72 height 22
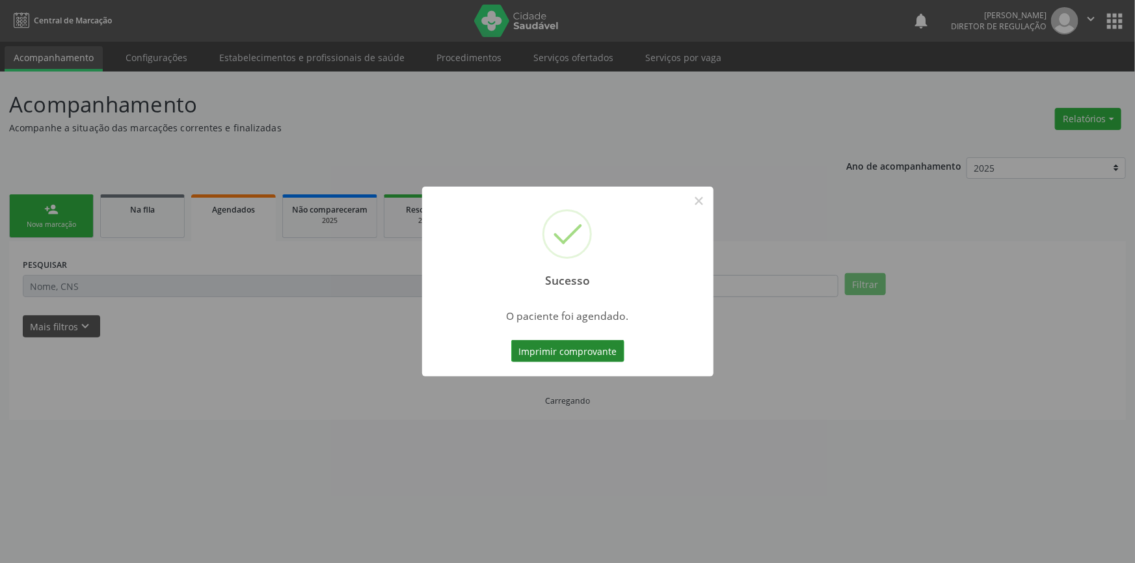
click at [563, 341] on button "Imprimir comprovante" at bounding box center [567, 351] width 113 height 22
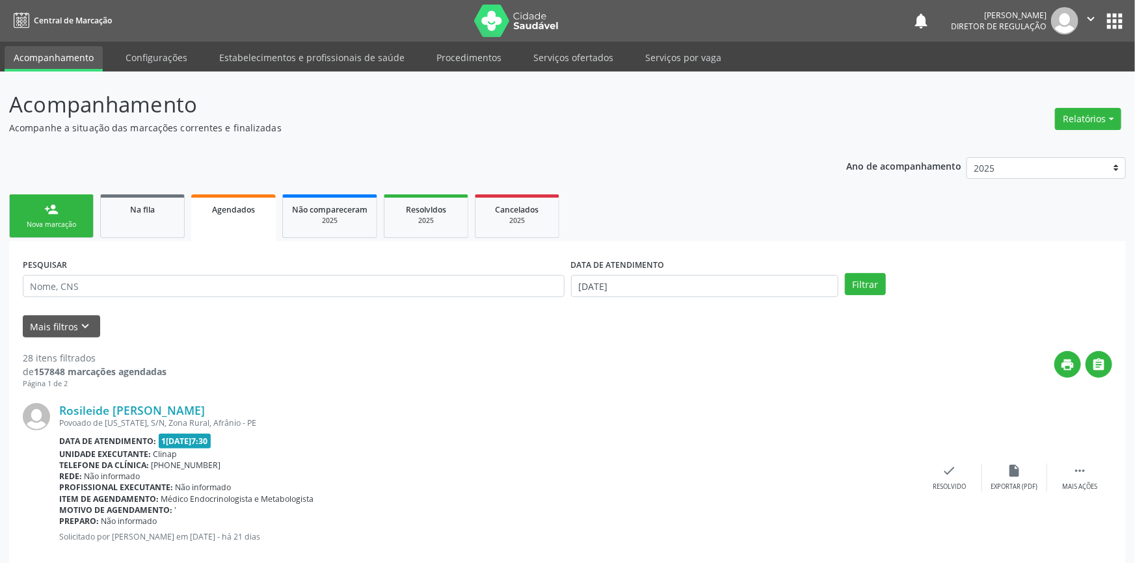
click at [318, 149] on div "Sucesso × O paciente foi agendado. Imprimir comprovante Cancel" at bounding box center [567, 281] width 1135 height 563
click at [527, 128] on p "Acompanhe a situação das marcações correntes e finalizadas" at bounding box center [397, 128] width 776 height 14
click at [550, 59] on link "Serviços ofertados" at bounding box center [573, 57] width 98 height 23
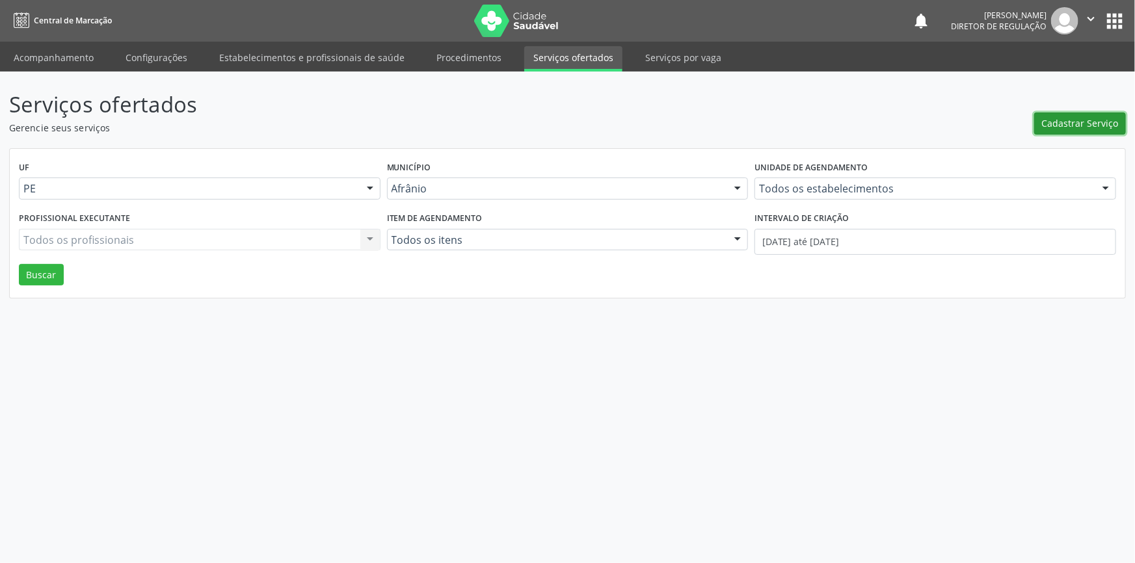
click at [1040, 124] on button "Cadastrar Serviço" at bounding box center [1081, 124] width 92 height 22
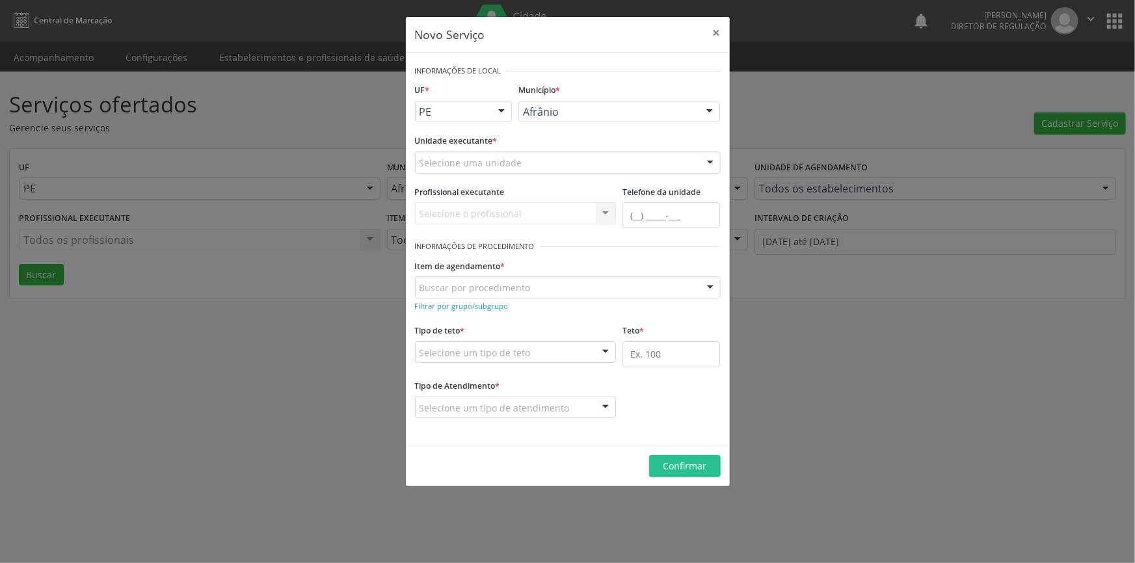
click at [553, 163] on div "Selecione uma unidade" at bounding box center [568, 163] width 306 height 22
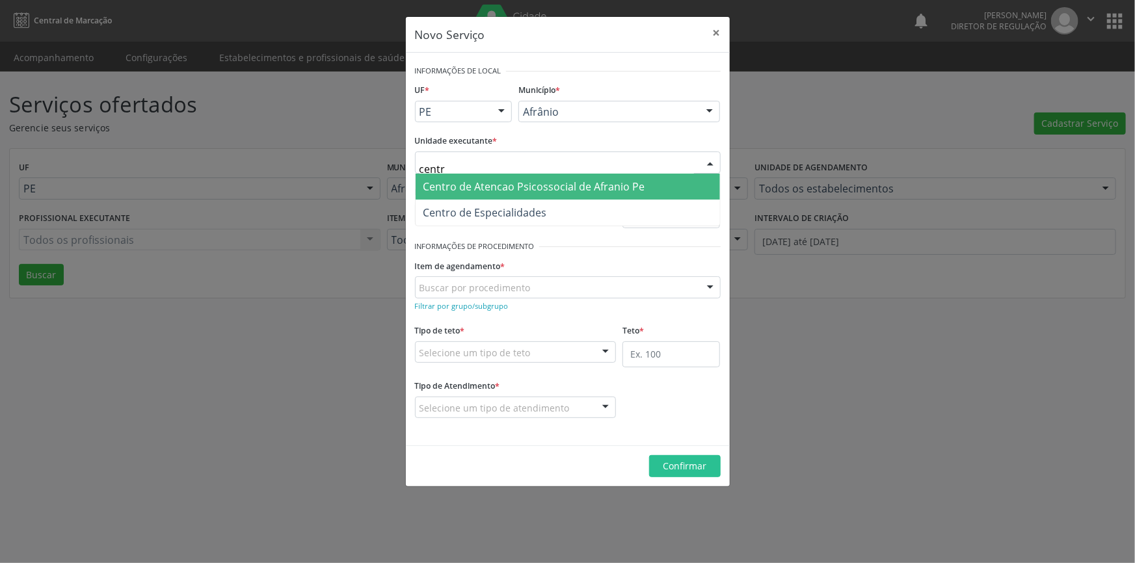
type input "centro"
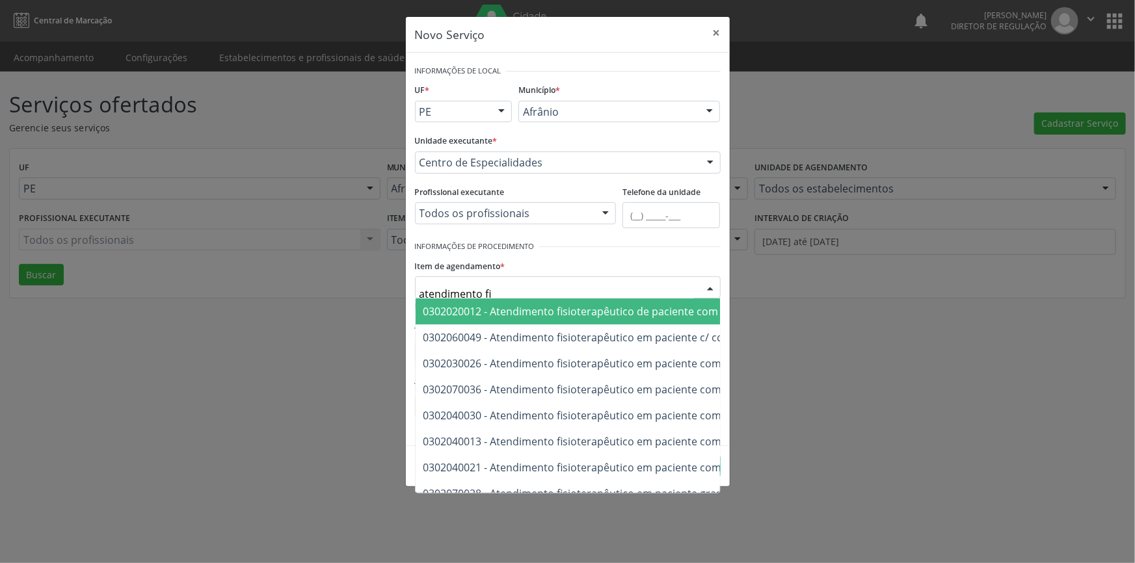
type input "atendimento fis"
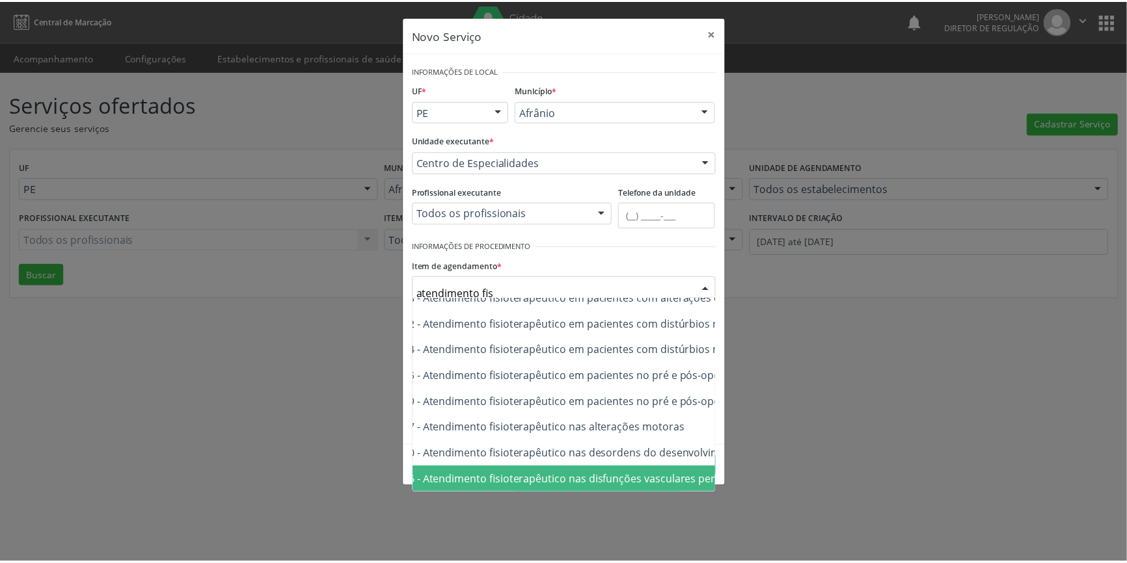
scroll to position [439, 133]
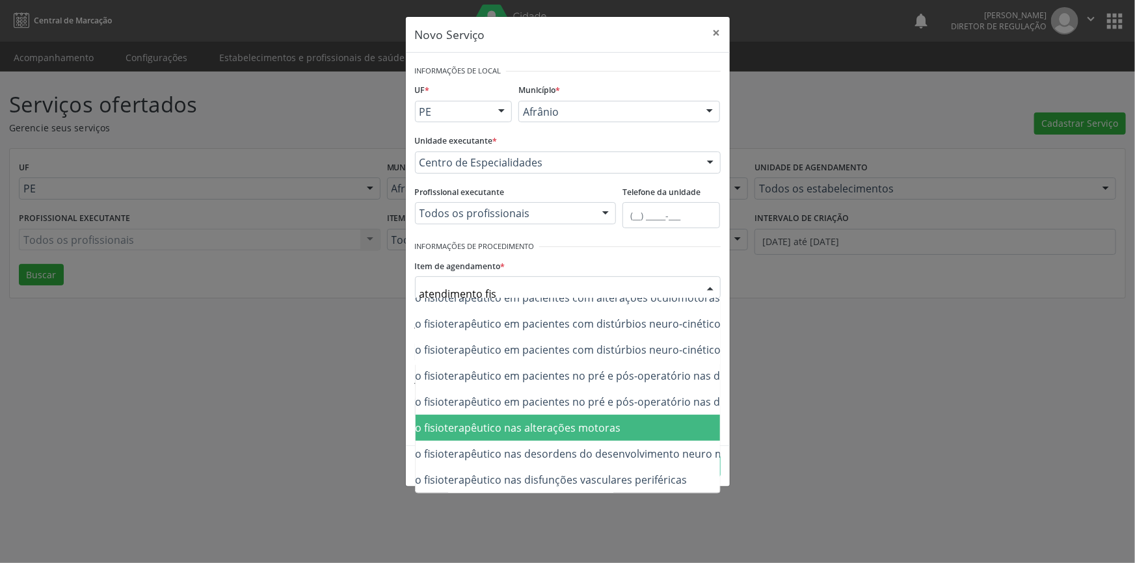
click at [553, 424] on span "0302050027 - Atendimento fisioterapêutico nas alterações motoras" at bounding box center [456, 428] width 331 height 14
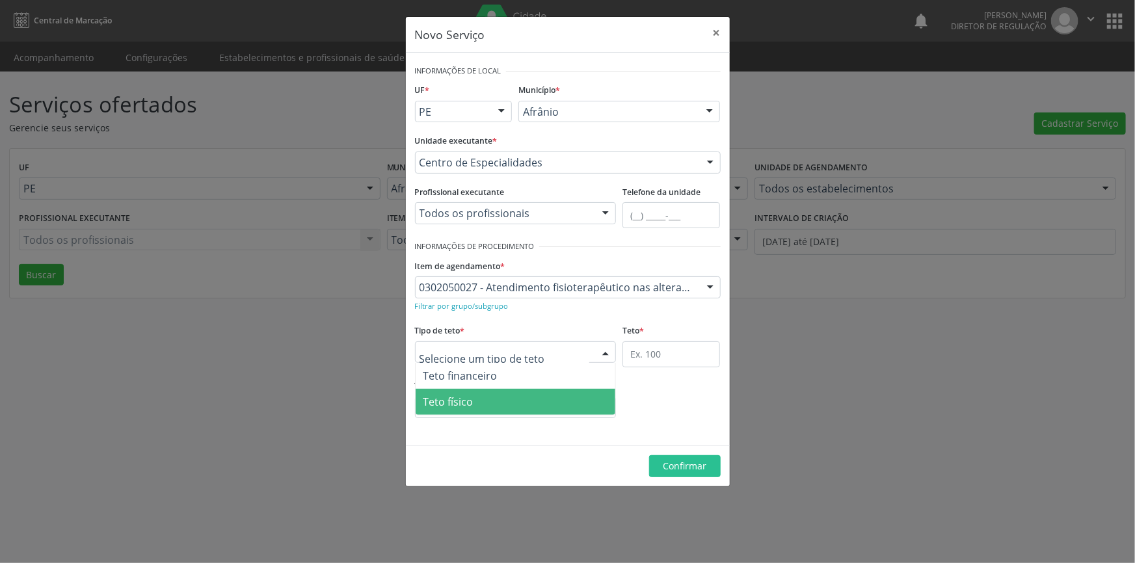
click at [495, 394] on span "Teto físico" at bounding box center [516, 402] width 200 height 26
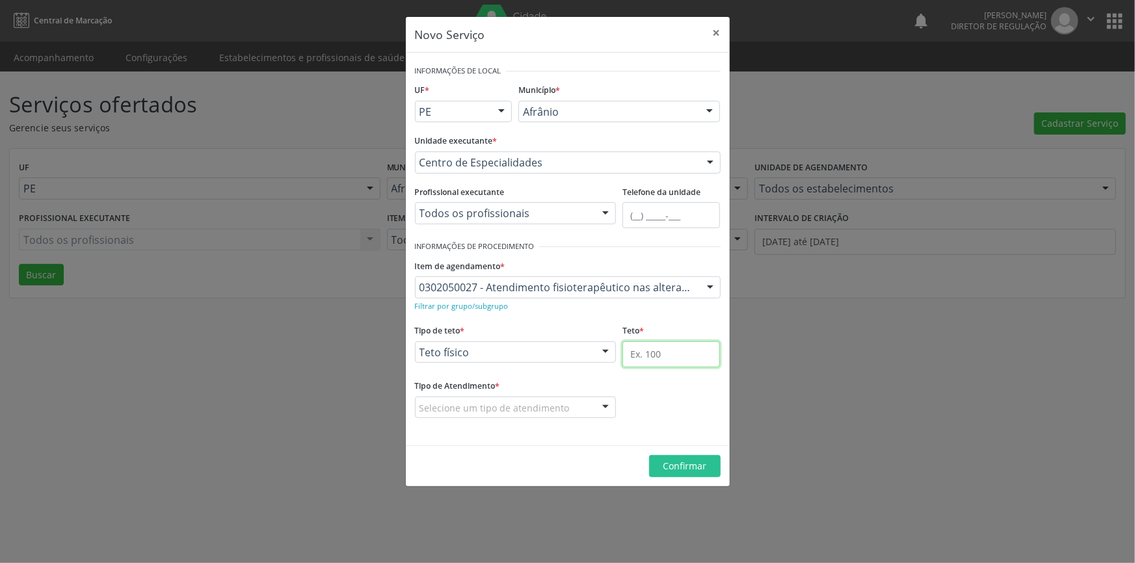
click at [657, 361] on input "text" at bounding box center [672, 355] width 98 height 26
type input "1"
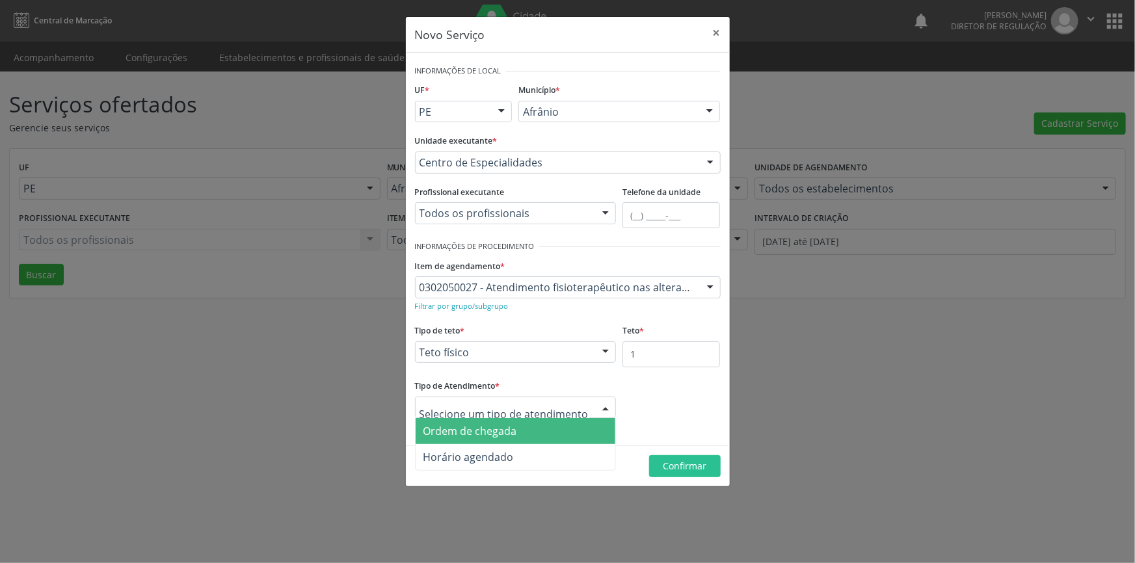
click at [487, 436] on span "Ordem de chegada" at bounding box center [471, 431] width 94 height 14
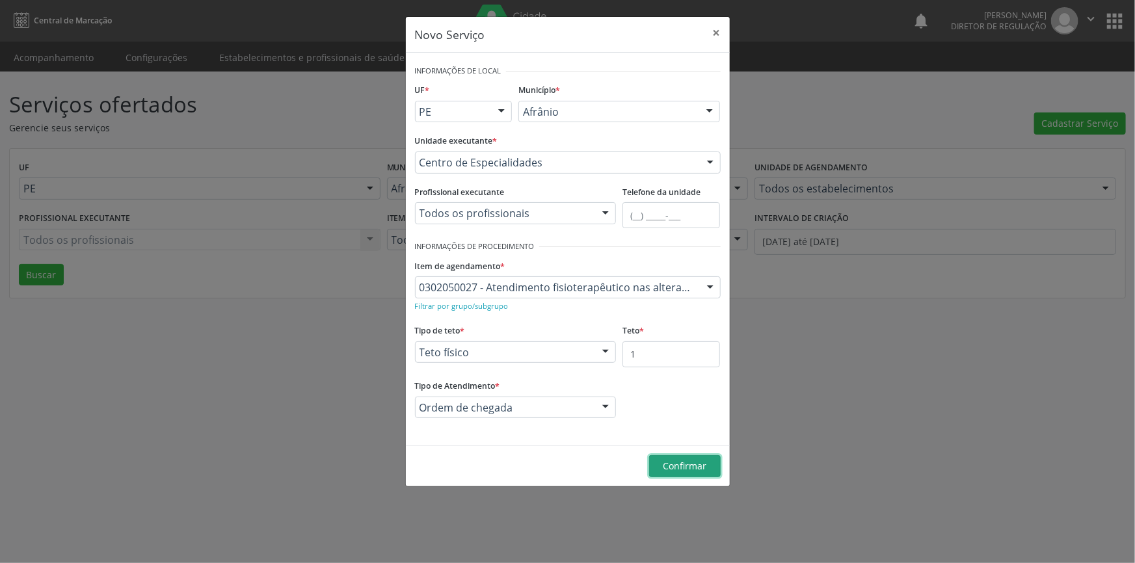
click at [705, 470] on span "Confirmar" at bounding box center [685, 466] width 44 height 12
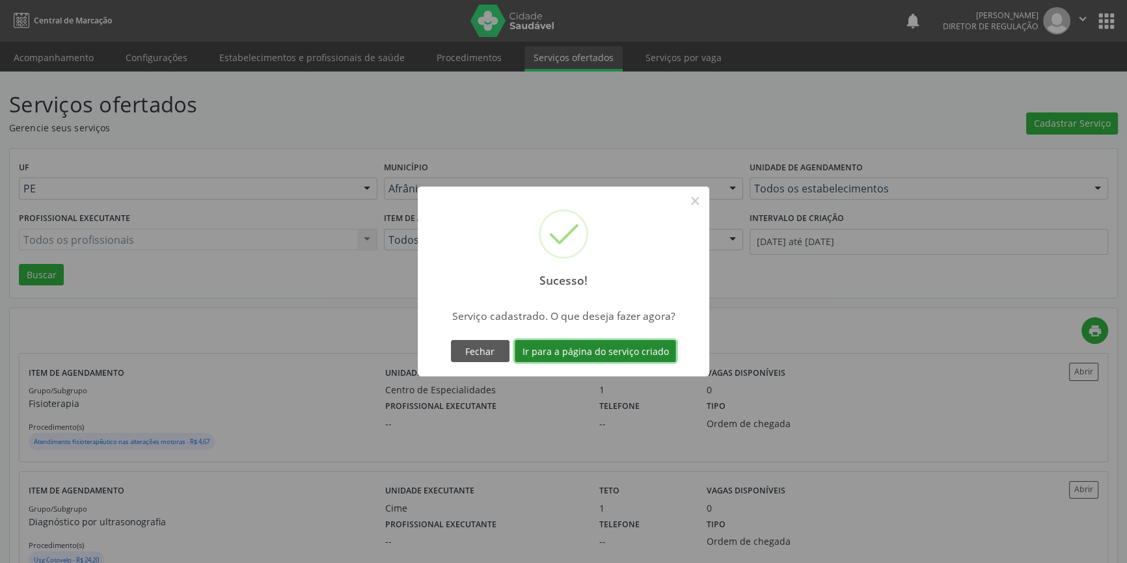
click at [604, 349] on button "Ir para a página do serviço criado" at bounding box center [595, 351] width 161 height 22
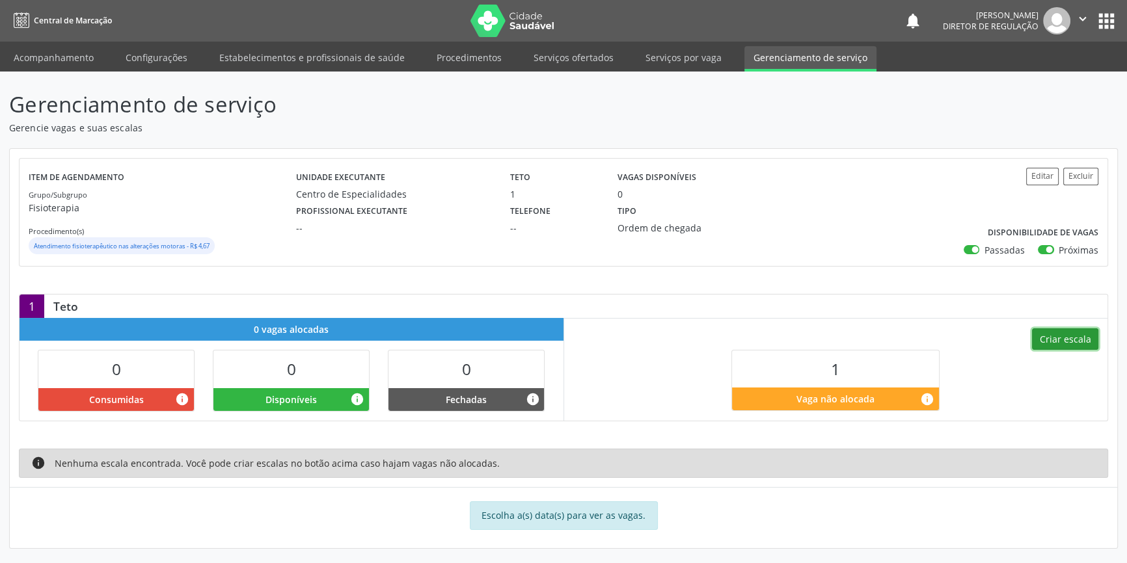
click at [1048, 331] on button "Criar escala" at bounding box center [1065, 340] width 66 height 22
select select "9"
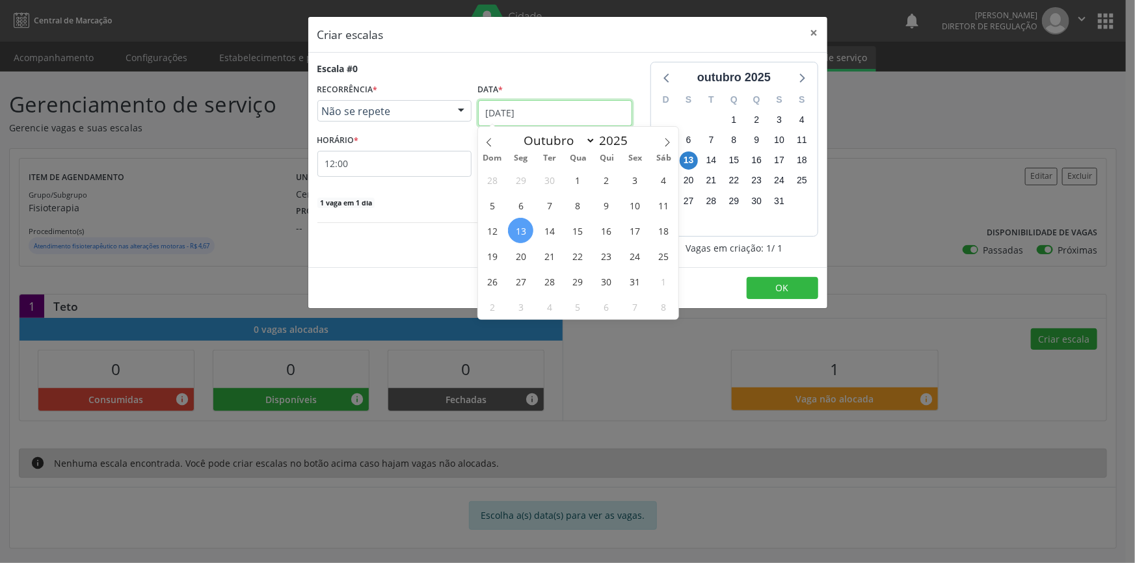
click at [565, 122] on body "Central de Marcação notifications Maria Aparecida Rodrigues da Silva Diretor de…" at bounding box center [567, 281] width 1135 height 563
click at [581, 245] on span "22" at bounding box center [577, 255] width 25 height 25
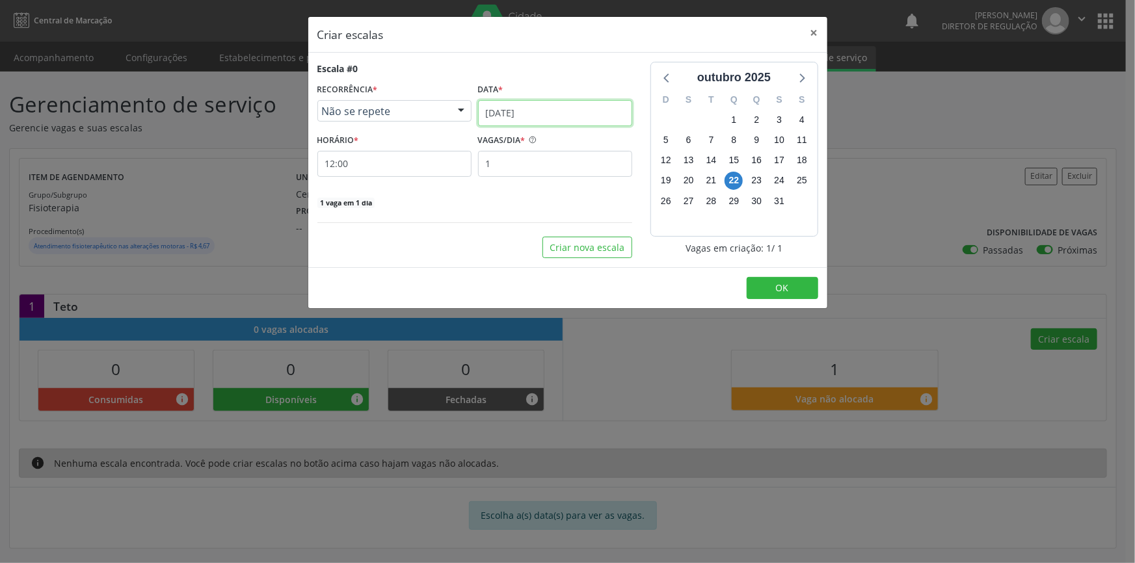
click at [526, 103] on input "22/10/2025" at bounding box center [555, 113] width 154 height 26
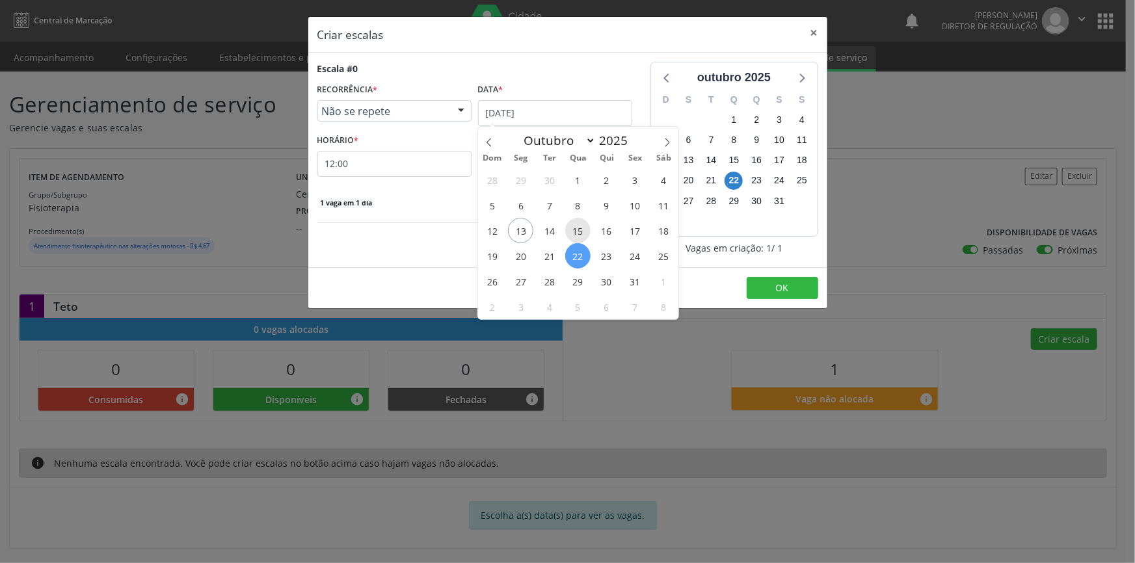
click at [585, 230] on span "15" at bounding box center [577, 230] width 25 height 25
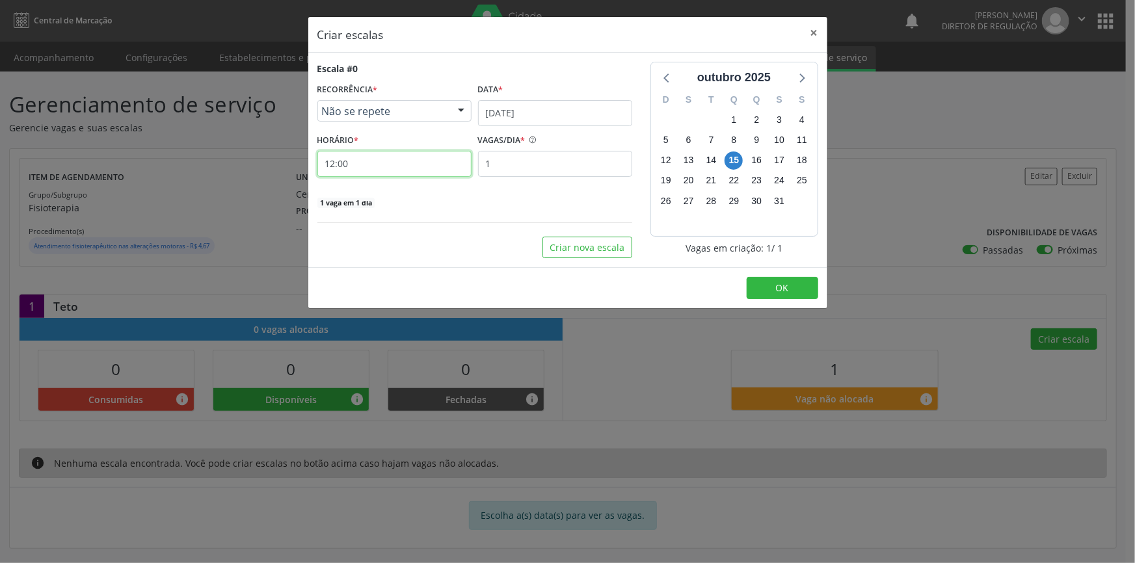
click at [362, 151] on input "12:00" at bounding box center [395, 164] width 154 height 26
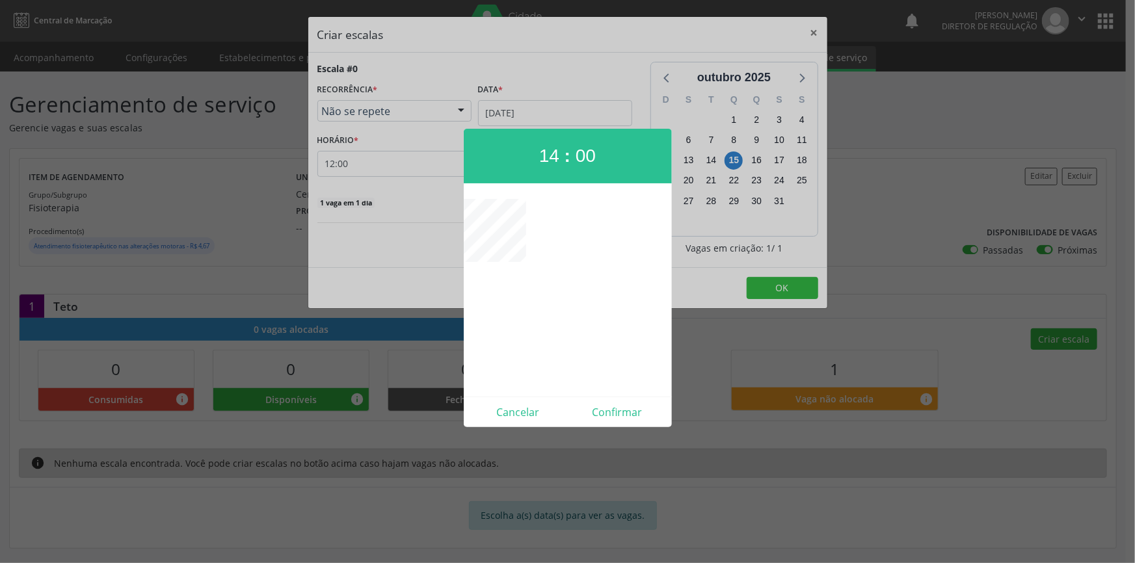
click at [619, 398] on div "Cancelar Confirmar" at bounding box center [568, 412] width 208 height 31
click at [618, 413] on button "Confirmar" at bounding box center [618, 412] width 100 height 21
type input "14:00"
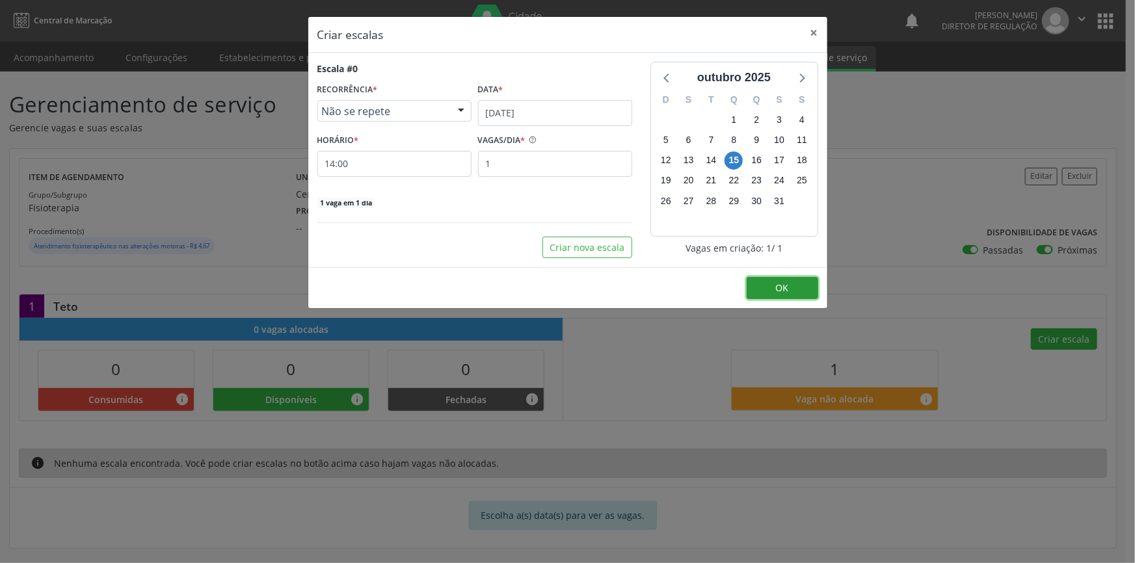
click at [776, 277] on button "OK" at bounding box center [783, 288] width 72 height 22
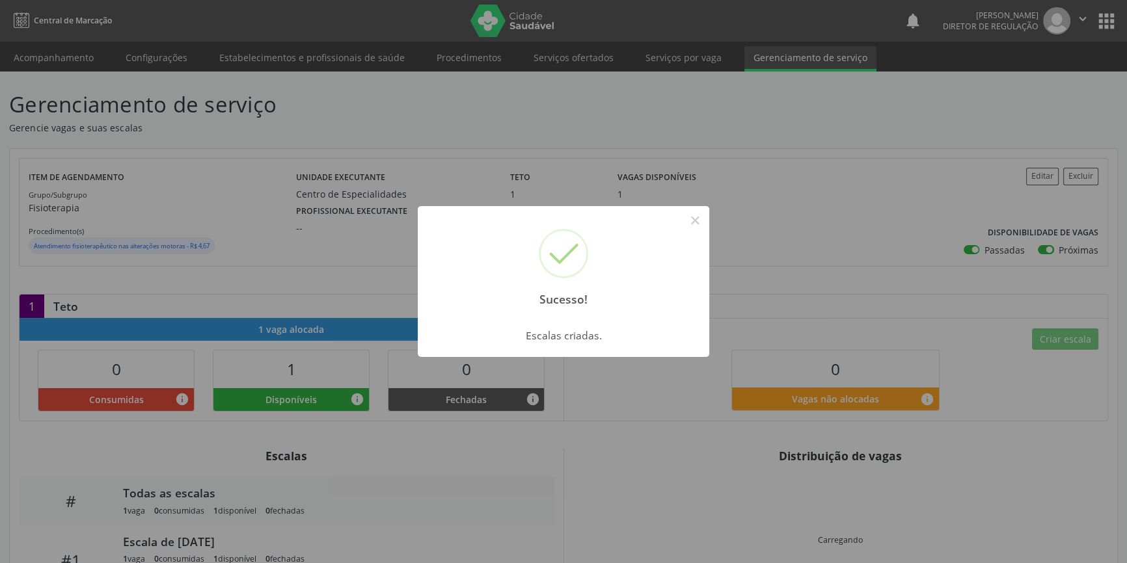
click at [0, 51] on div "Sucesso! × Escalas criadas. OK Cancel" at bounding box center [563, 281] width 1127 height 563
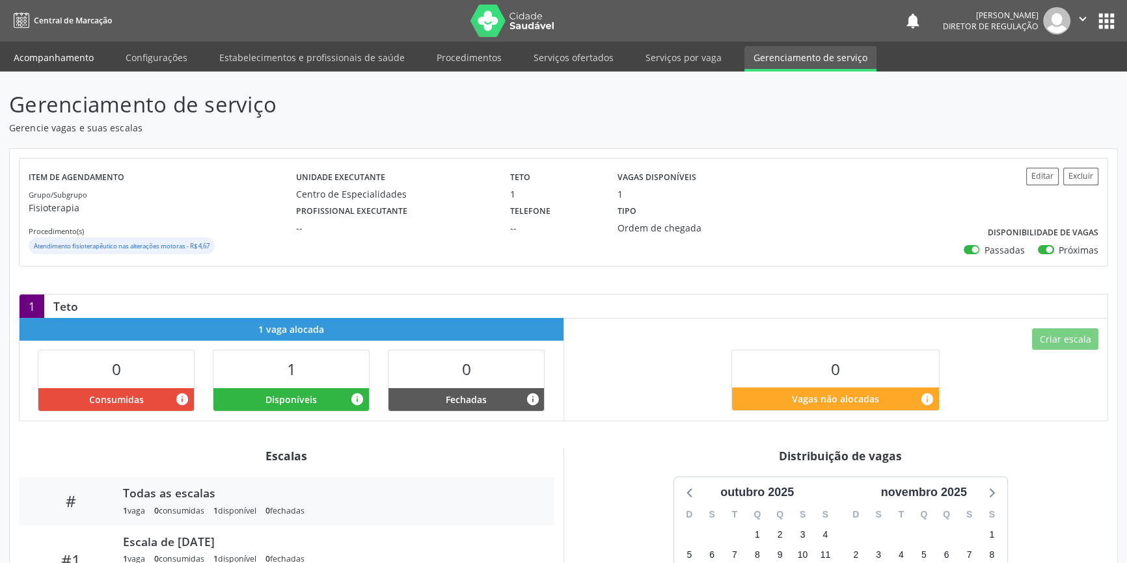
click at [34, 61] on link "Acompanhamento" at bounding box center [54, 57] width 98 height 23
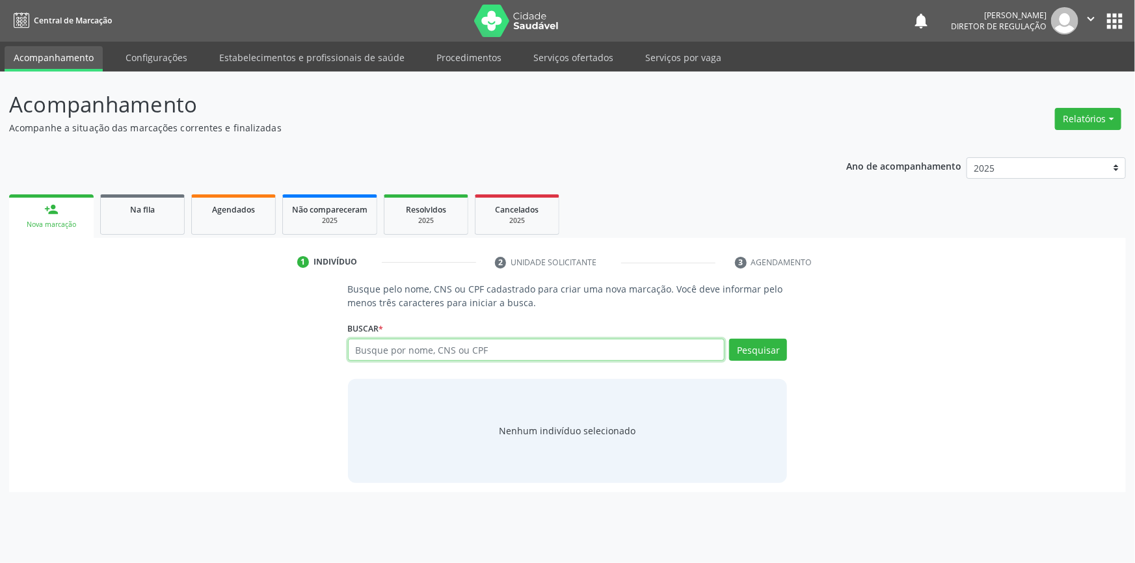
click at [374, 353] on input "text" at bounding box center [536, 350] width 377 height 22
type input "07807476400"
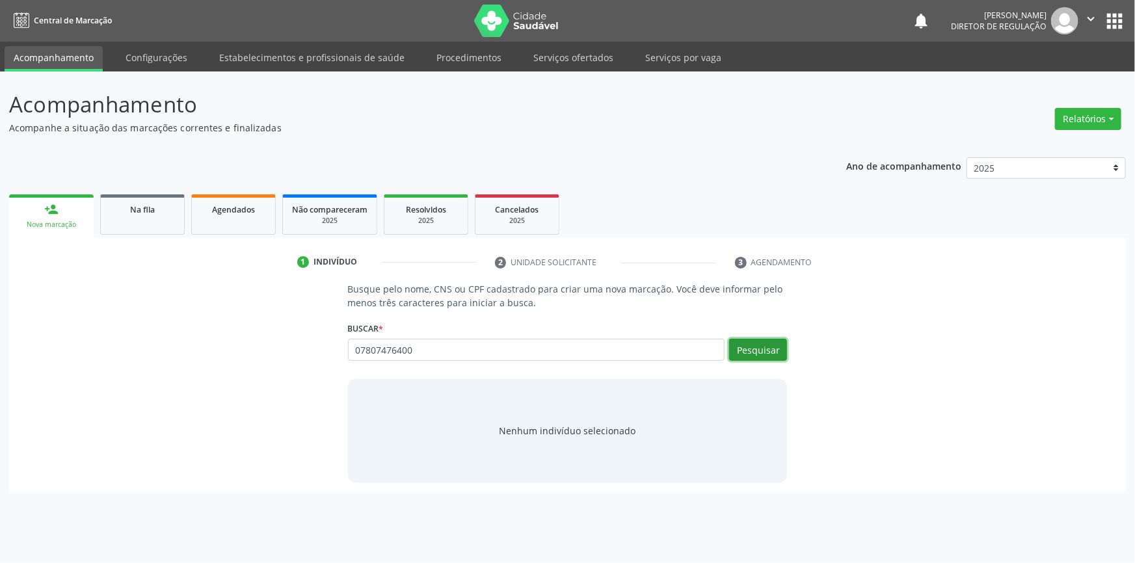
click at [748, 346] on button "Pesquisar" at bounding box center [758, 350] width 58 height 22
type input "07807476400"
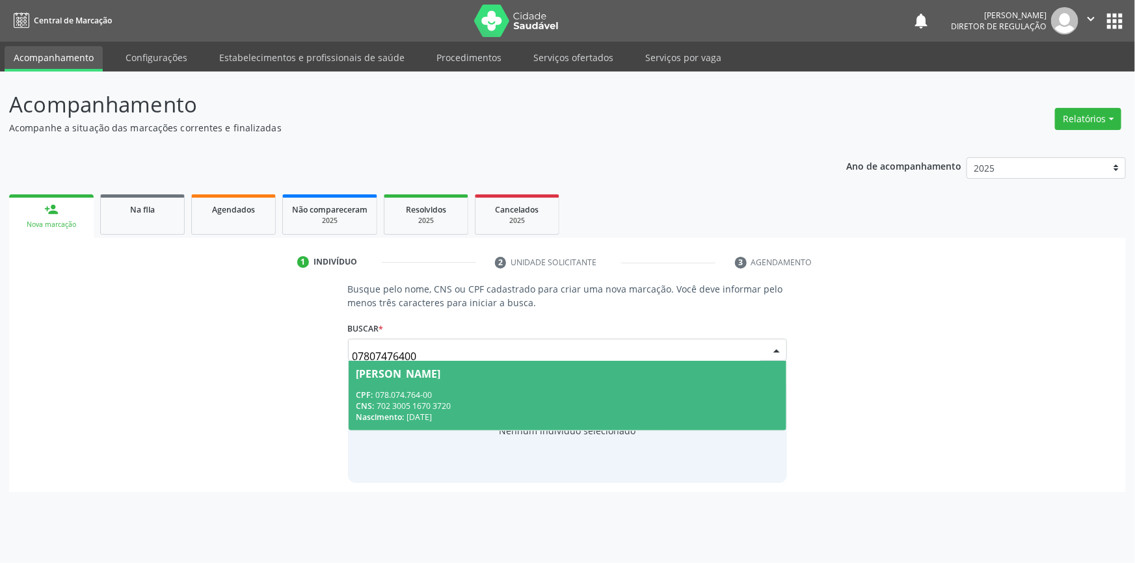
click at [521, 390] on div "CPF: 078.074.764-00" at bounding box center [568, 395] width 423 height 11
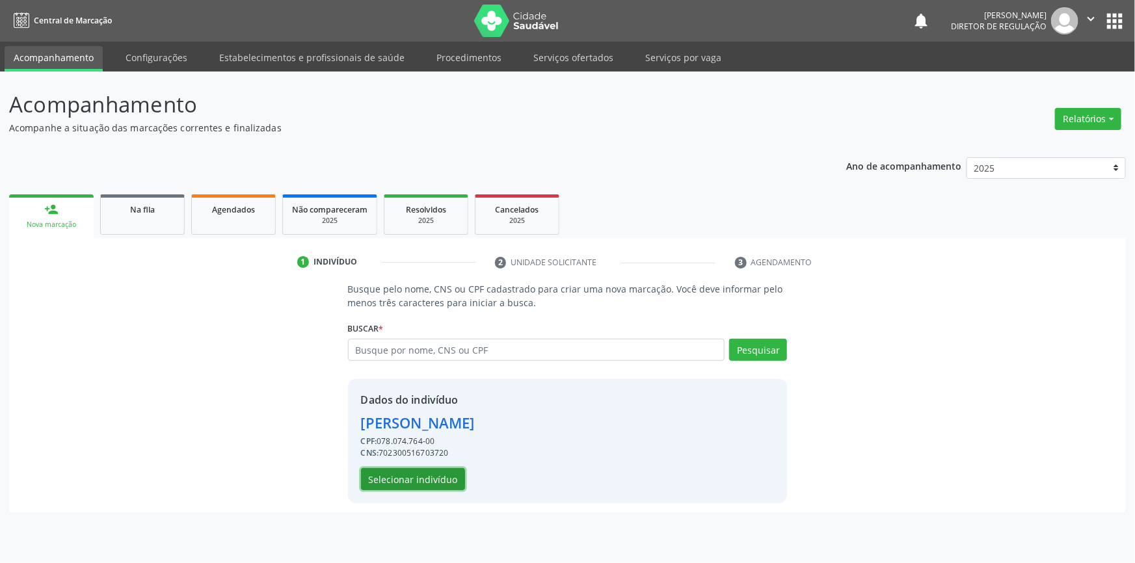
click at [424, 478] on button "Selecionar indivíduo" at bounding box center [413, 479] width 104 height 22
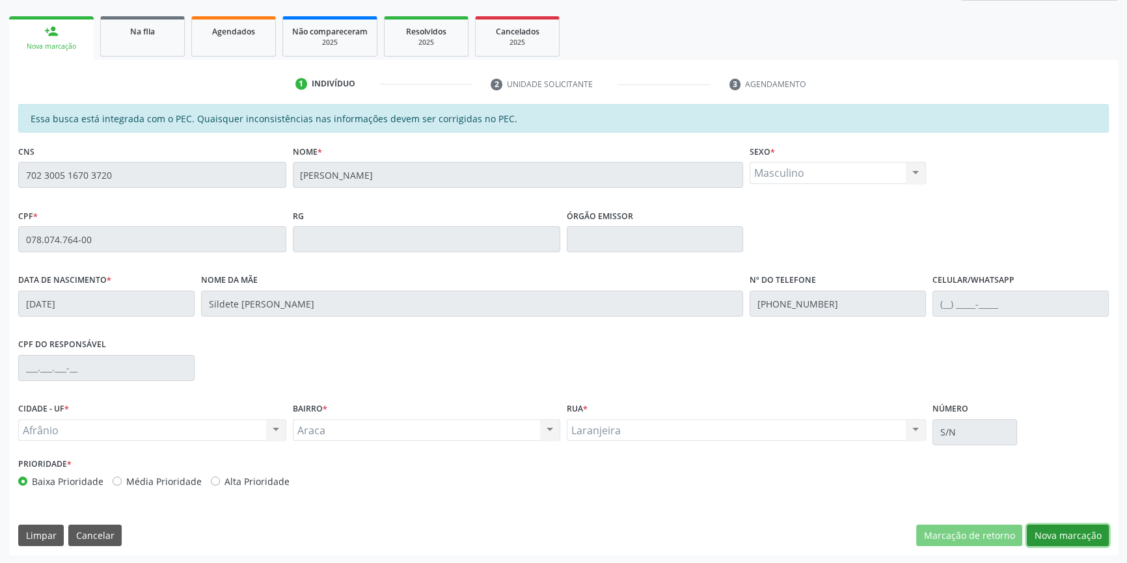
click at [1060, 534] on button "Nova marcação" at bounding box center [1068, 536] width 82 height 22
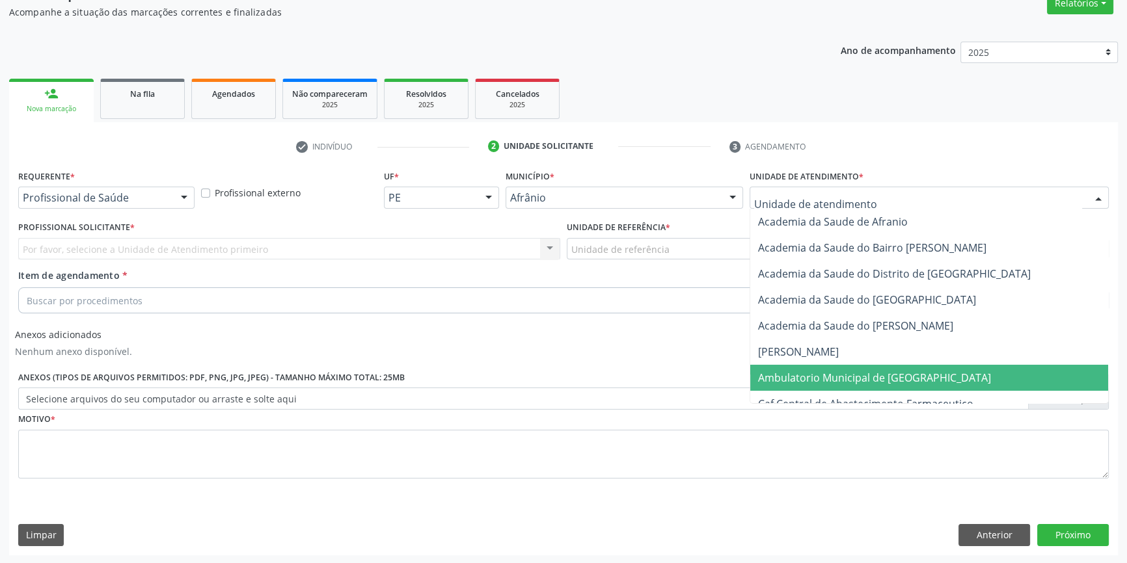
click at [812, 381] on span "Ambulatorio Municipal de [GEOGRAPHIC_DATA]" at bounding box center [874, 378] width 233 height 14
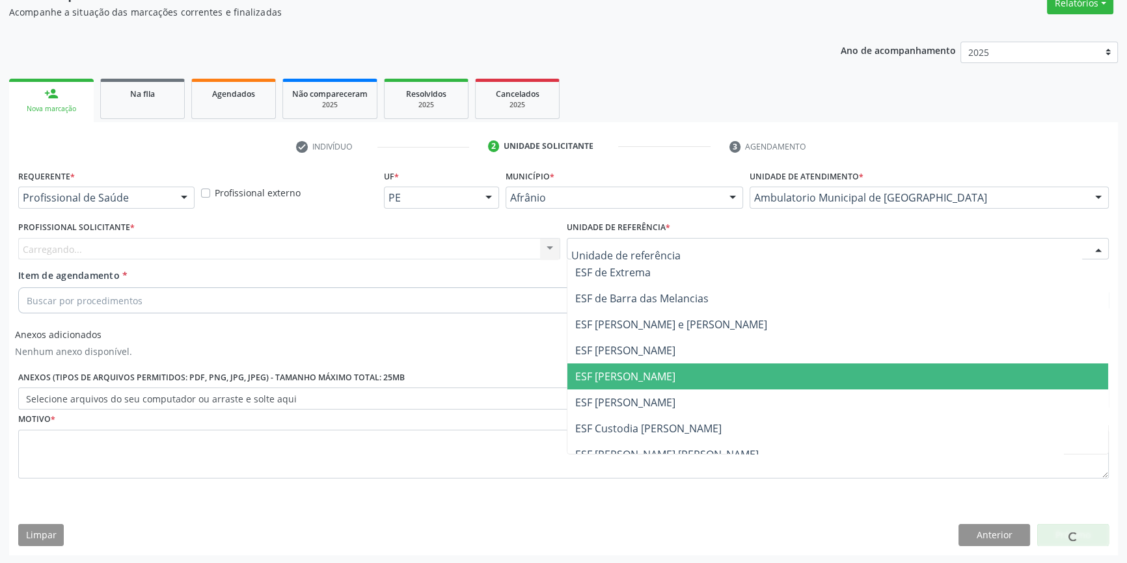
click at [644, 384] on span "ESF [PERSON_NAME]" at bounding box center [837, 377] width 541 height 26
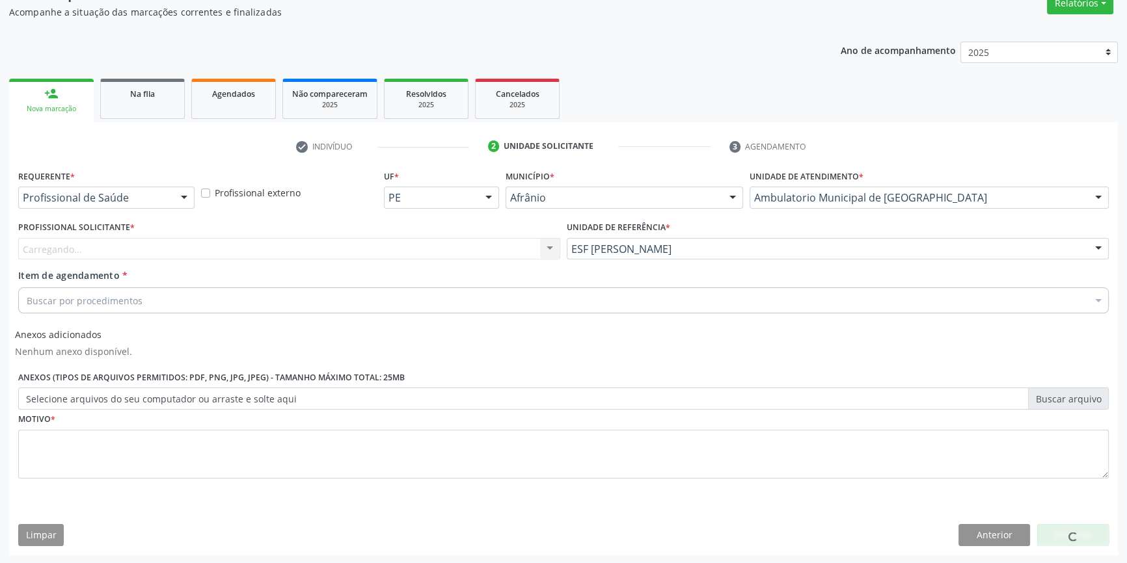
click at [360, 256] on div "Carregando... Nenhum resultado encontrado para: " " Não há nenhuma opção para s…" at bounding box center [289, 249] width 542 height 22
click at [359, 256] on div "Carregando... Nenhum resultado encontrado para: " " Não há nenhuma opção para s…" at bounding box center [289, 249] width 542 height 22
click at [211, 293] on div "Buscar por procedimentos" at bounding box center [563, 301] width 1091 height 26
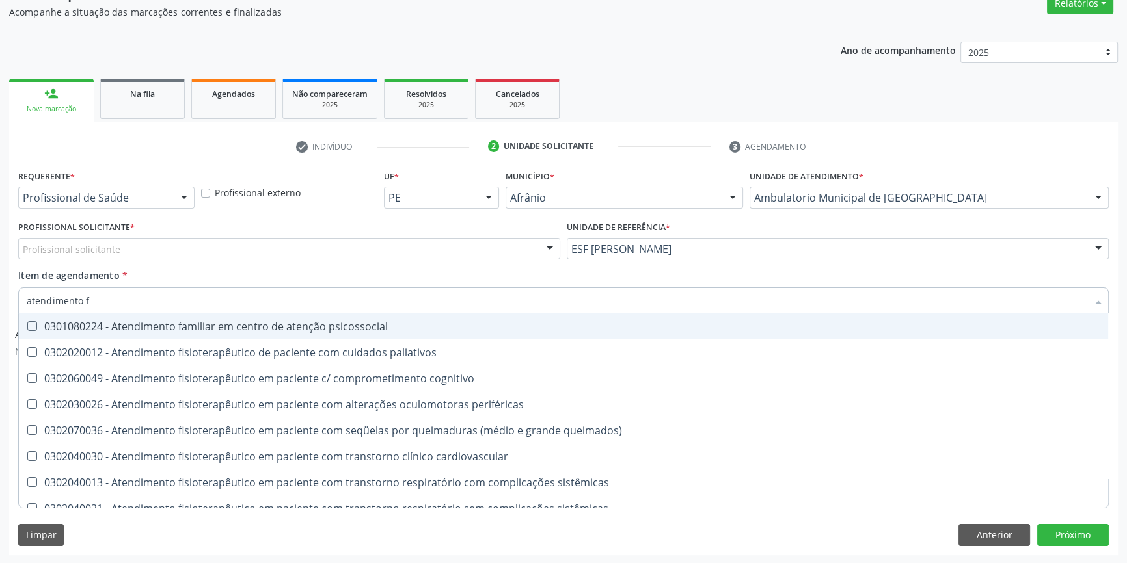
type input "atendimento fi"
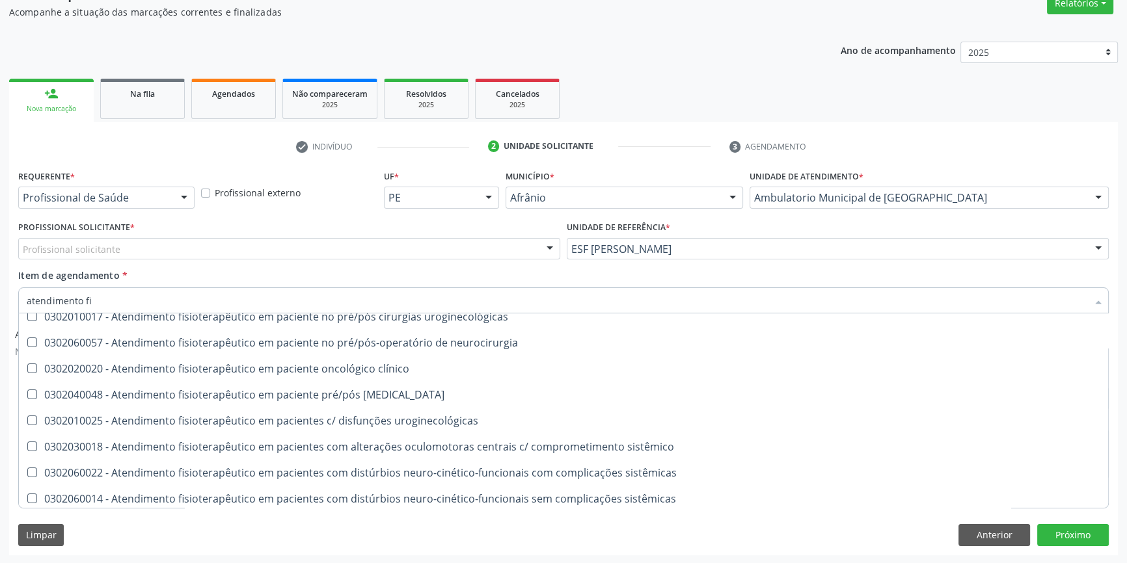
scroll to position [429, 0]
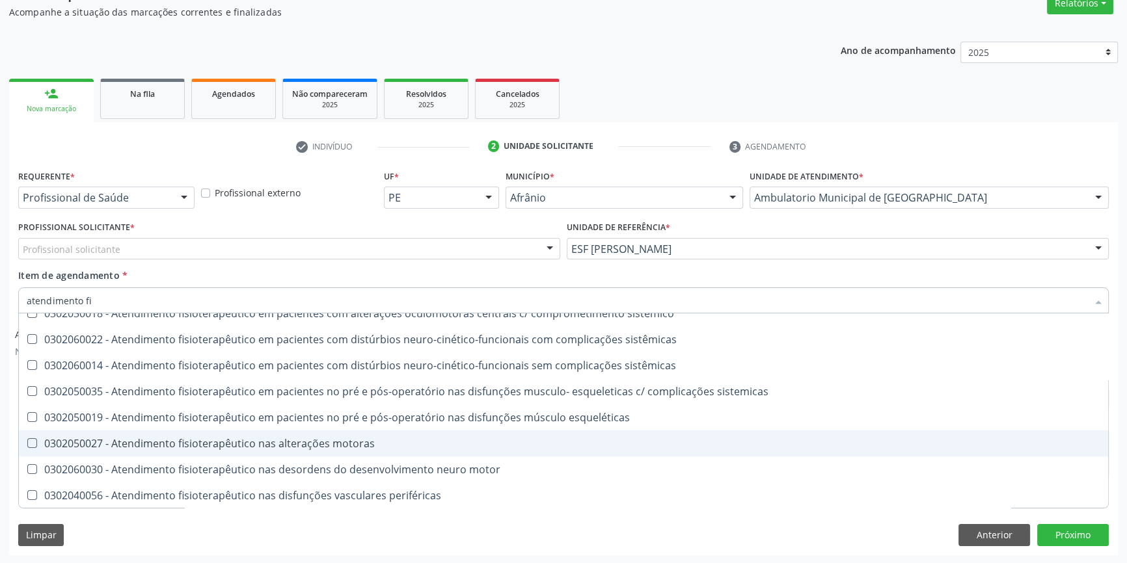
click at [245, 440] on div "0302050027 - Atendimento fisioterapêutico nas alterações motoras" at bounding box center [564, 444] width 1074 height 10
checkbox motoras "true"
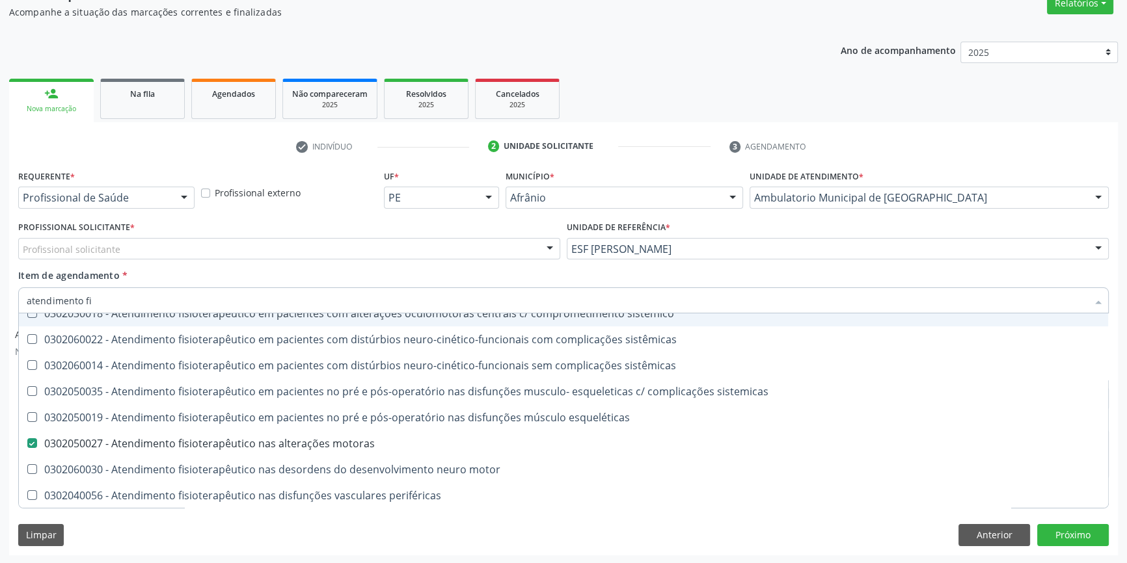
click at [282, 262] on div "Profissional Solicitante * Profissional solicitante Médico Anestesiologista - J…" at bounding box center [289, 243] width 549 height 51
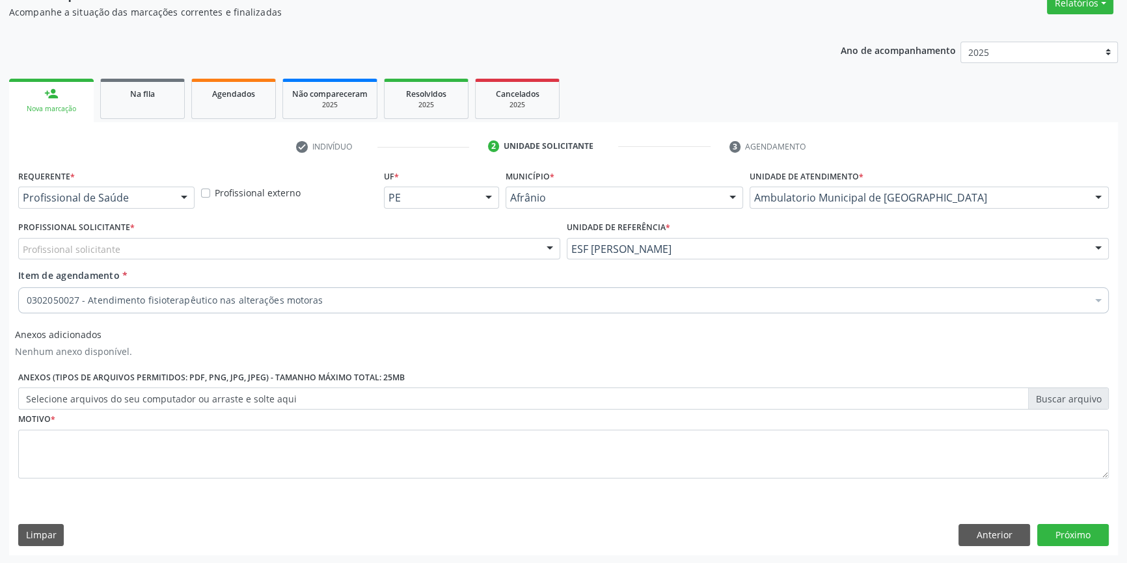
scroll to position [0, 0]
click at [274, 245] on div "Profissional solicitante" at bounding box center [289, 249] width 542 height 22
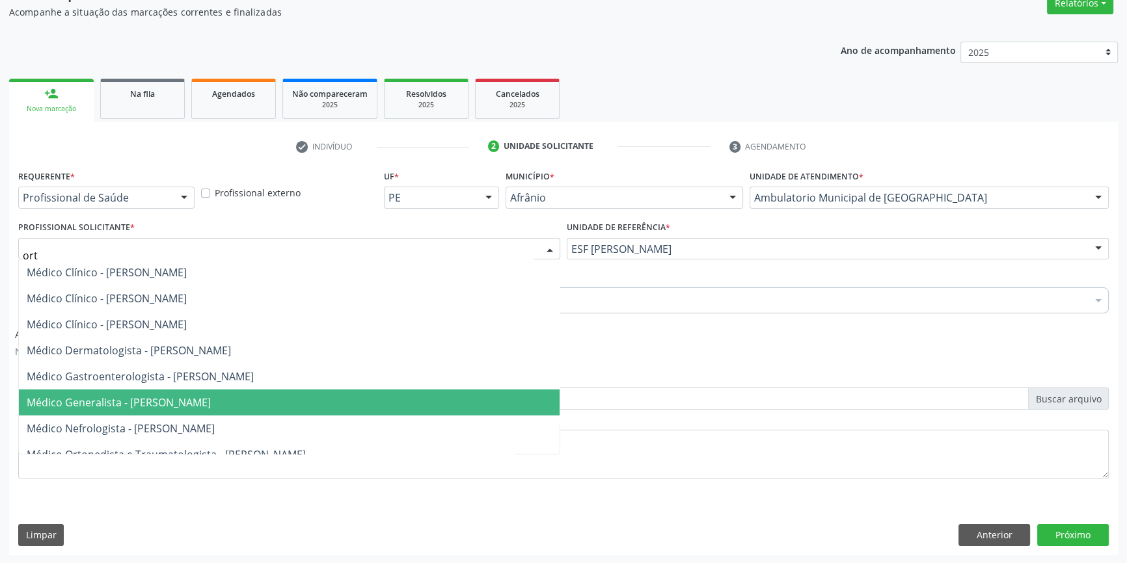
type input "orto"
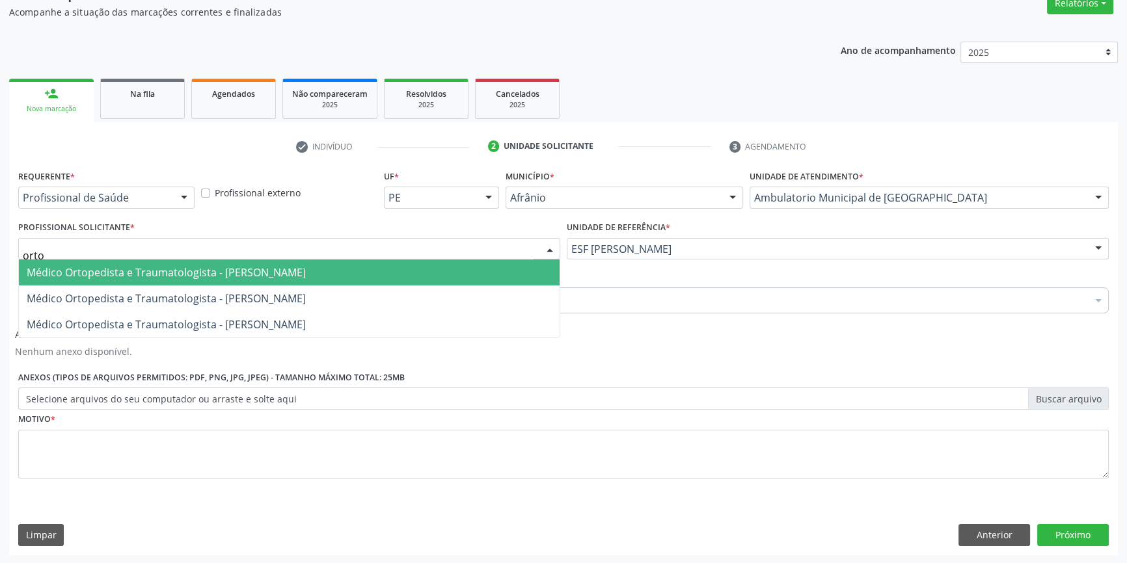
click at [264, 280] on span "Médico Ortopedista e Traumatologista - [PERSON_NAME]" at bounding box center [289, 273] width 541 height 26
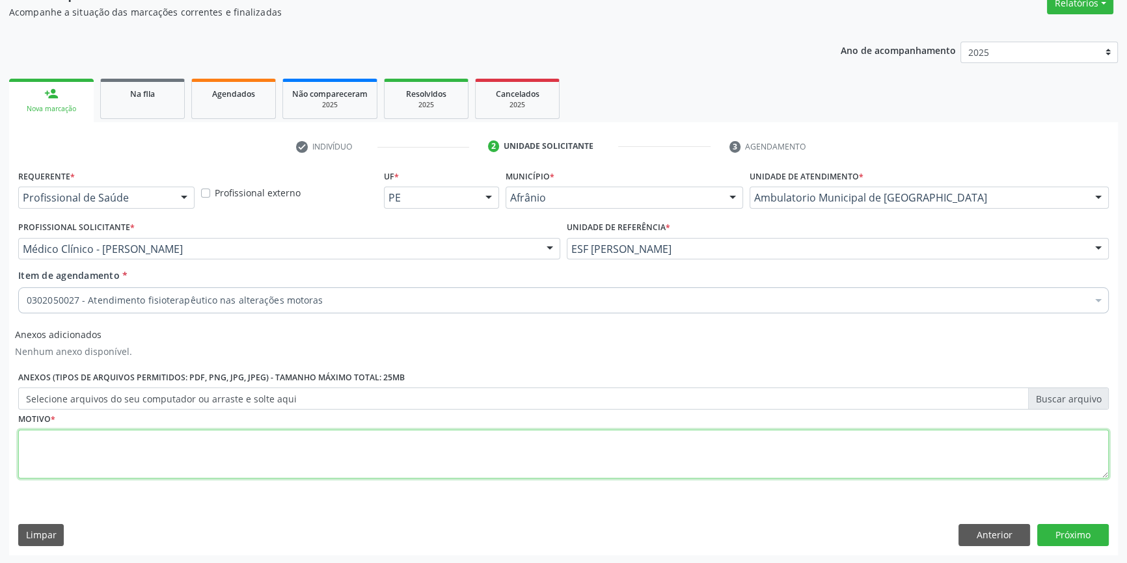
click at [137, 444] on textarea at bounding box center [563, 454] width 1091 height 49
type textarea "'"
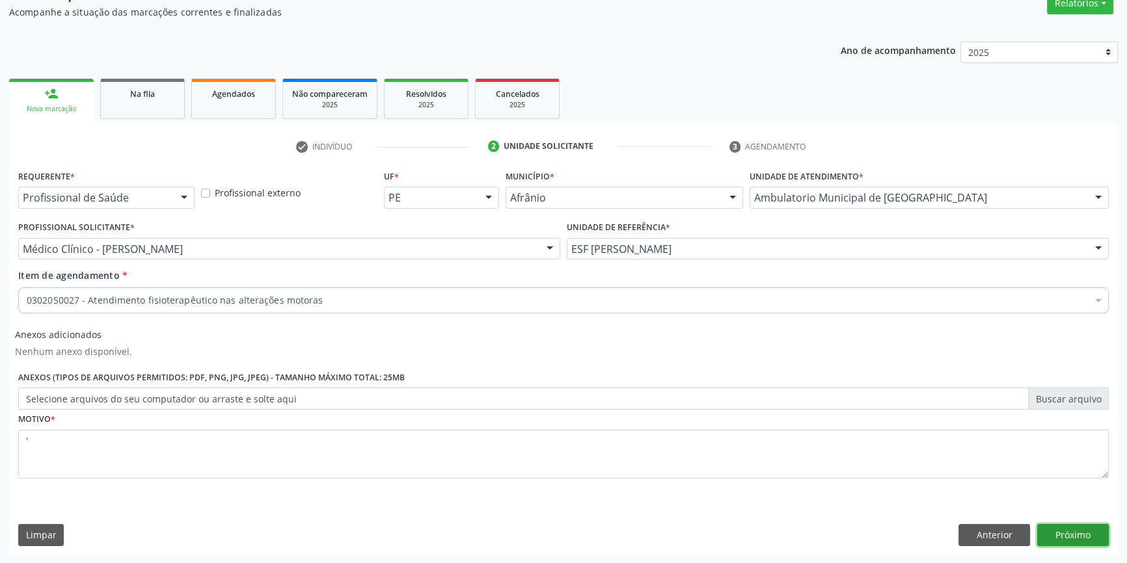
click at [1073, 530] on button "Próximo" at bounding box center [1073, 535] width 72 height 22
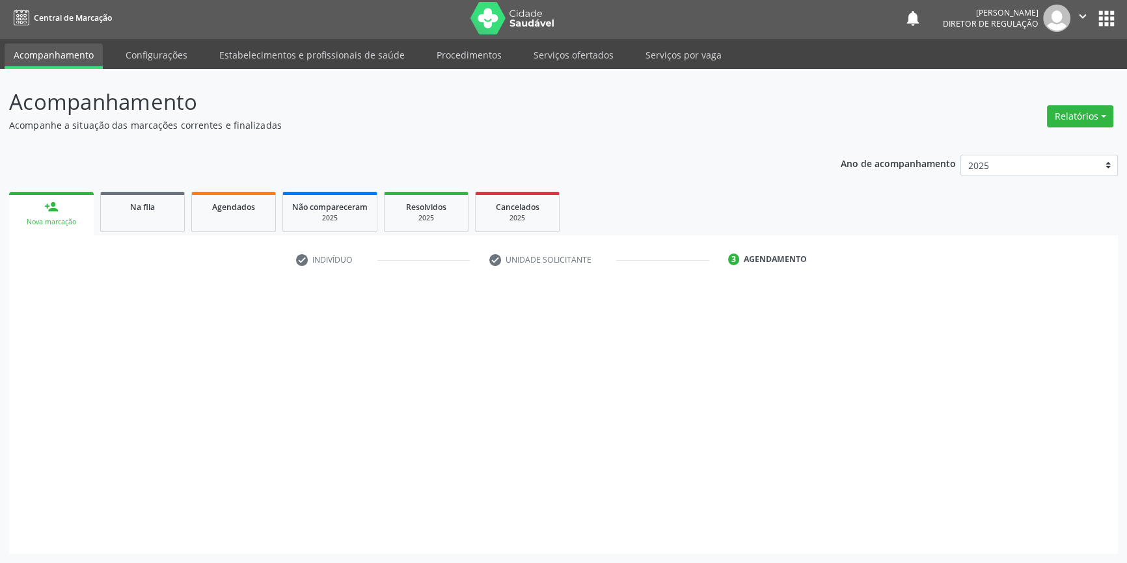
scroll to position [1, 0]
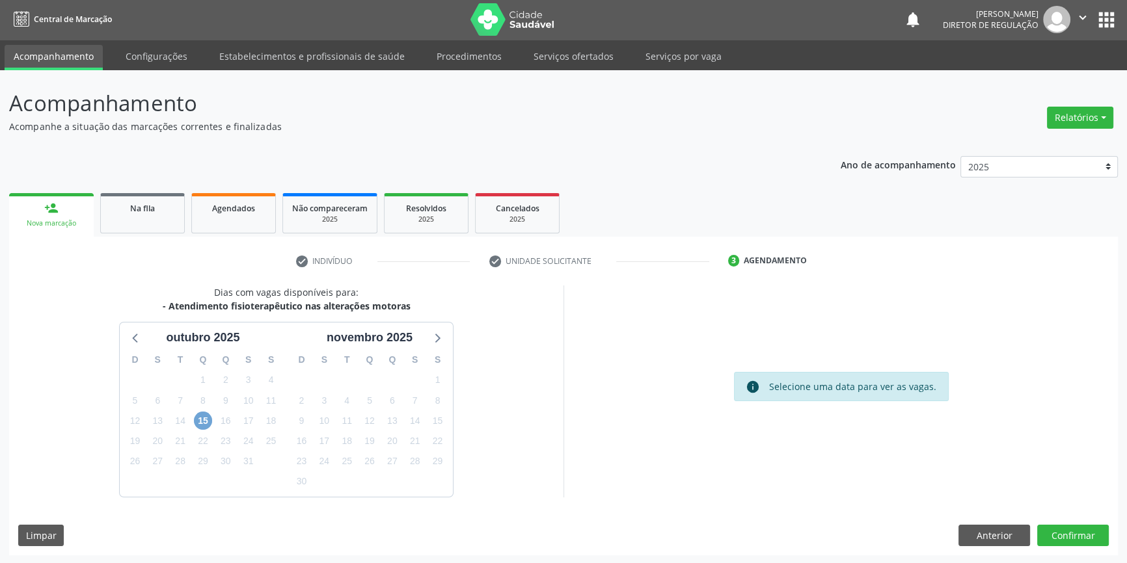
click at [208, 422] on span "15" at bounding box center [203, 421] width 18 height 18
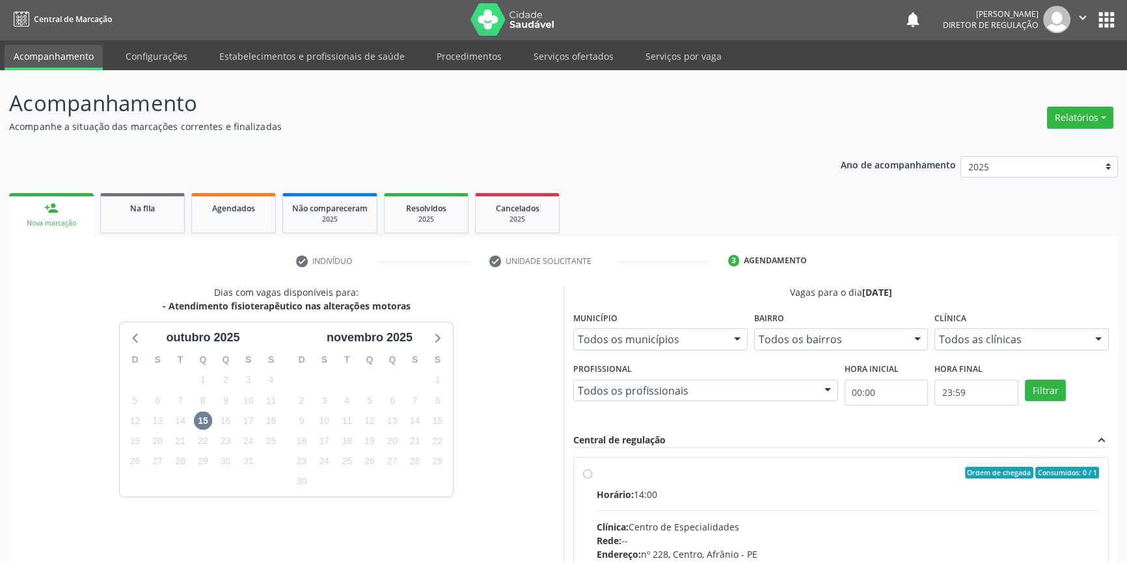
click at [786, 474] on div "Ordem de chegada Consumidos: 0 / 1" at bounding box center [848, 473] width 502 height 12
click at [592, 474] on input "Ordem de chegada Consumidos: 0 / 1 Horário: 14:00 Clínica: Centro de Especialid…" at bounding box center [587, 473] width 9 height 12
radio input "true"
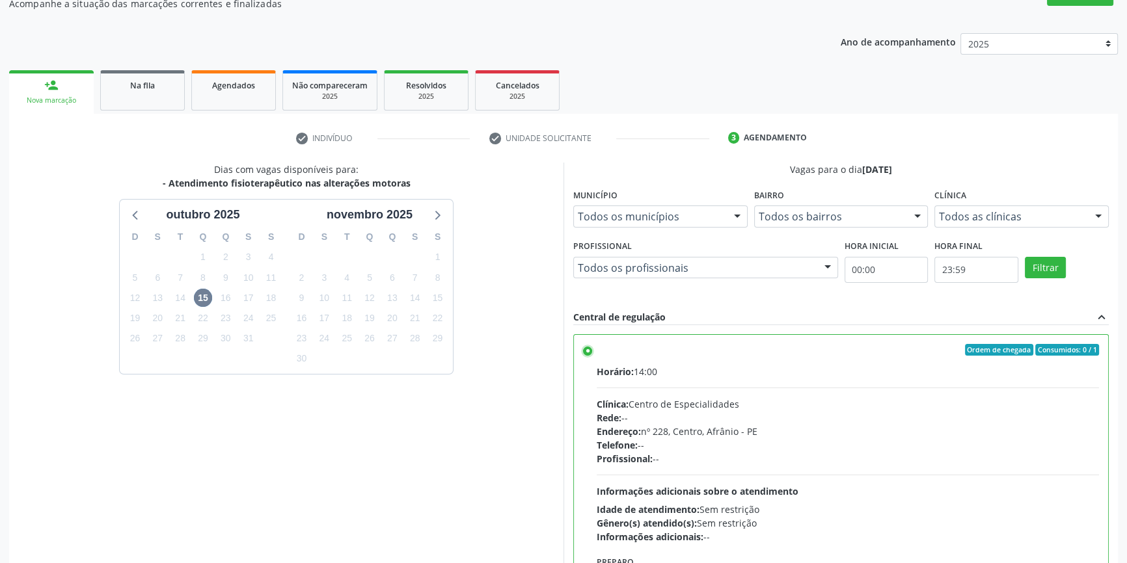
scroll to position [213, 0]
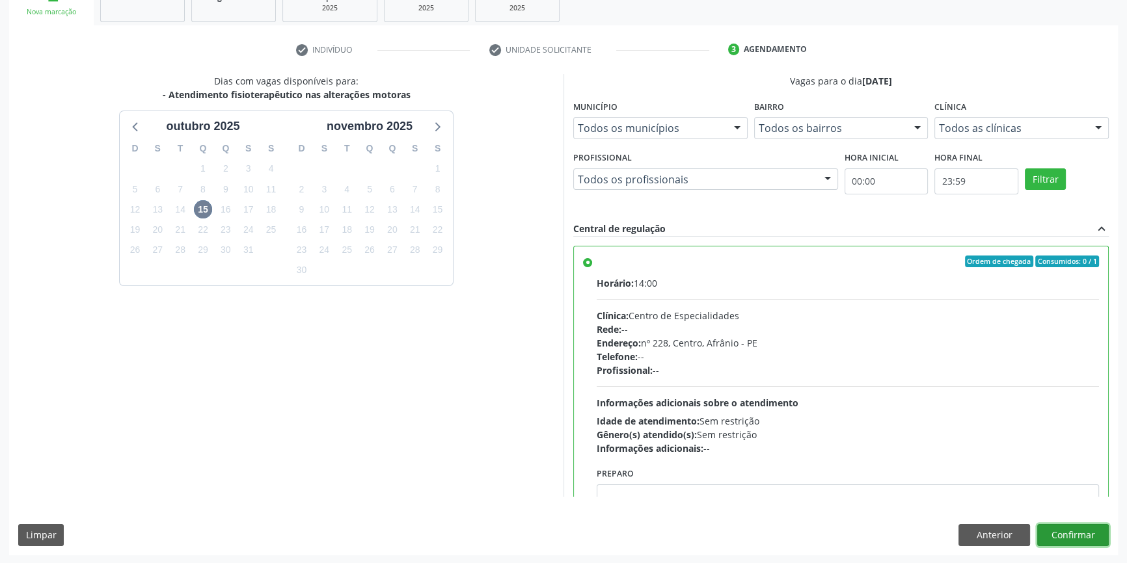
click at [1074, 530] on button "Confirmar" at bounding box center [1073, 535] width 72 height 22
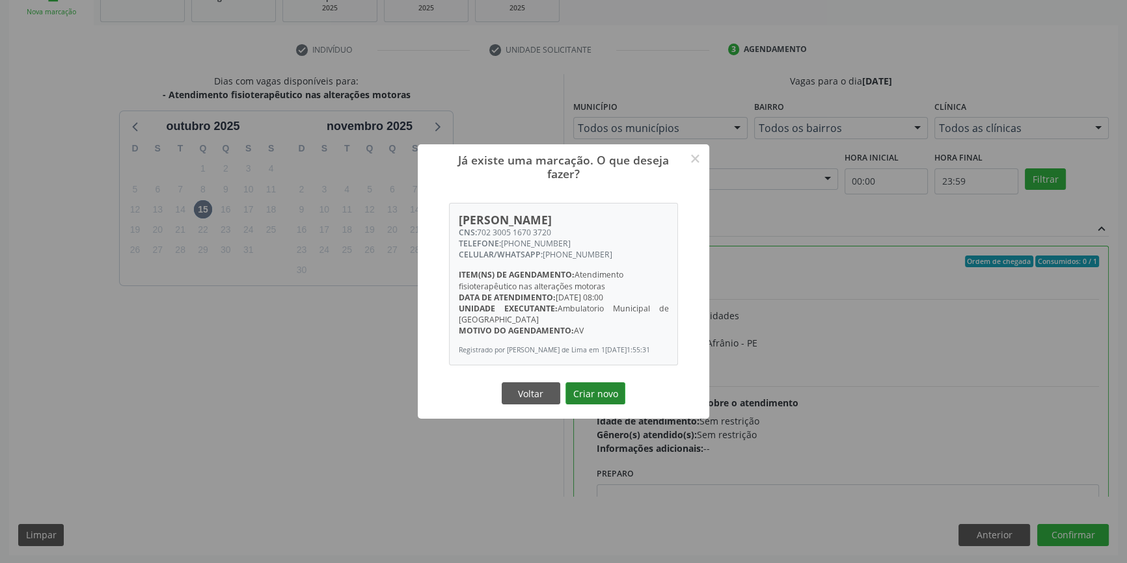
click at [593, 404] on button "Criar novo" at bounding box center [595, 394] width 60 height 22
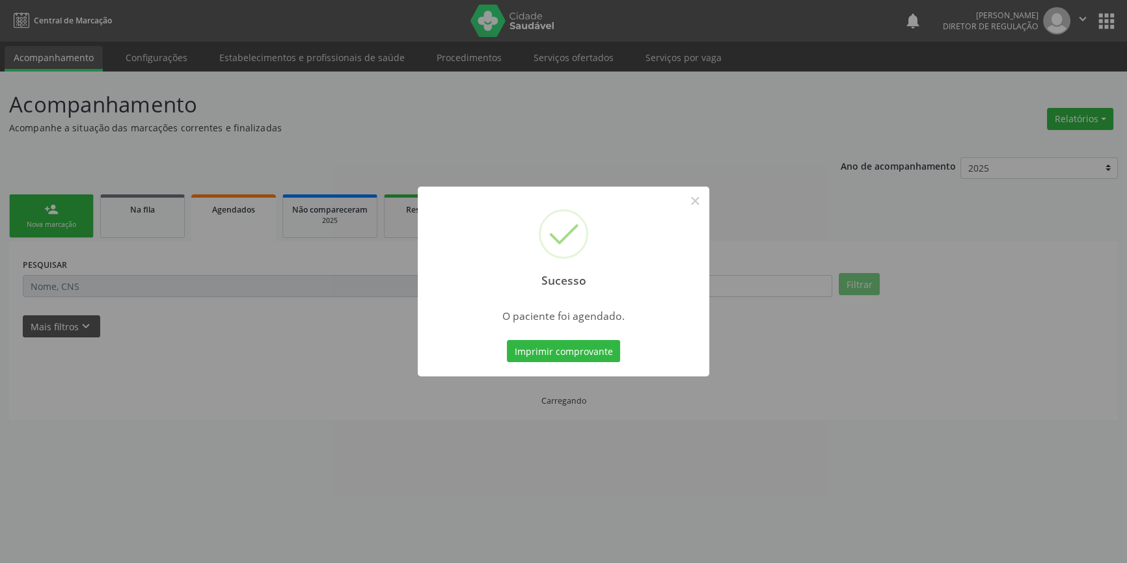
scroll to position [0, 0]
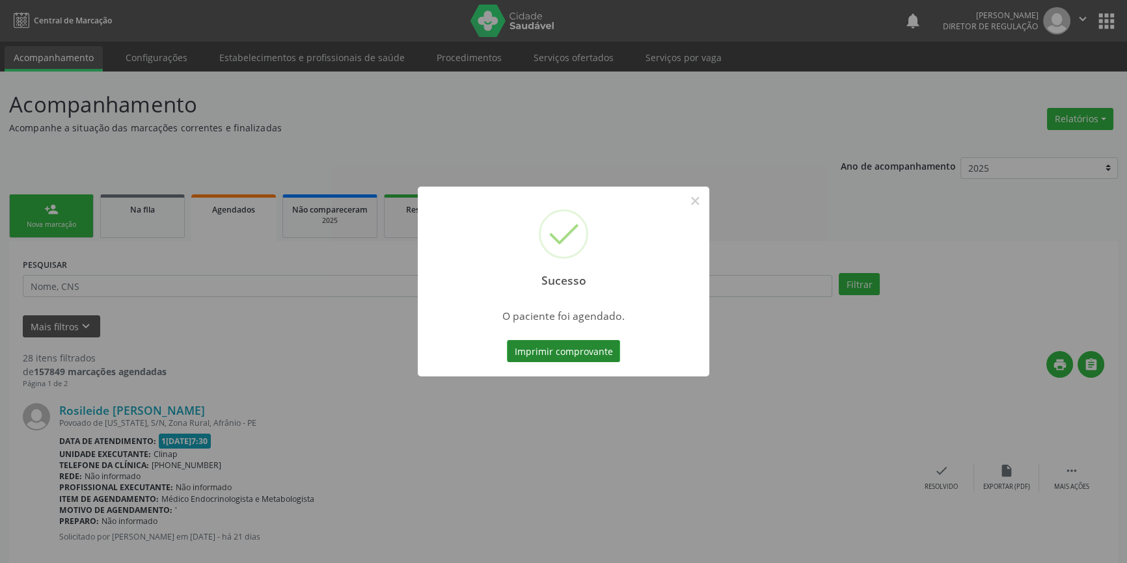
click at [559, 360] on button "Imprimir comprovante" at bounding box center [563, 351] width 113 height 22
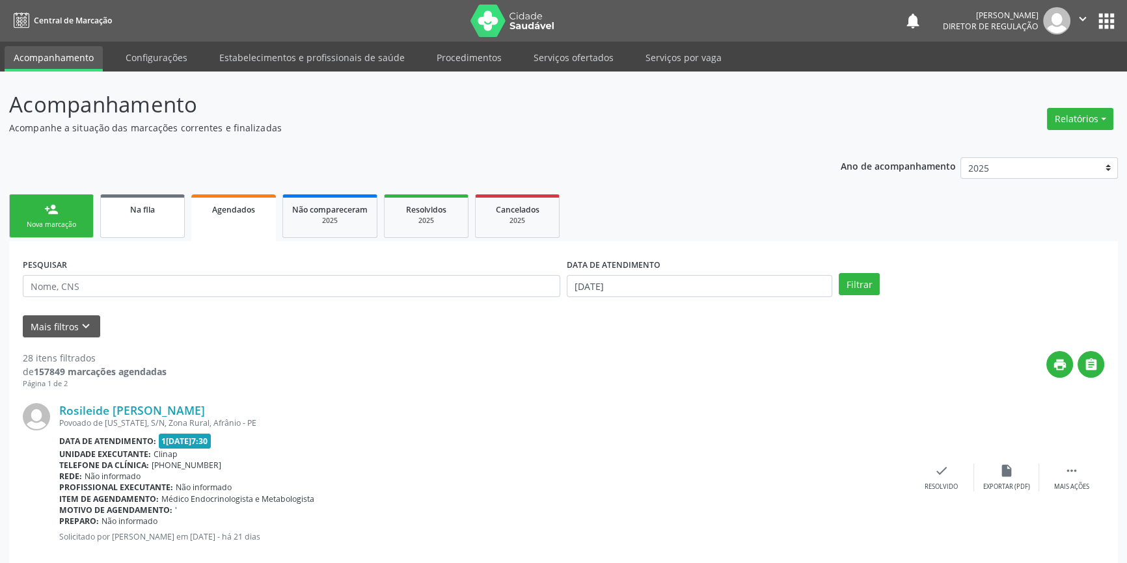
click at [150, 228] on link "Na fila" at bounding box center [142, 217] width 85 height 44
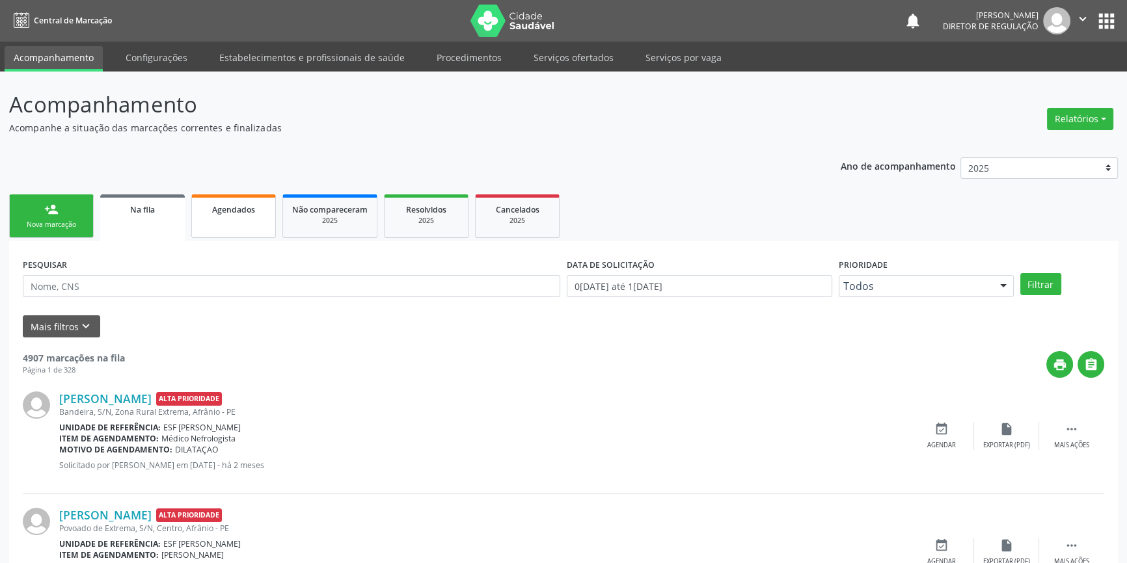
click at [241, 202] on div "Agendados" at bounding box center [233, 209] width 65 height 14
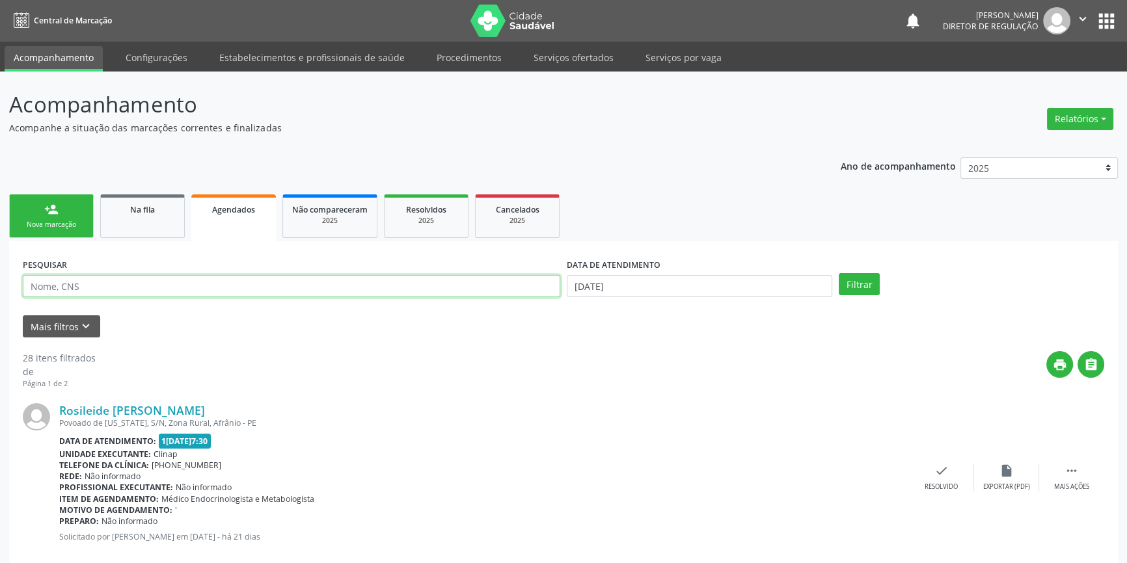
click at [195, 290] on input "text" at bounding box center [291, 286] width 537 height 22
type input "7"
type input "maria gomes delmondes"
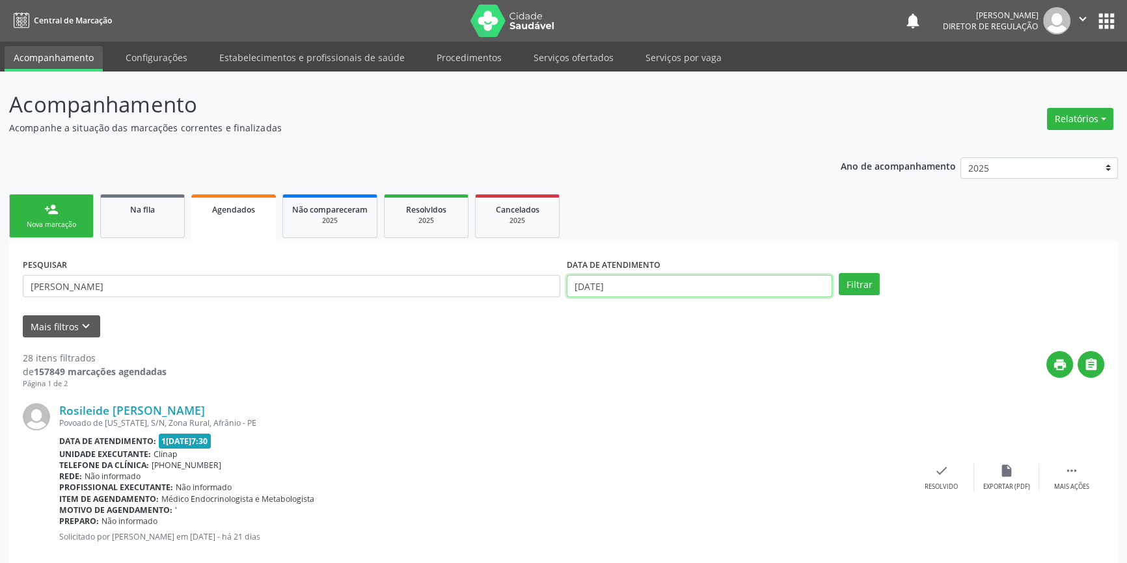
click at [725, 292] on body "Central de Marcação notifications Maria Aparecida Rodrigues da Silva Diretor de…" at bounding box center [563, 281] width 1127 height 563
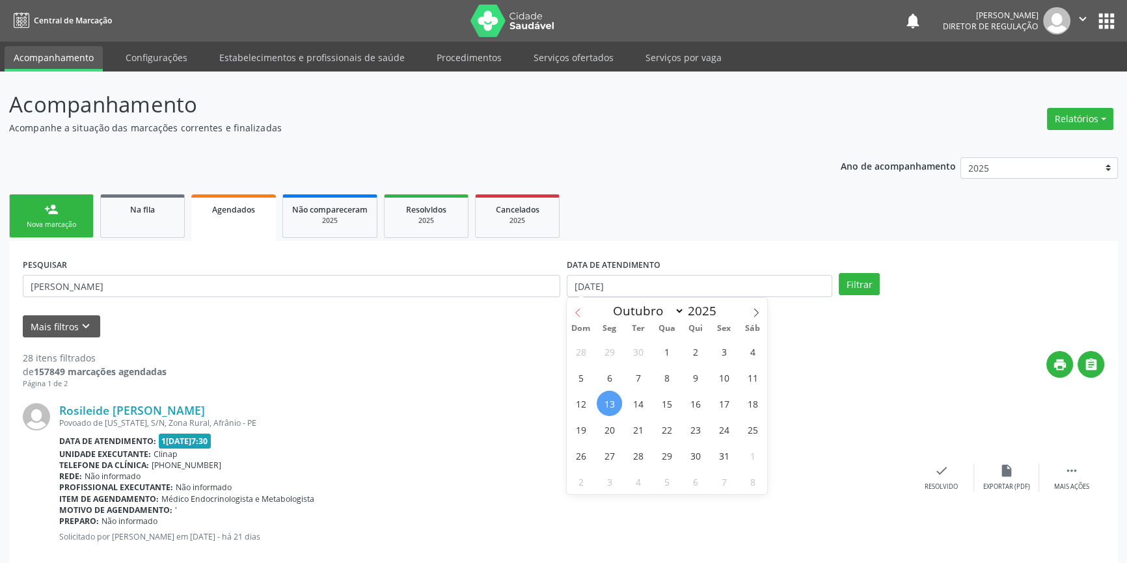
click at [580, 305] on span at bounding box center [578, 309] width 22 height 22
select select "8"
click at [604, 352] on span "1" at bounding box center [609, 351] width 25 height 25
type input "[DATE]"
click at [756, 309] on icon at bounding box center [756, 312] width 9 height 9
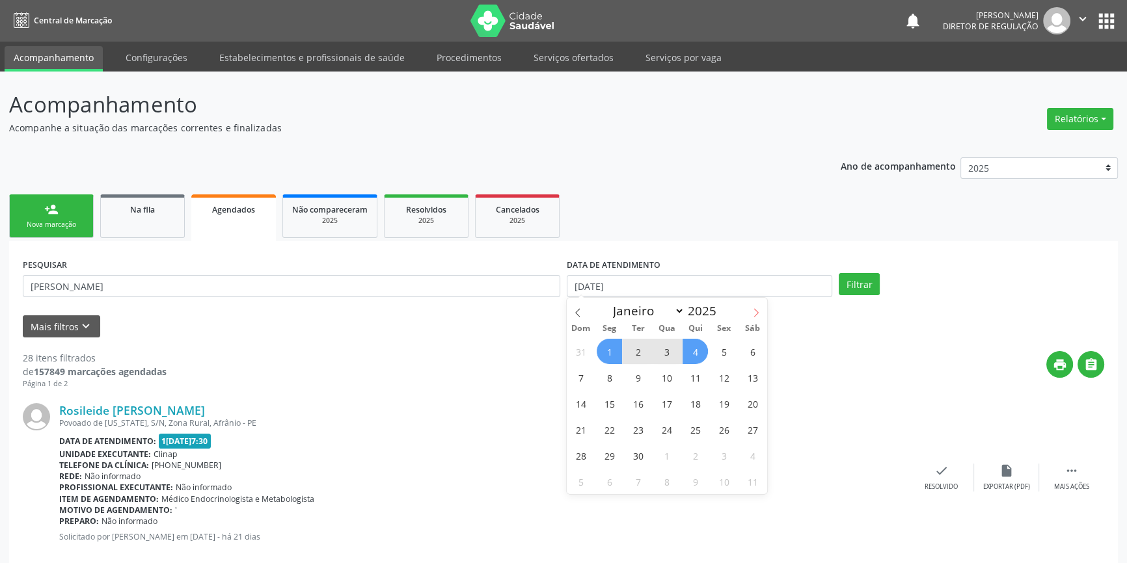
select select "9"
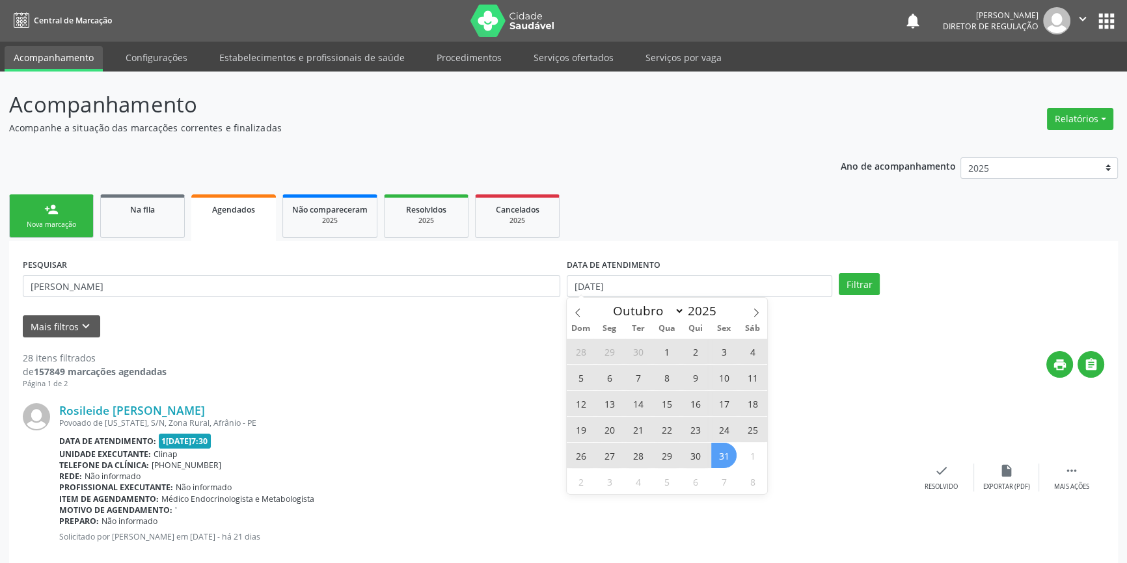
click at [716, 459] on span "31" at bounding box center [723, 455] width 25 height 25
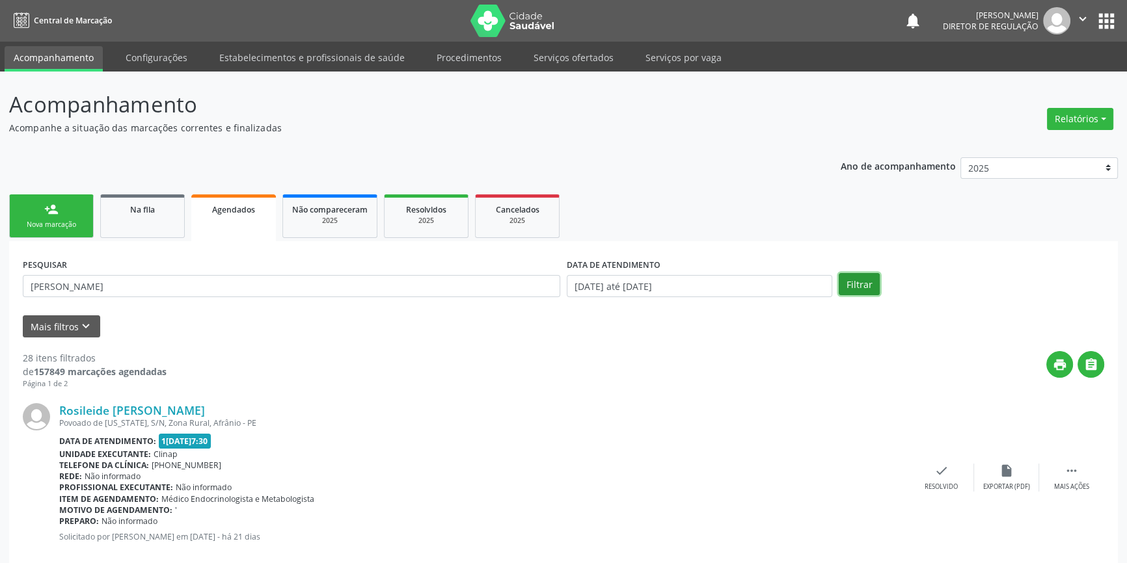
click at [858, 289] on button "Filtrar" at bounding box center [859, 284] width 41 height 22
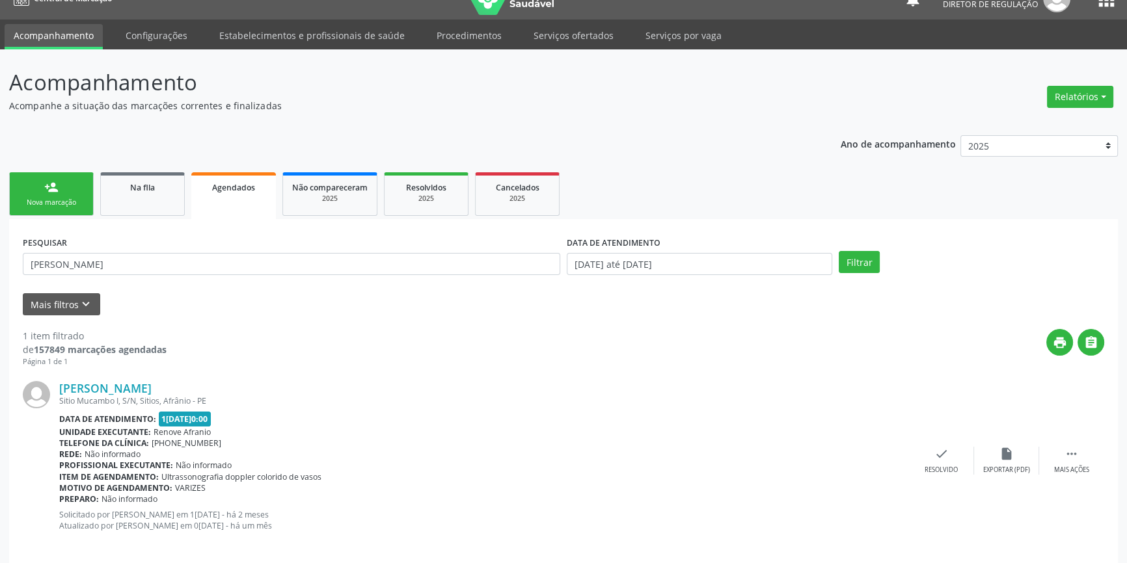
scroll to position [34, 0]
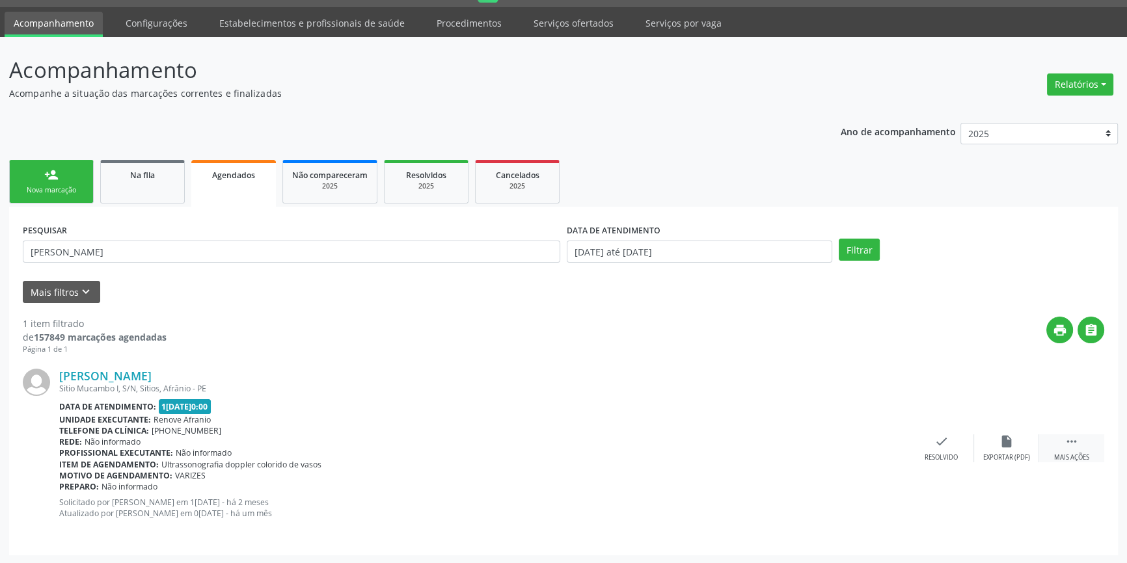
click at [1067, 444] on icon "" at bounding box center [1071, 442] width 14 height 14
click at [817, 445] on icon "print" at bounding box center [811, 442] width 14 height 14
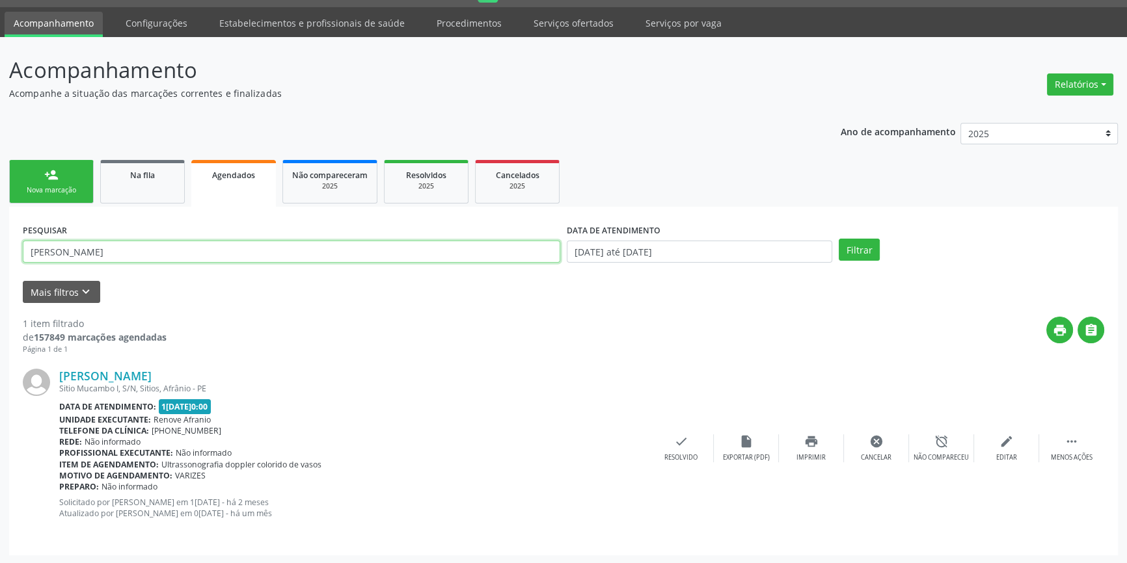
drag, startPoint x: 189, startPoint y: 252, endPoint x: 0, endPoint y: 238, distance: 189.8
click at [0, 238] on div "Acompanhamento Acompanhe a situação das marcações correntes e finalizadas Relat…" at bounding box center [563, 301] width 1127 height 528
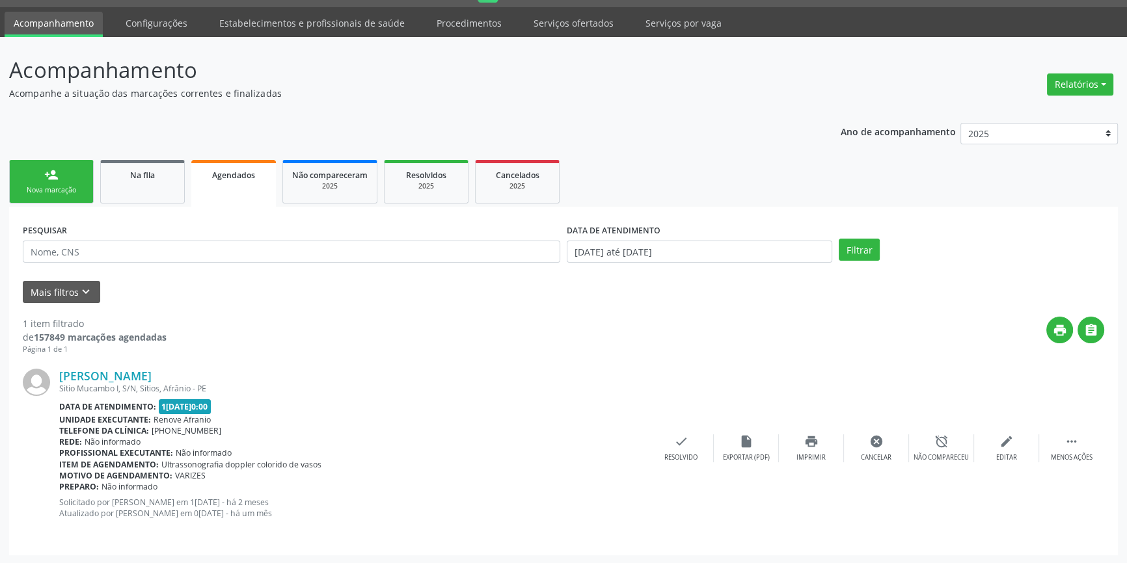
click at [90, 182] on link "person_add Nova marcação" at bounding box center [51, 182] width 85 height 44
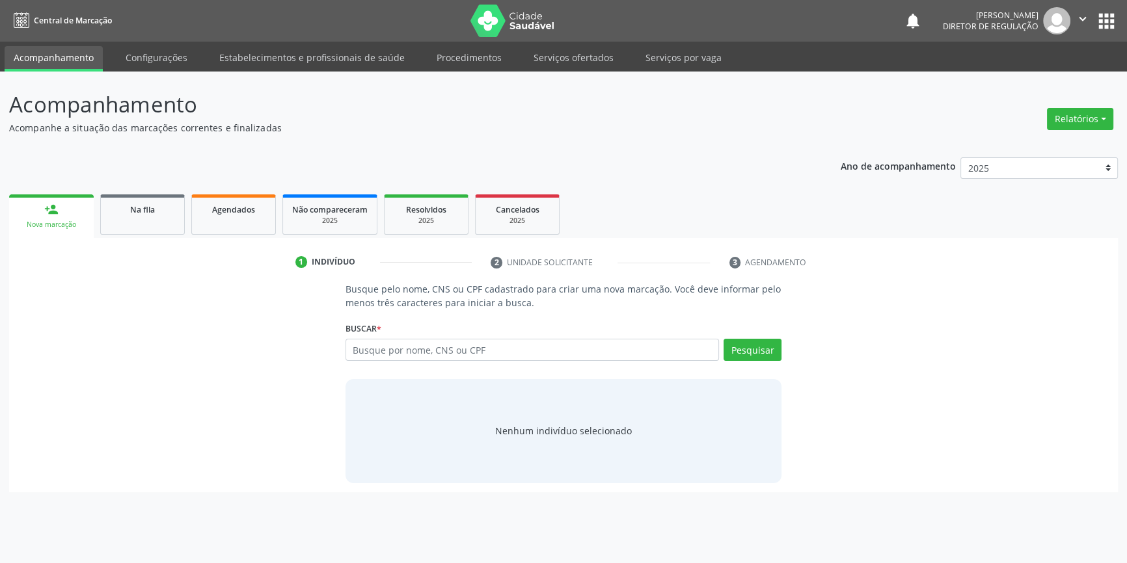
scroll to position [0, 0]
click at [405, 362] on div "Busque por nome, CNS ou CPF Nenhum resultado encontrado para: " " Digite nome, …" at bounding box center [568, 354] width 440 height 31
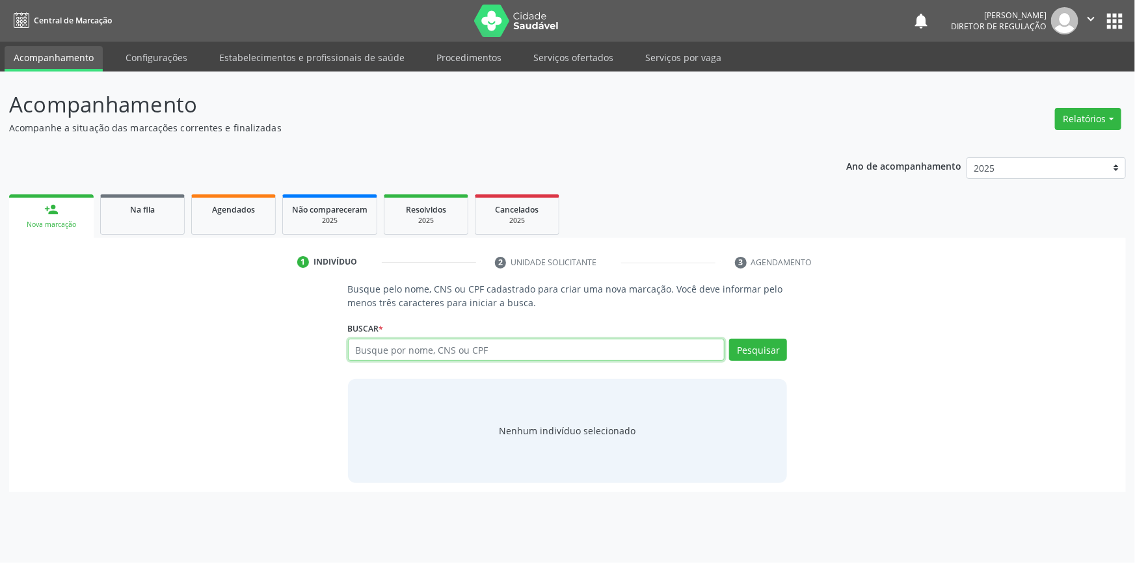
click at [411, 351] on input "text" at bounding box center [536, 350] width 377 height 22
type input "7"
type input "705005678803854"
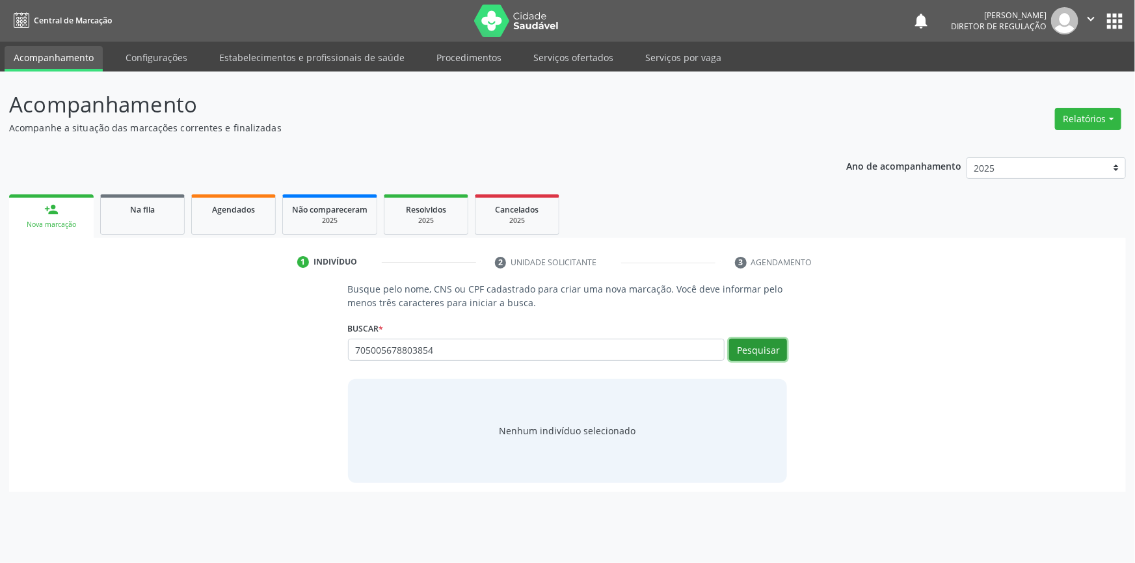
click at [763, 348] on button "Pesquisar" at bounding box center [758, 350] width 58 height 22
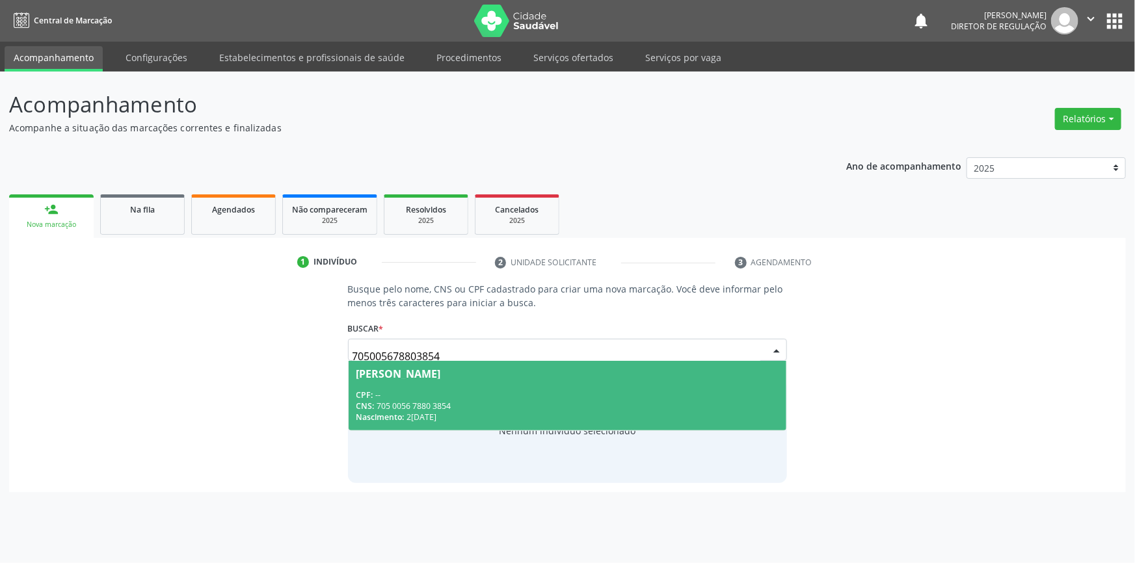
click at [455, 418] on div "Nascimento: 22/07/1982" at bounding box center [568, 417] width 423 height 11
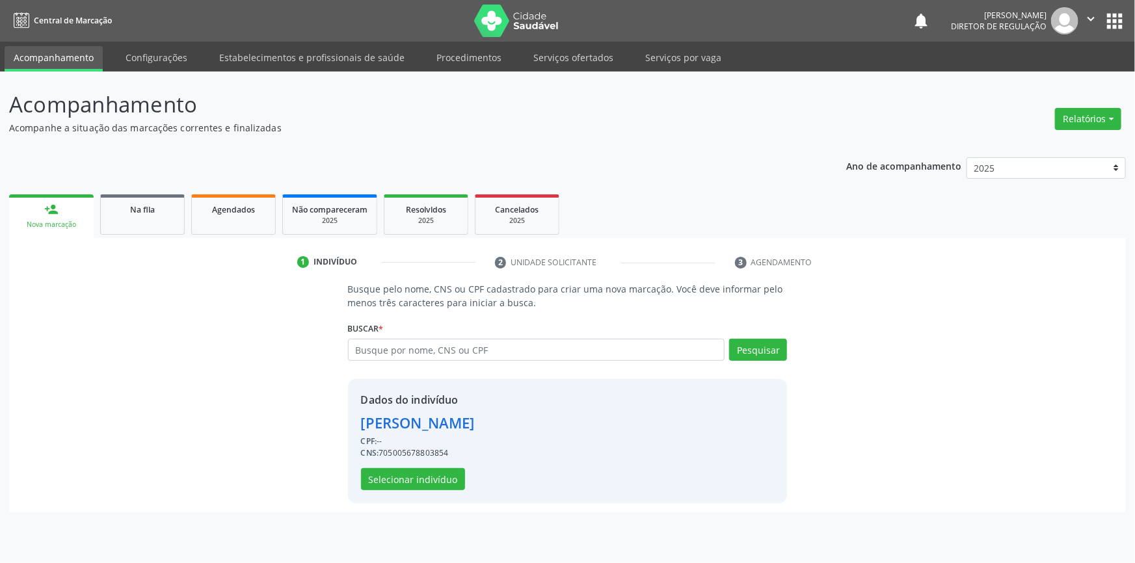
click at [441, 460] on div "Dados do indivíduo Roselen Coelho de Souza CPF: -- CNS: 705005678803854 Selecio…" at bounding box center [418, 441] width 114 height 98
click at [429, 481] on button "Selecionar indivíduo" at bounding box center [413, 479] width 104 height 22
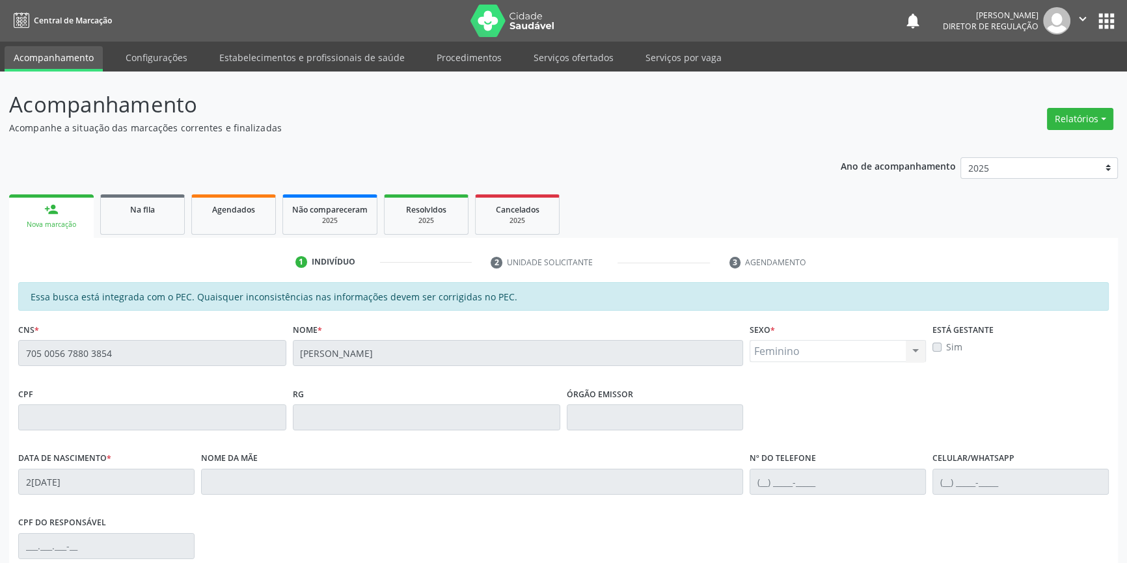
scroll to position [178, 0]
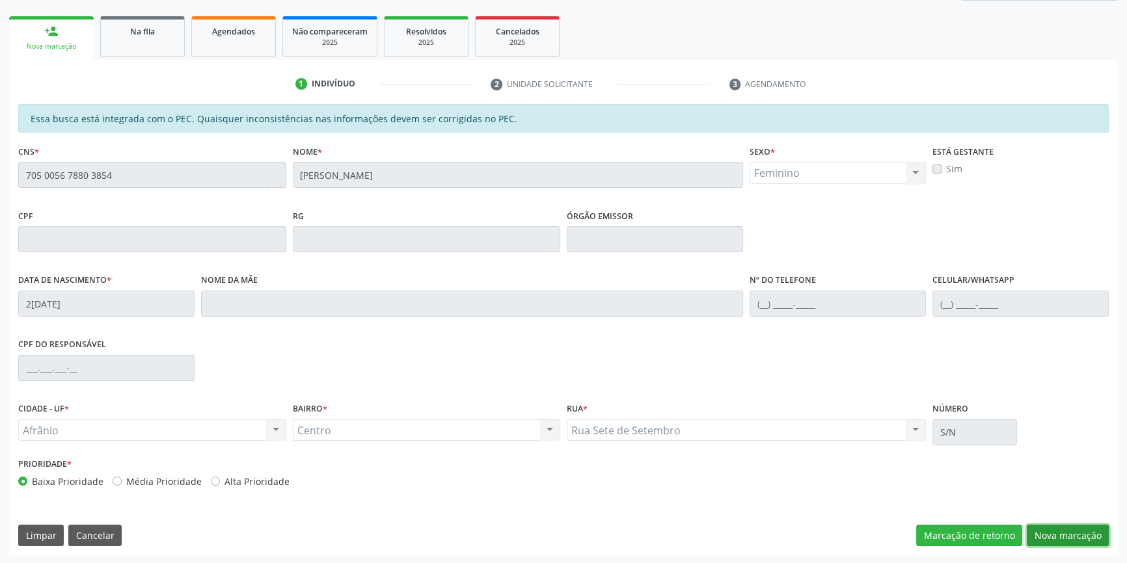
click at [1083, 537] on button "Nova marcação" at bounding box center [1068, 536] width 82 height 22
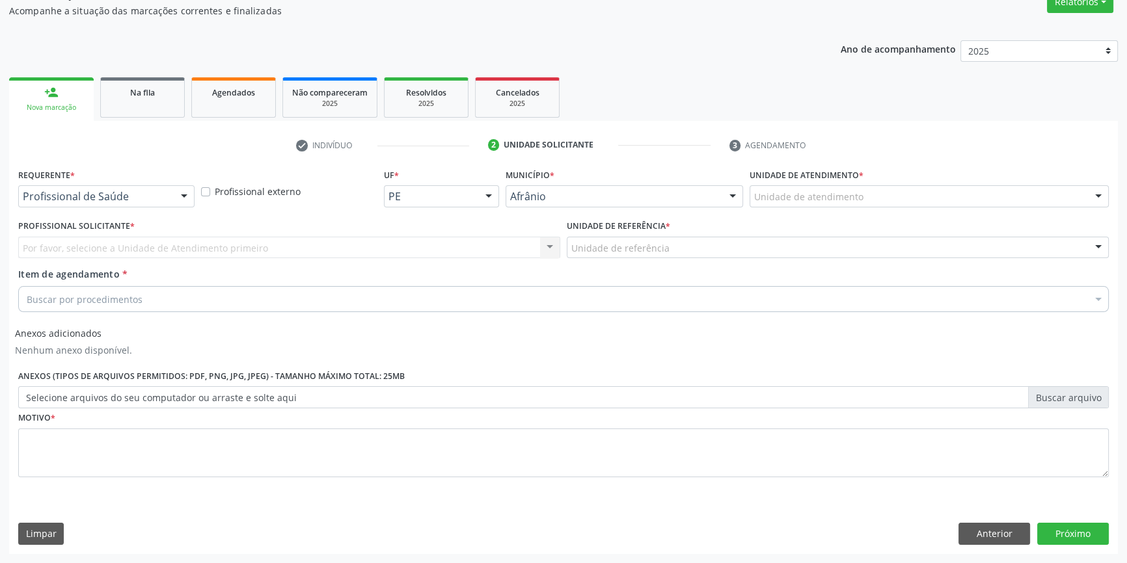
scroll to position [116, 0]
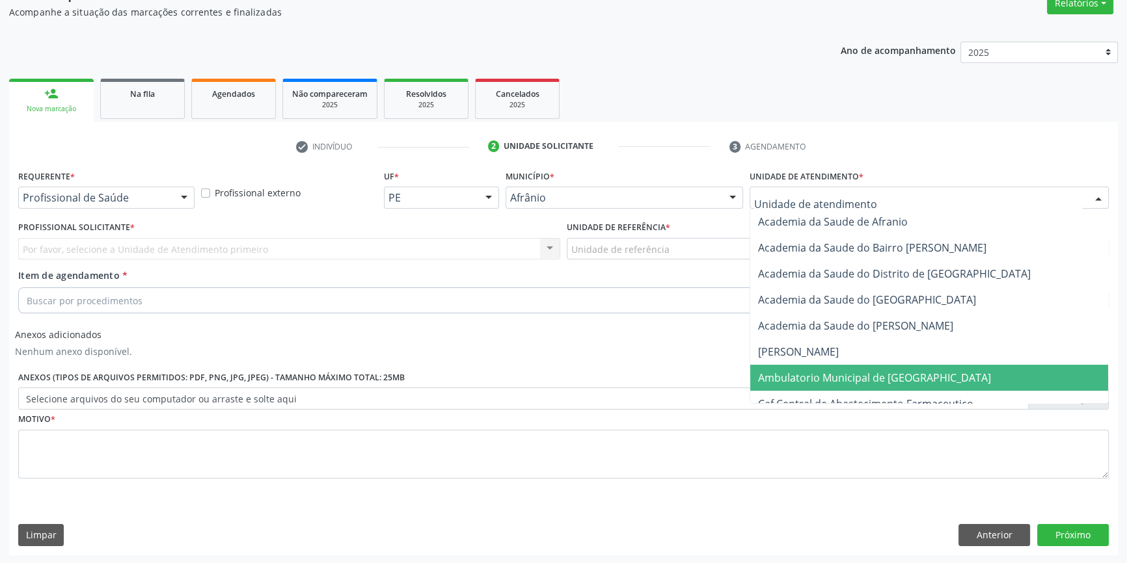
click at [811, 375] on span "Ambulatorio Municipal de [GEOGRAPHIC_DATA]" at bounding box center [874, 378] width 233 height 14
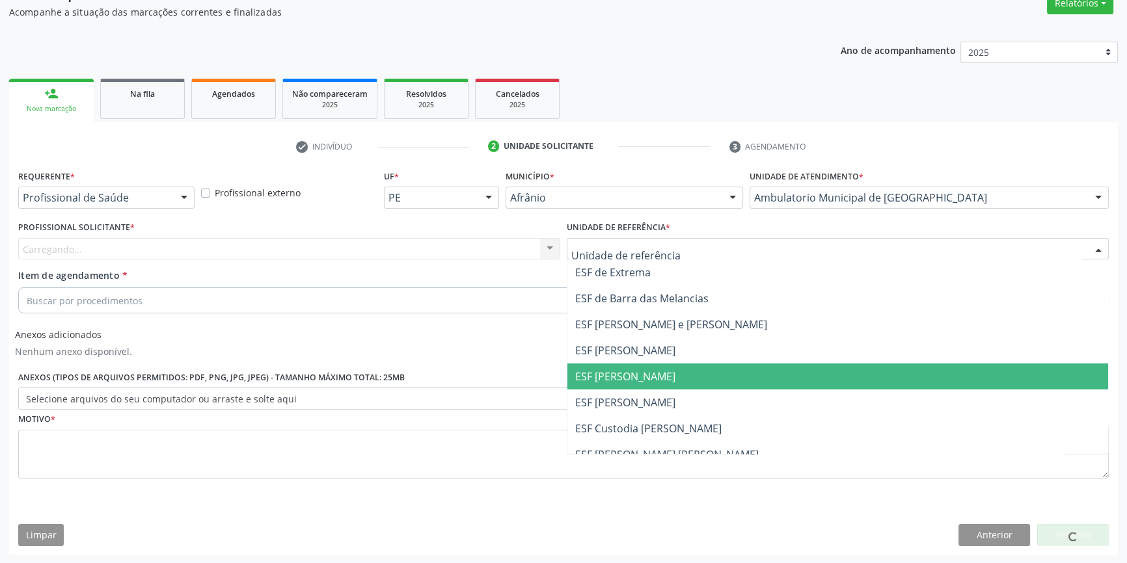
click at [663, 378] on span "ESF [PERSON_NAME]" at bounding box center [837, 377] width 541 height 26
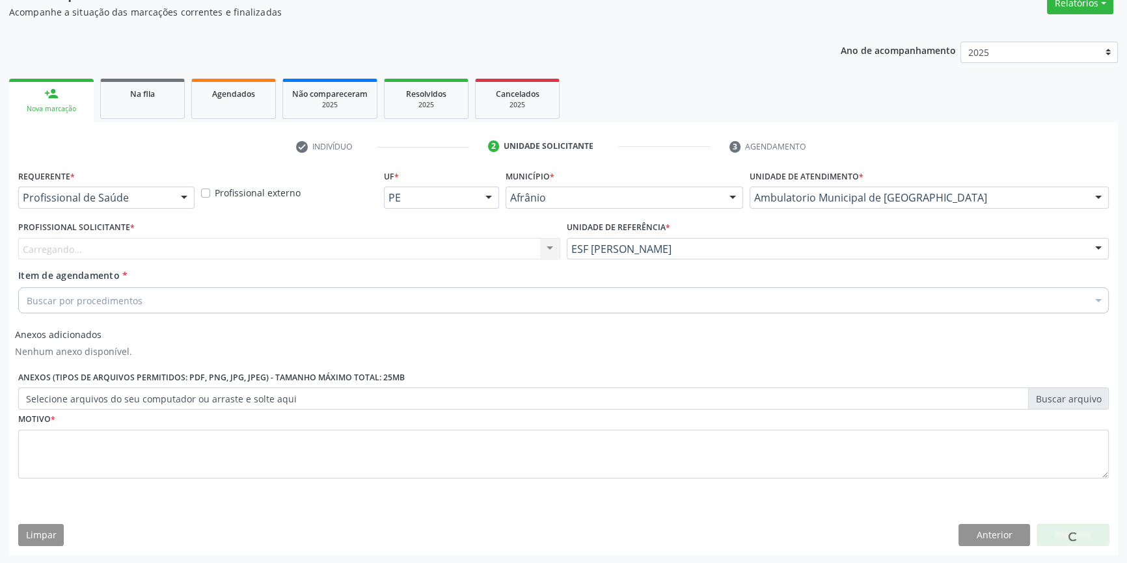
click at [408, 239] on div "Carregando... Nenhum resultado encontrado para: " " Não há nenhuma opção para s…" at bounding box center [289, 249] width 542 height 22
click at [302, 239] on div "Carregando... Nenhum resultado encontrado para: " " Não há nenhuma opção para s…" at bounding box center [289, 249] width 542 height 22
click at [254, 256] on div "Profissional solicitante" at bounding box center [289, 249] width 542 height 22
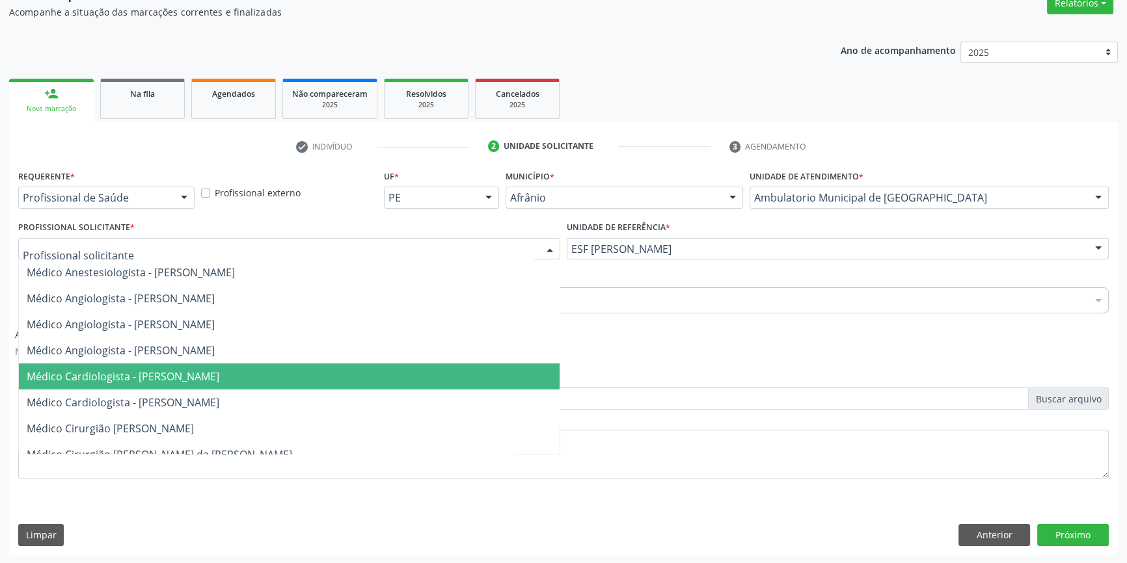
click at [186, 370] on span "Médico Cardiologista - [PERSON_NAME]" at bounding box center [123, 377] width 193 height 14
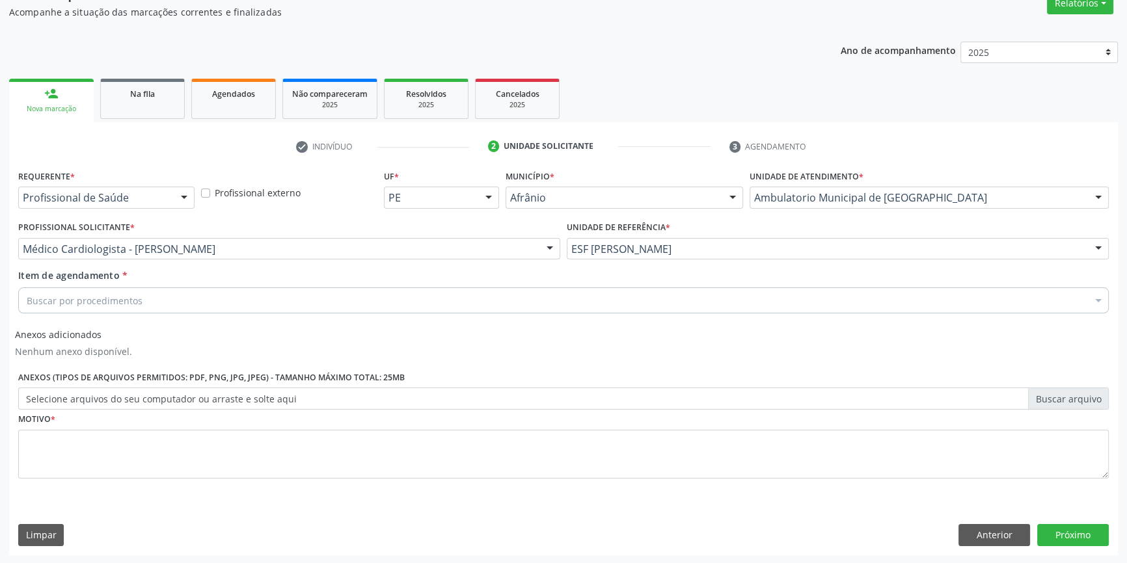
click at [150, 302] on div "Buscar por procedimentos" at bounding box center [563, 301] width 1091 height 26
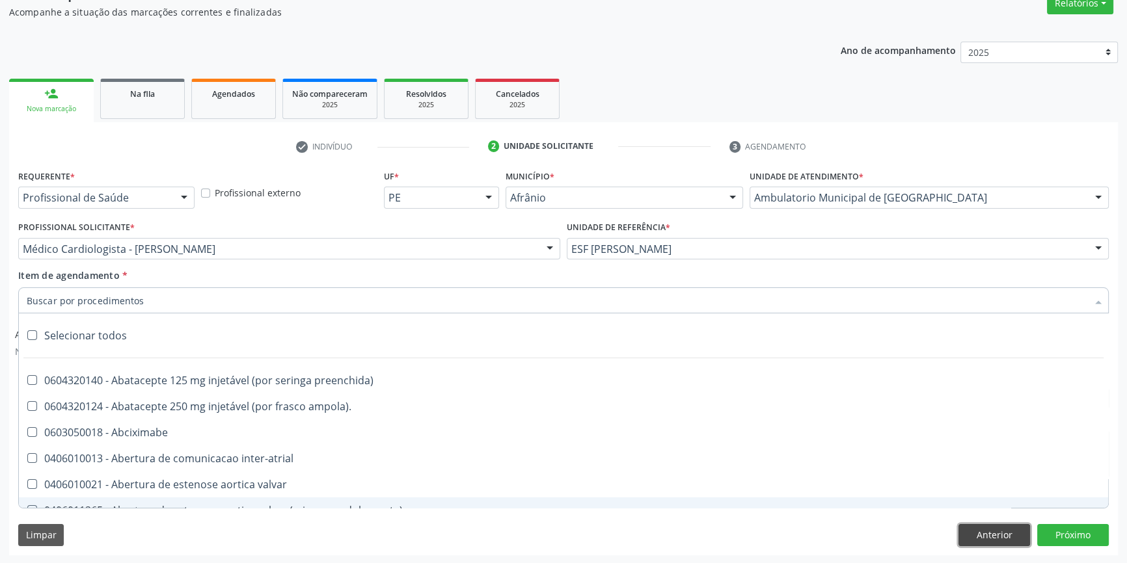
click at [996, 535] on button "Anterior" at bounding box center [994, 535] width 72 height 22
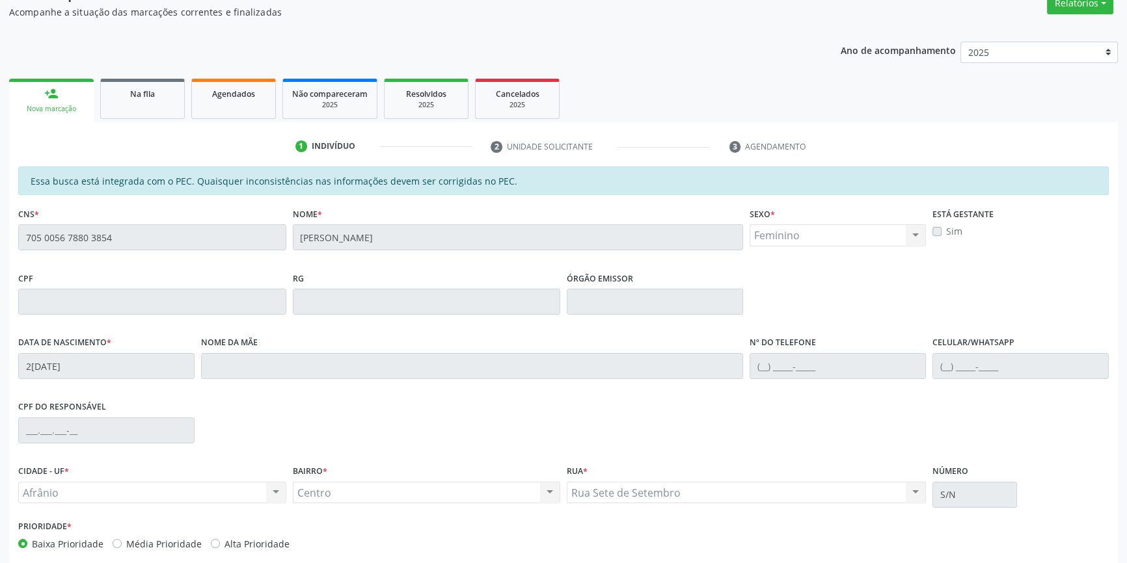
click at [1069, 534] on div "Prioridade * Baixa Prioridade Média Prioridade Alta Prioridade" at bounding box center [563, 538] width 1097 height 43
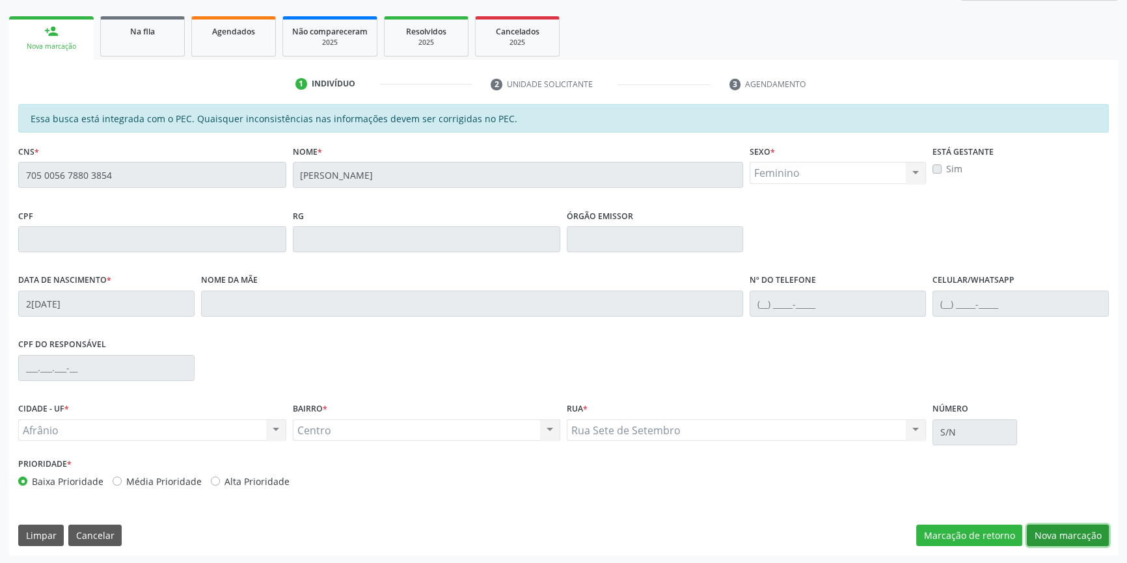
click at [1054, 530] on button "Nova marcação" at bounding box center [1068, 536] width 82 height 22
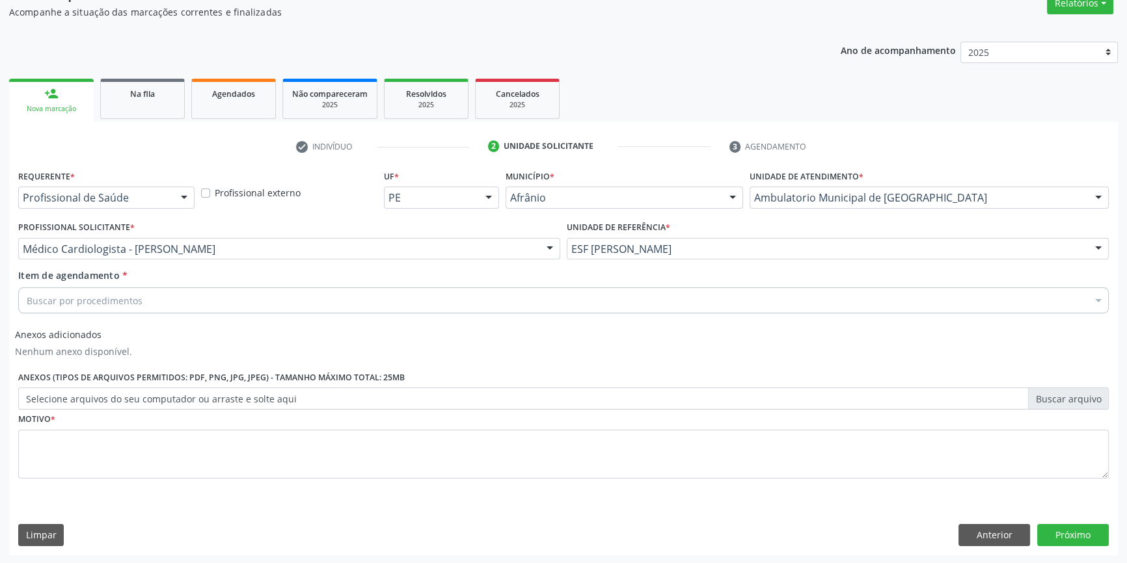
click at [170, 296] on div "Buscar por procedimentos" at bounding box center [563, 301] width 1091 height 26
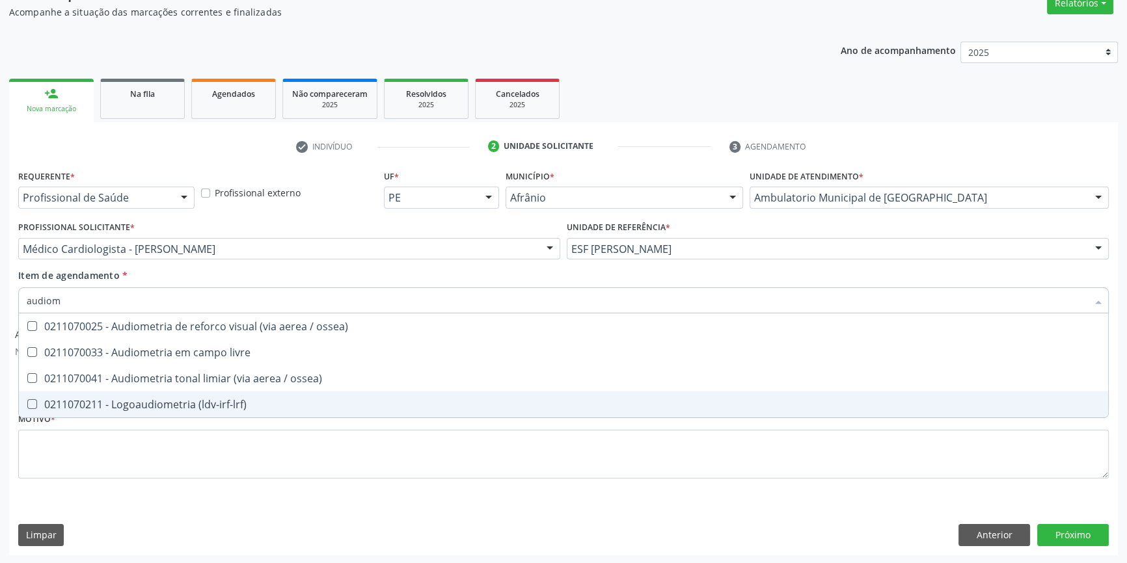
type input "audiome"
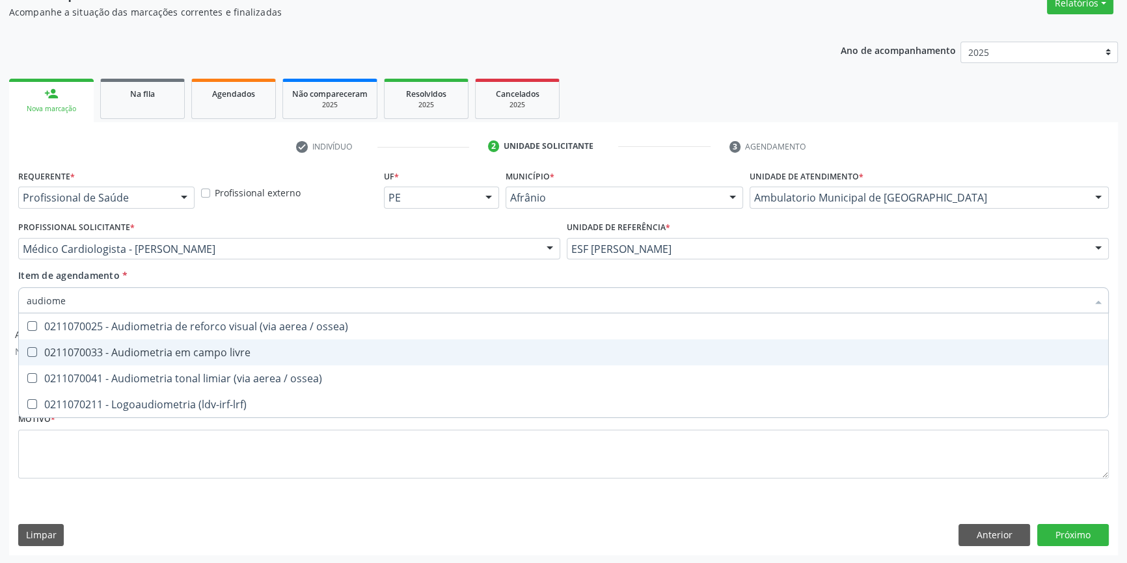
click at [195, 353] on div "0211070033 - Audiometria em campo livre" at bounding box center [564, 352] width 1074 height 10
checkbox livre "true"
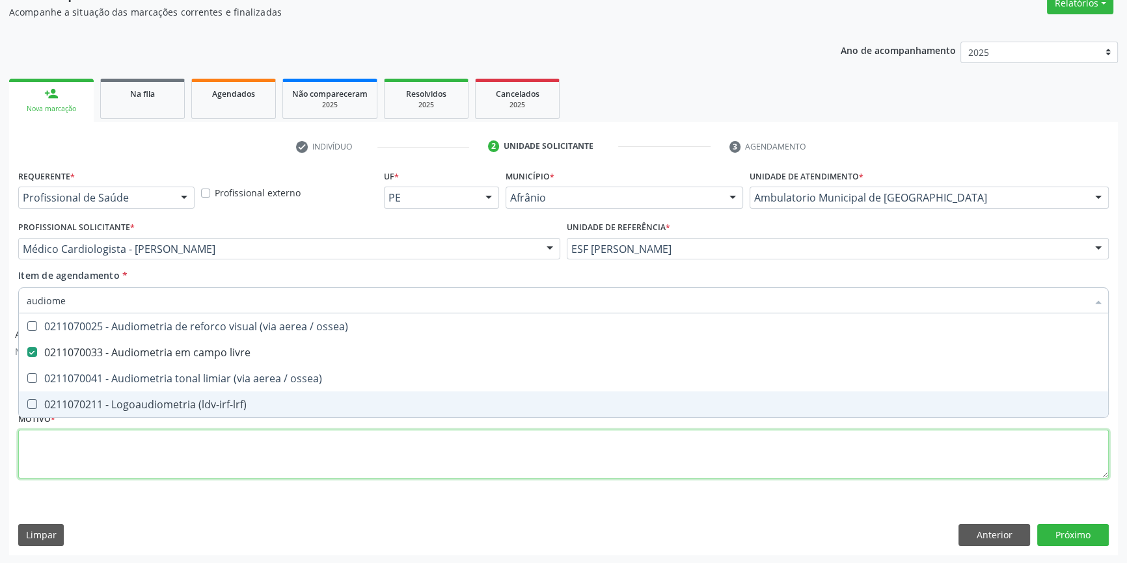
click at [162, 448] on div "Requerente * Profissional de Saúde Profissional de Saúde Paciente Nenhum result…" at bounding box center [563, 332] width 1091 height 331
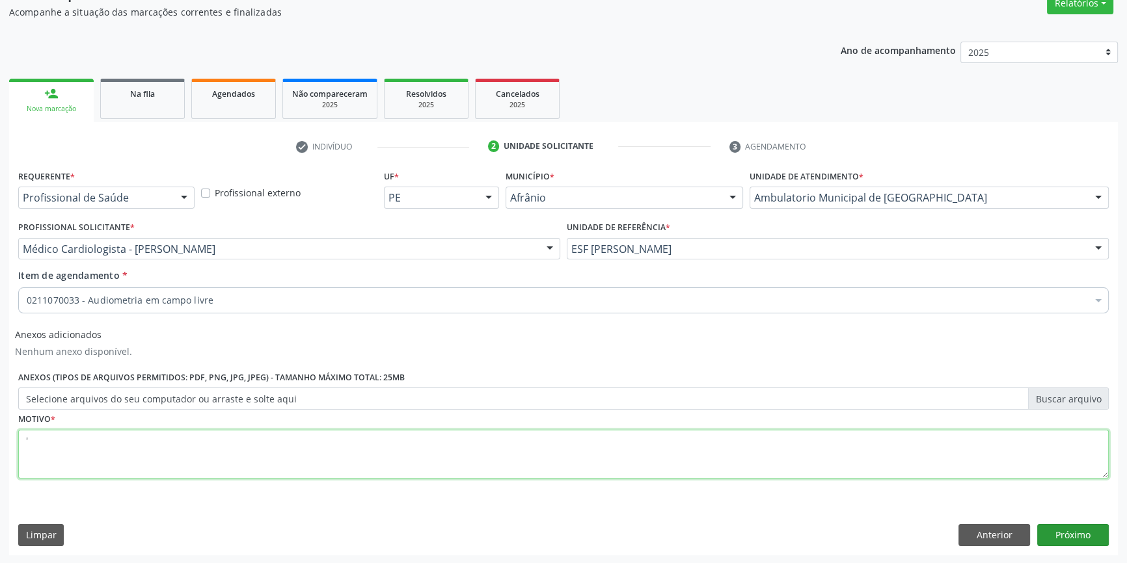
type textarea "'"
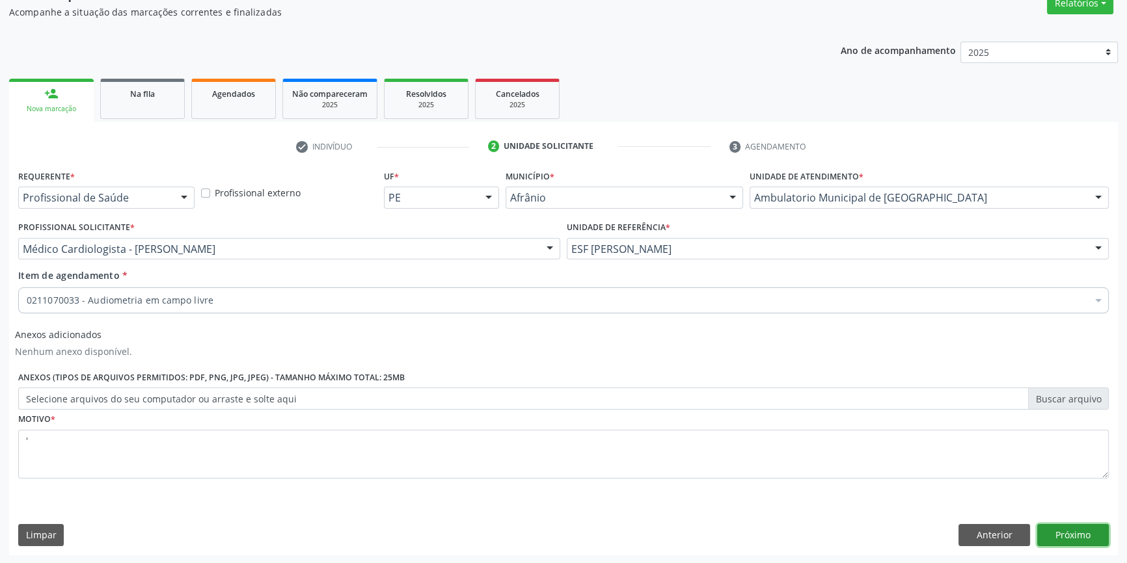
click at [1073, 542] on button "Próximo" at bounding box center [1073, 535] width 72 height 22
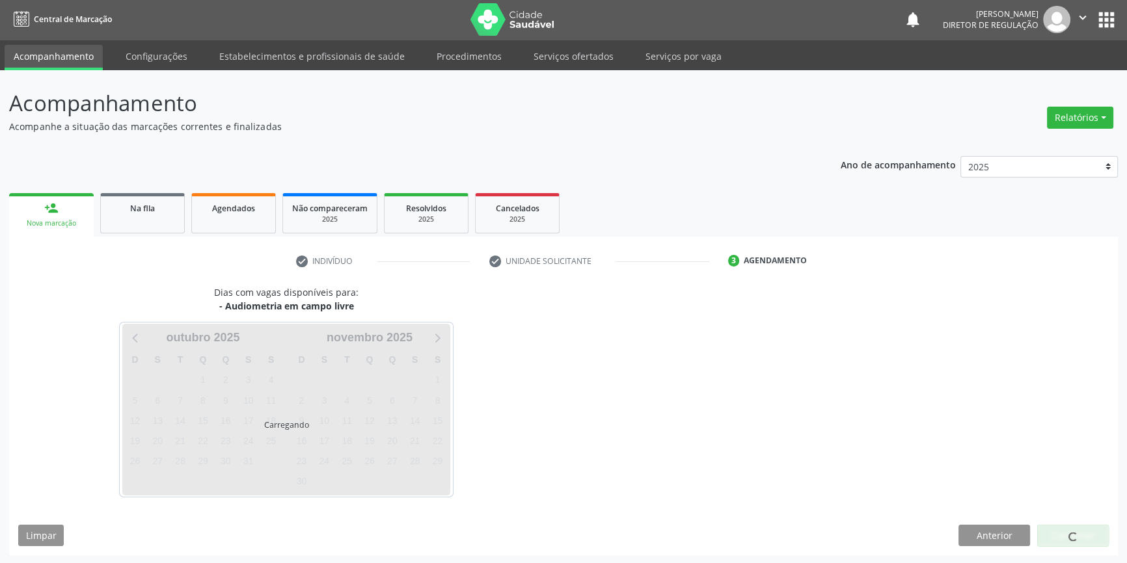
scroll to position [40, 0]
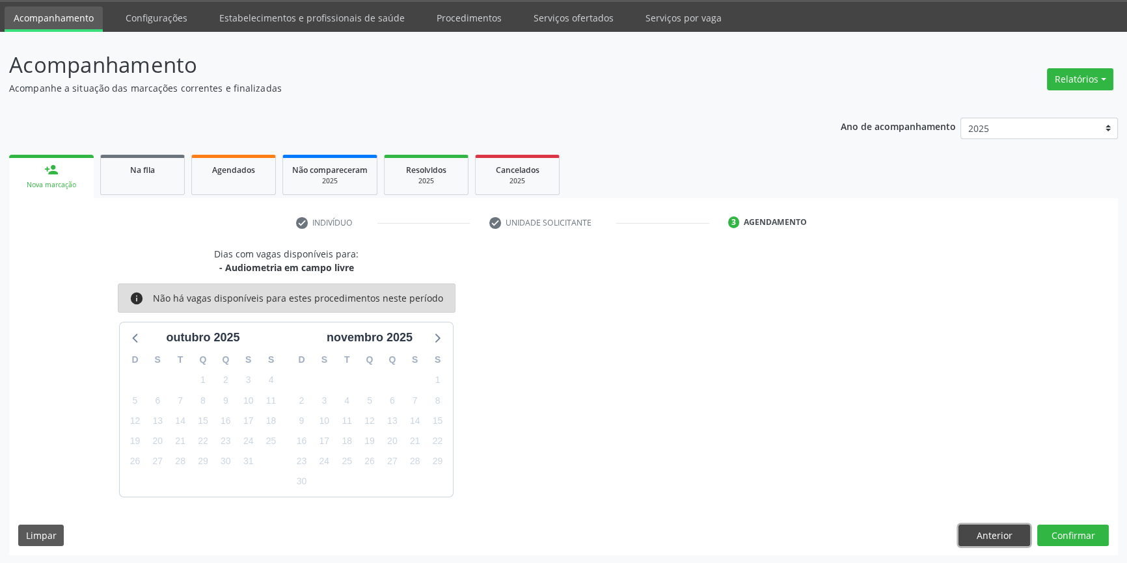
click at [1025, 539] on button "Anterior" at bounding box center [994, 536] width 72 height 22
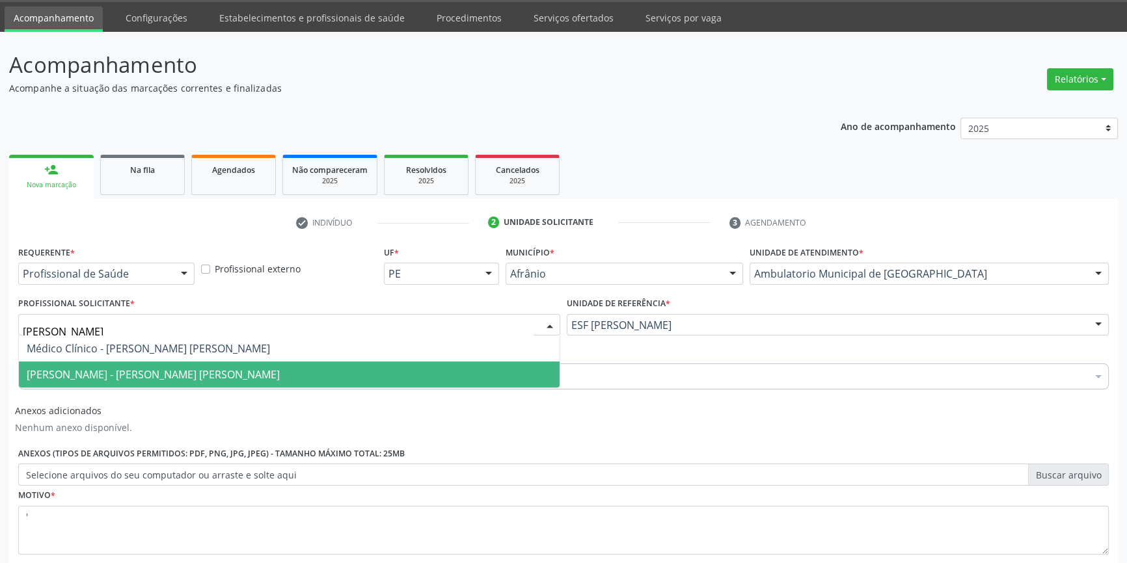
type input "lucas"
click at [172, 363] on span "[PERSON_NAME] - [PERSON_NAME] [PERSON_NAME]" at bounding box center [289, 375] width 541 height 26
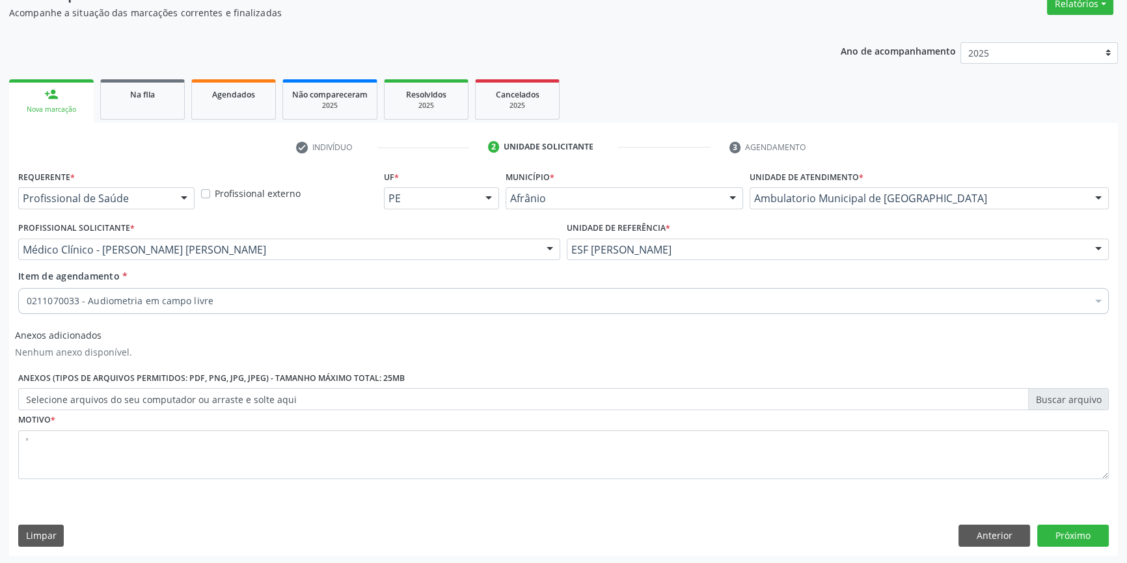
scroll to position [116, 0]
click at [1078, 537] on button "Próximo" at bounding box center [1073, 535] width 72 height 22
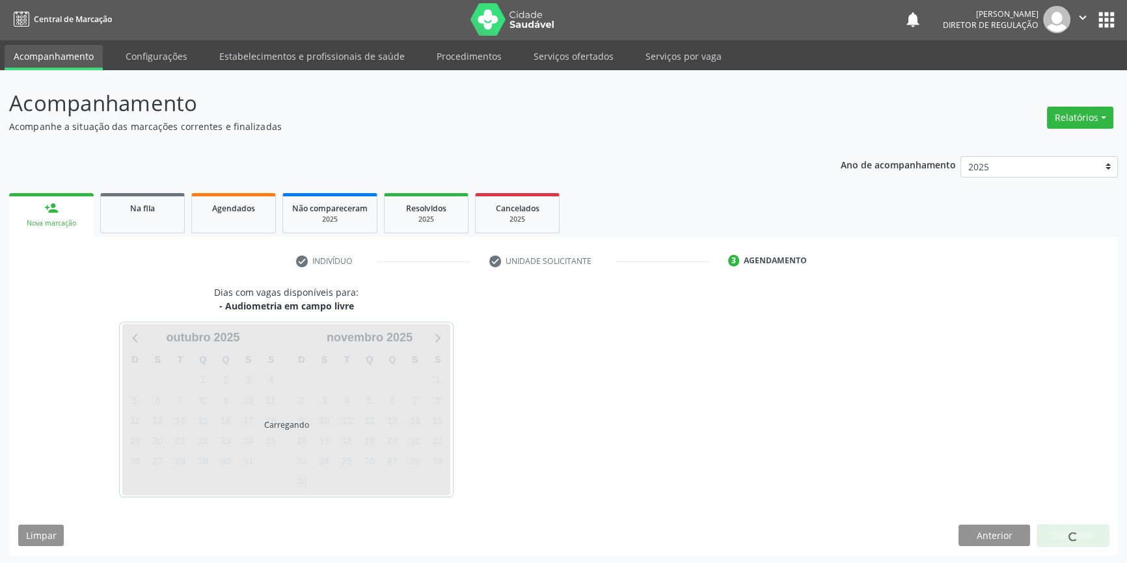
scroll to position [40, 0]
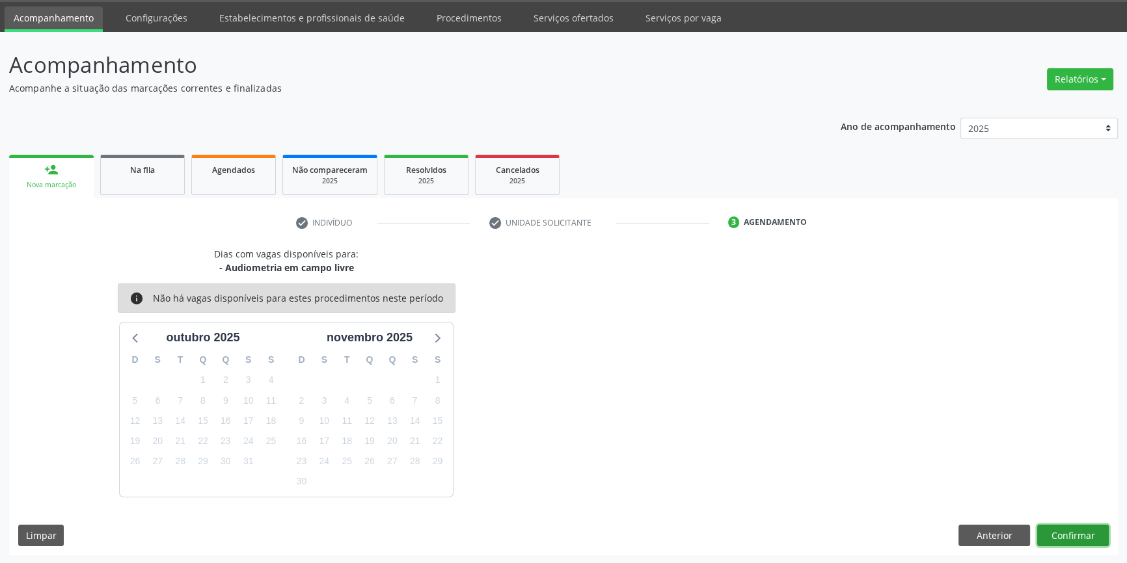
click at [1055, 528] on button "Confirmar" at bounding box center [1073, 536] width 72 height 22
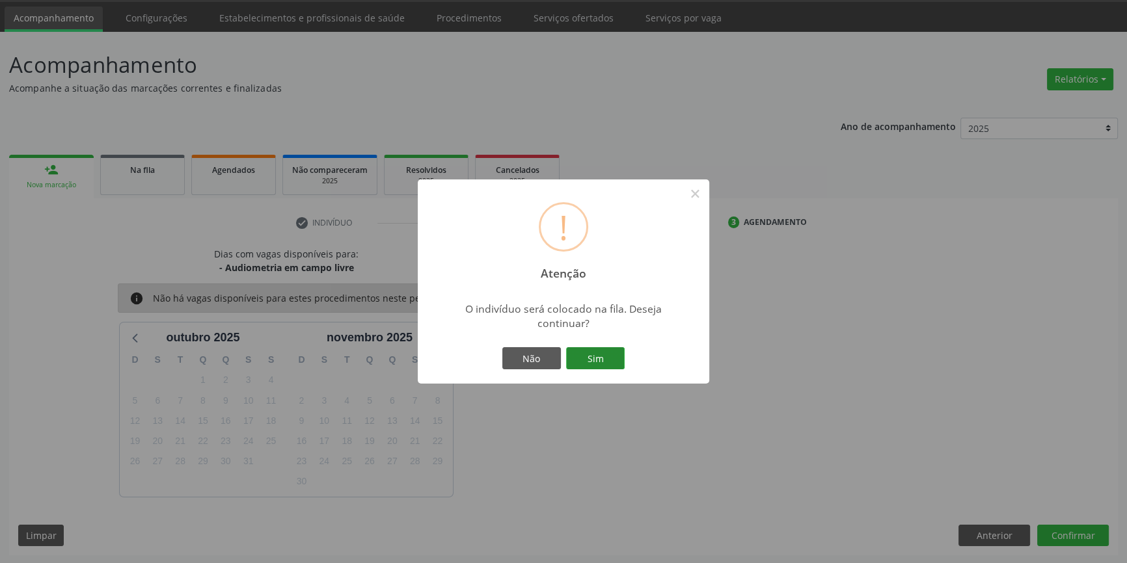
click at [610, 368] on button "Sim" at bounding box center [595, 358] width 59 height 22
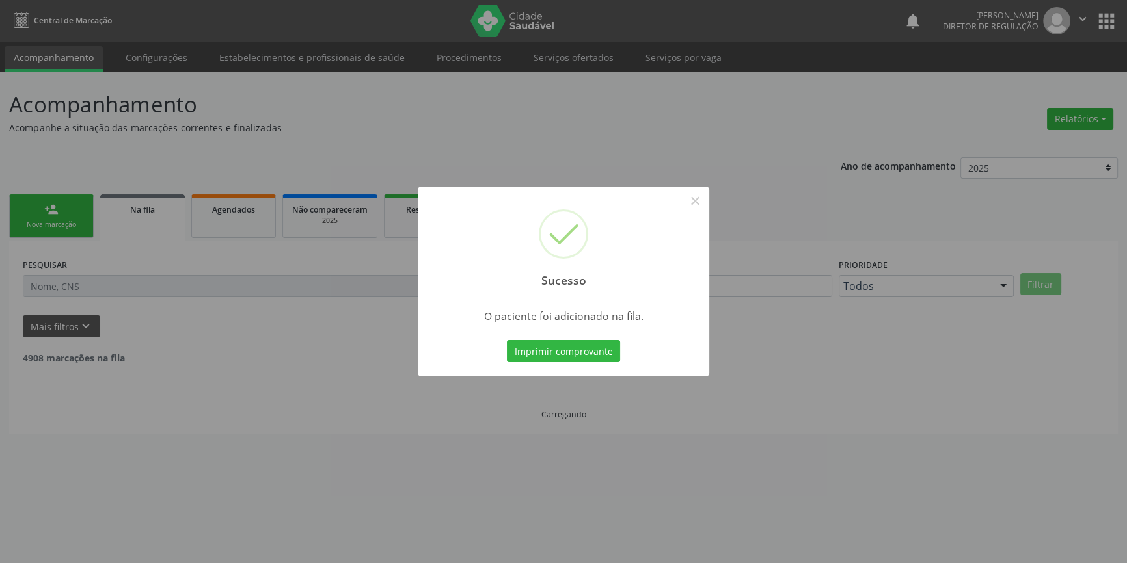
scroll to position [0, 0]
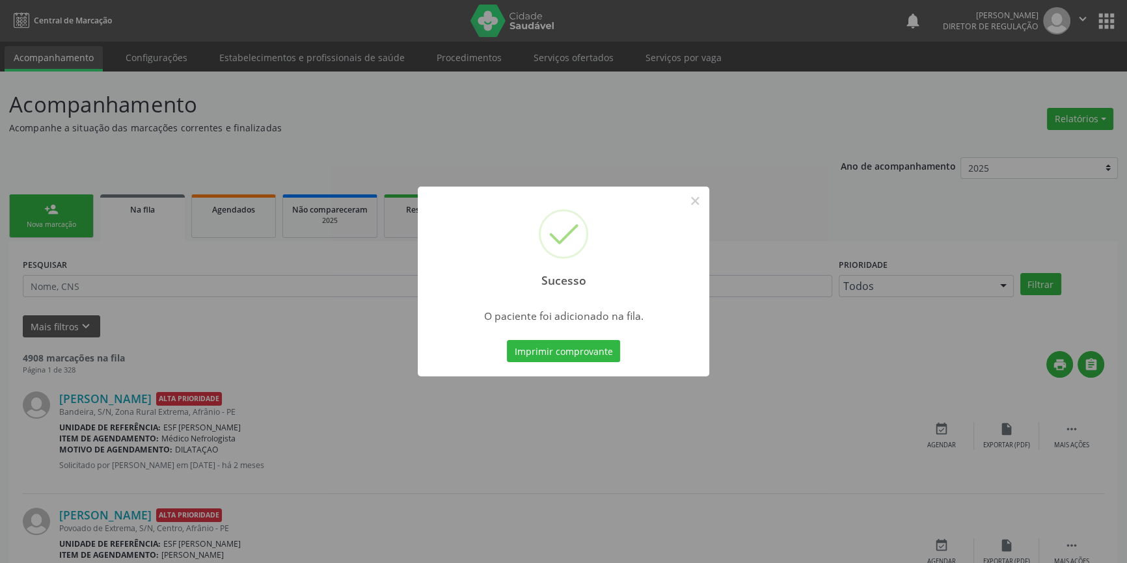
click at [212, 257] on div "Sucesso × O paciente foi adicionado na fila. Imprimir comprovante Cancel" at bounding box center [563, 281] width 1127 height 563
